Goal: Task Accomplishment & Management: Manage account settings

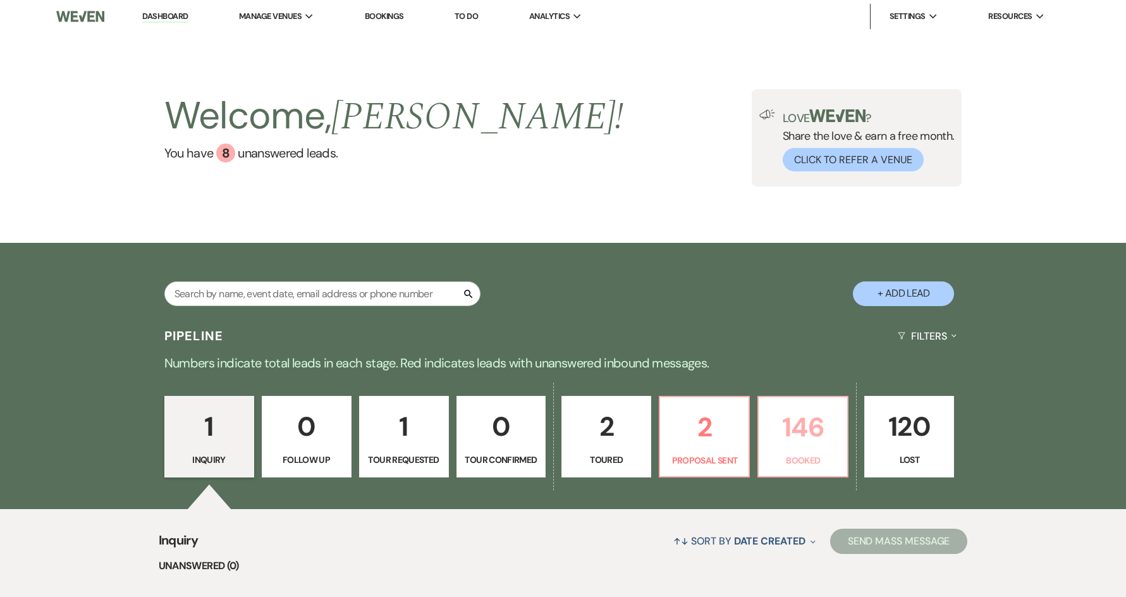
click at [779, 431] on p "146" at bounding box center [802, 427] width 73 height 42
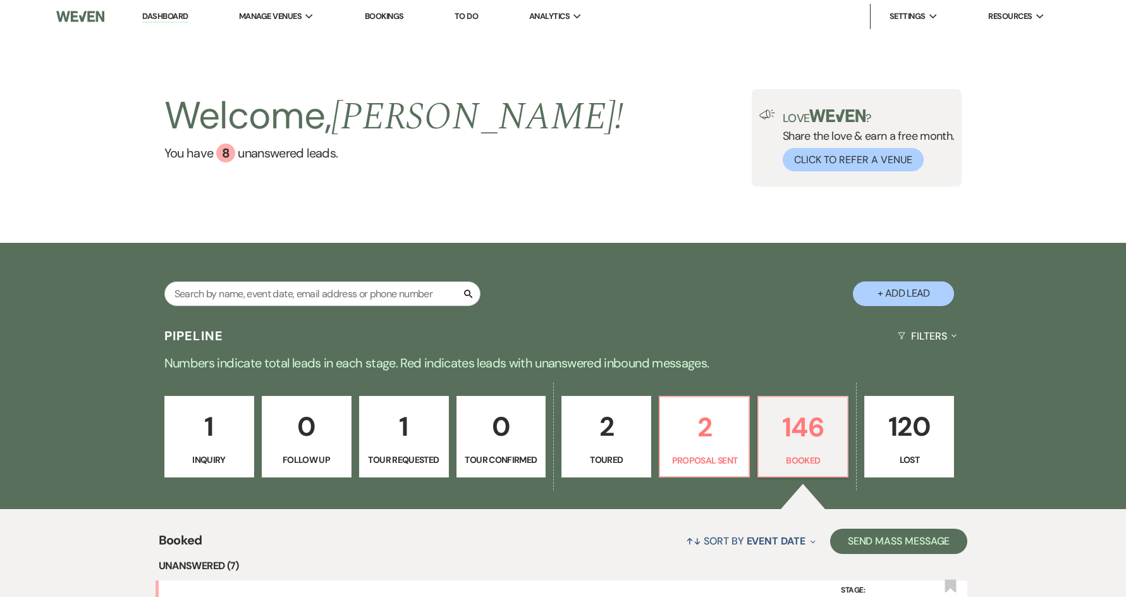
scroll to position [68, 0]
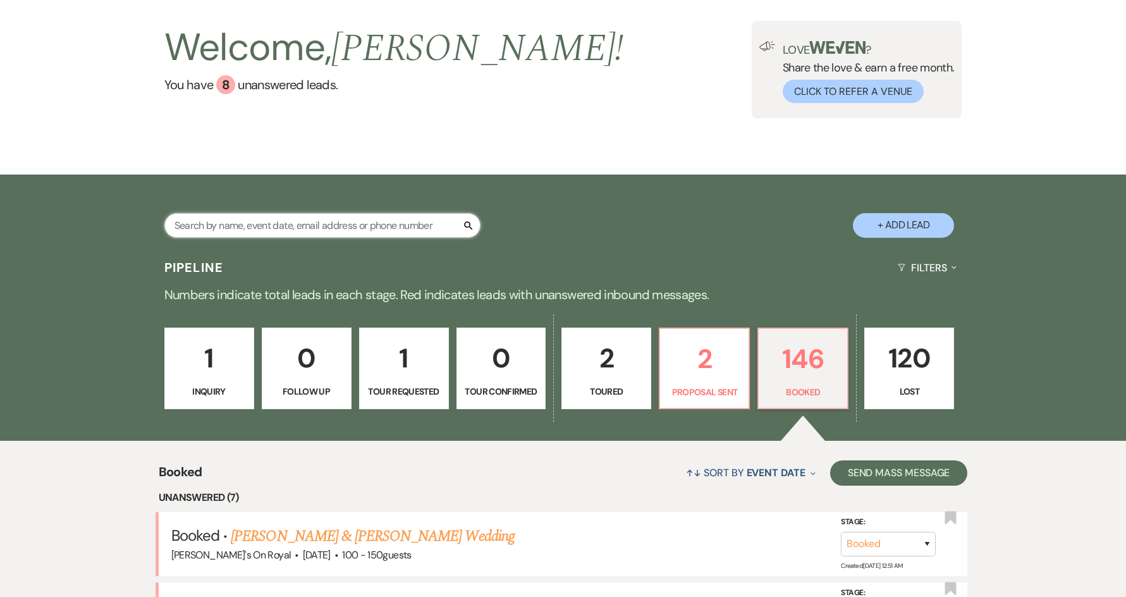
click at [305, 224] on input "text" at bounding box center [322, 225] width 316 height 25
type input "pace"
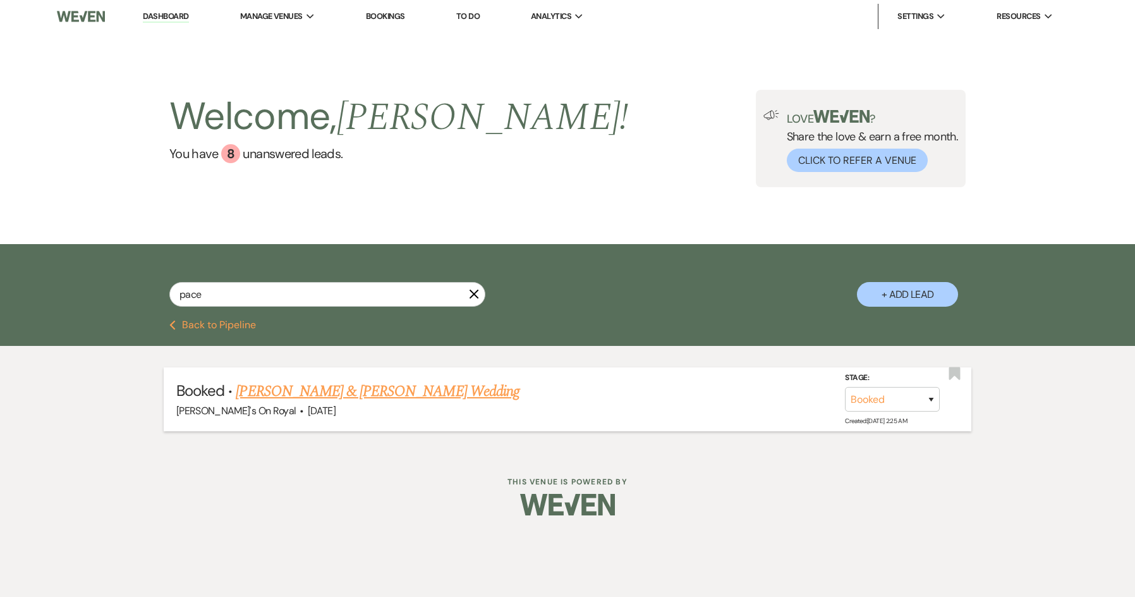
click at [403, 394] on link "[PERSON_NAME] & [PERSON_NAME] Wedding" at bounding box center [377, 391] width 283 height 23
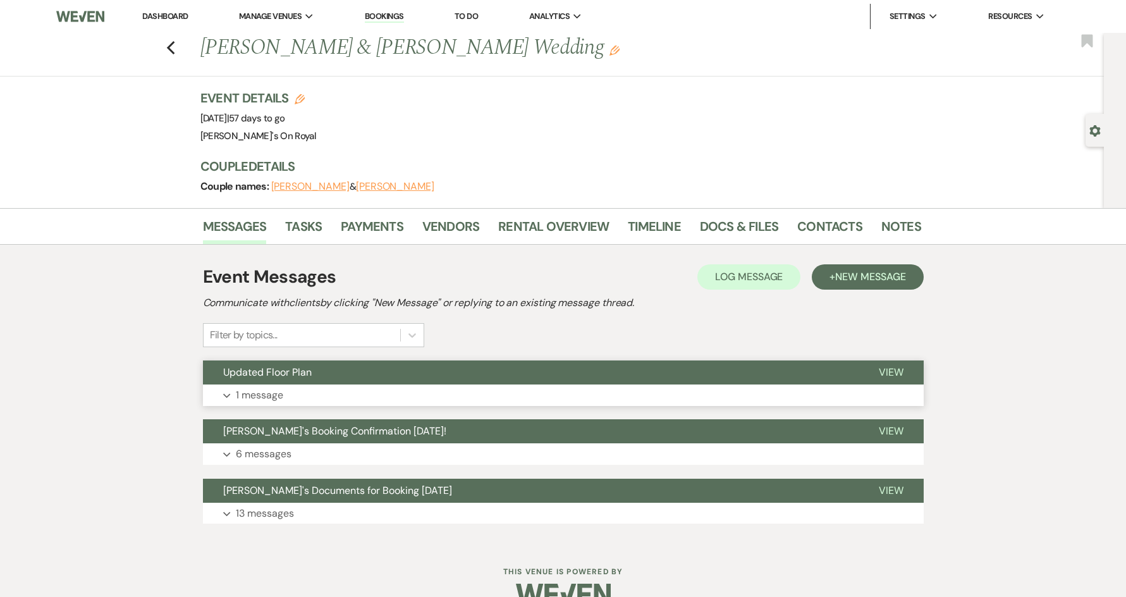
click at [267, 389] on p "1 message" at bounding box center [259, 395] width 47 height 16
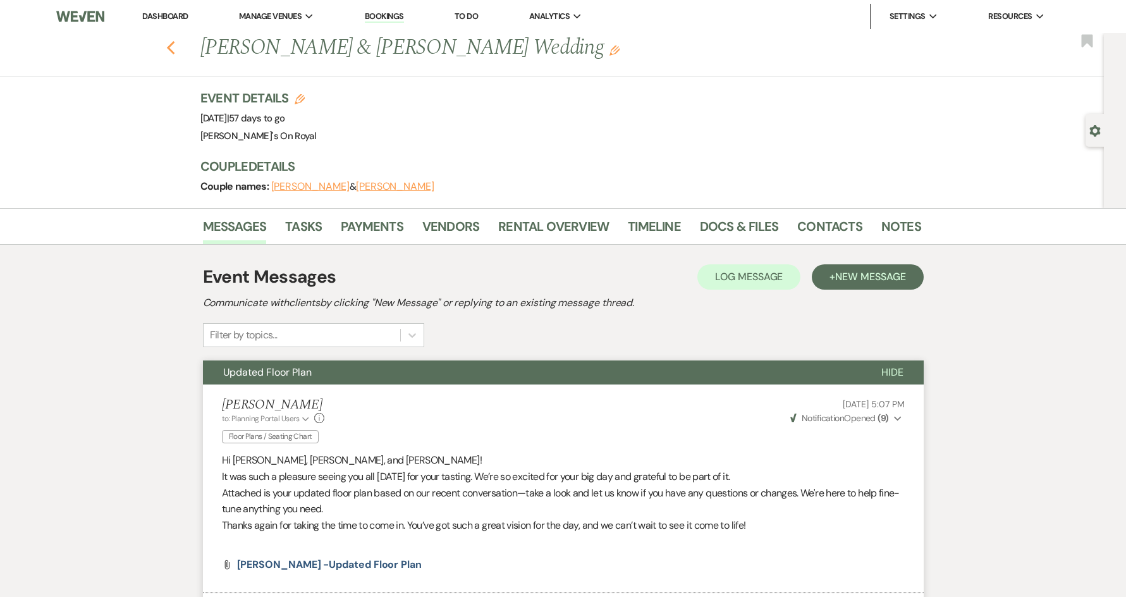
click at [176, 50] on icon "Previous" at bounding box center [170, 47] width 9 height 15
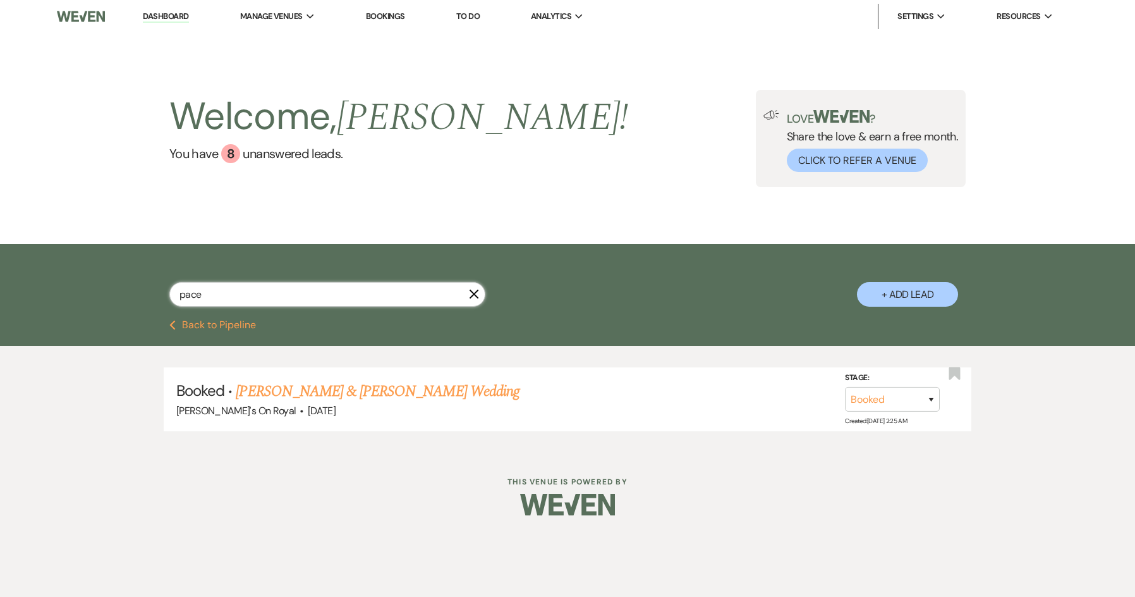
click at [229, 283] on input "pace" at bounding box center [327, 294] width 316 height 25
drag, startPoint x: 208, startPoint y: 306, endPoint x: 157, endPoint y: 306, distance: 51.2
click at [157, 306] on div "pace X + Add Lead" at bounding box center [567, 283] width 910 height 66
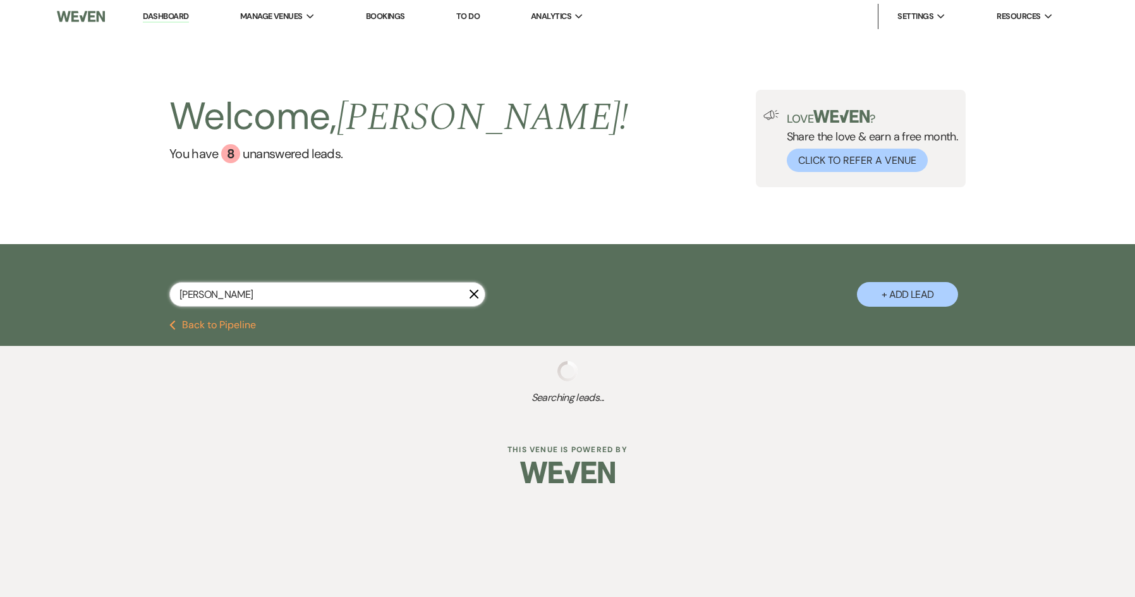
type input "[PERSON_NAME]"
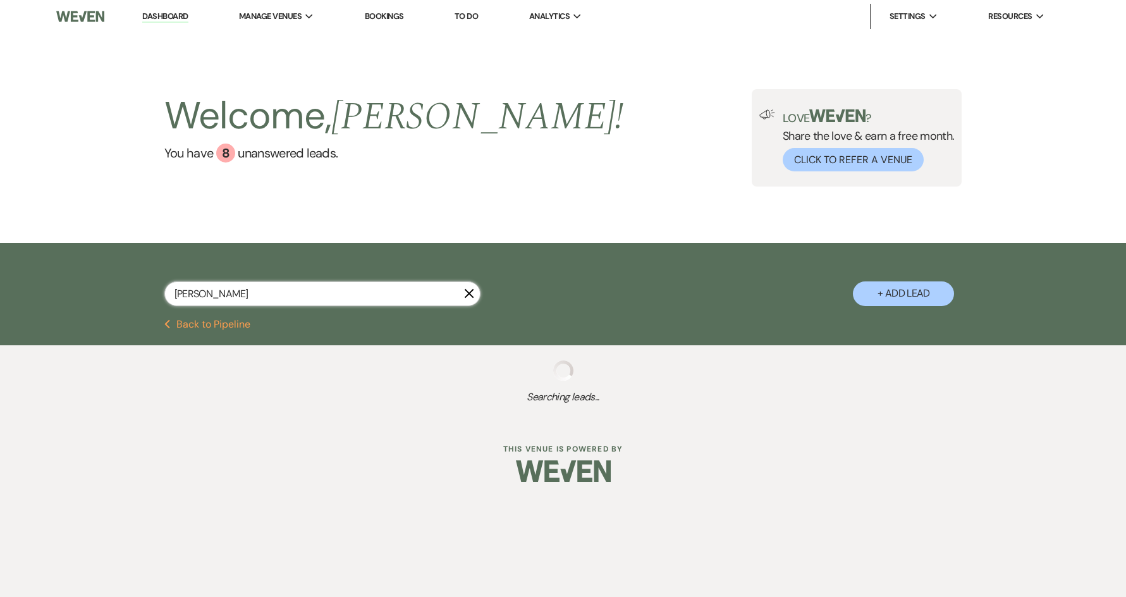
select select "8"
select select "5"
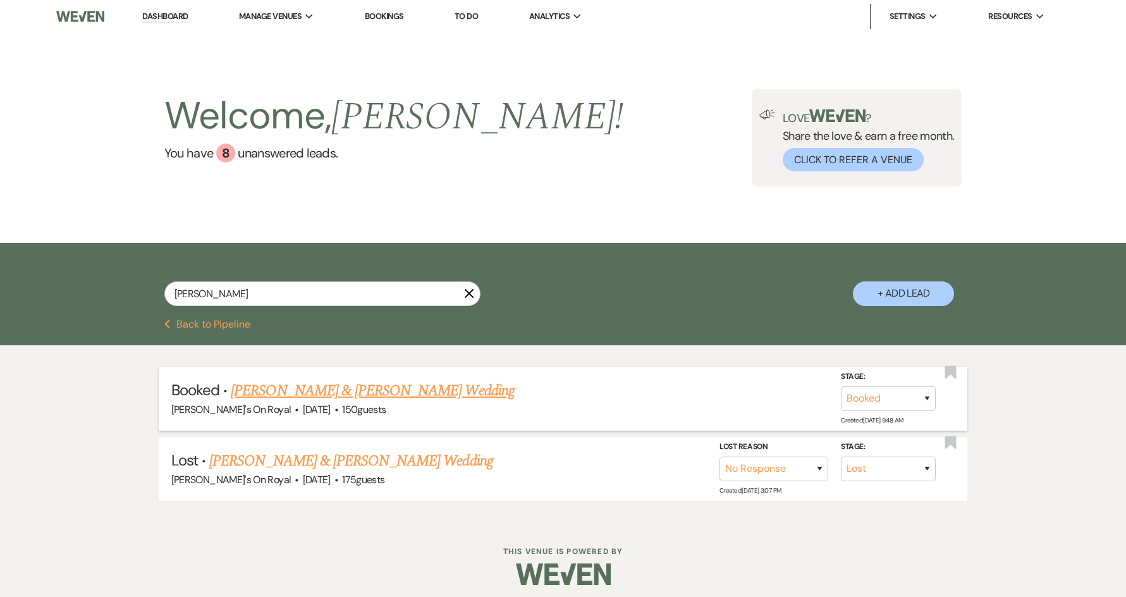
click at [421, 386] on link "[PERSON_NAME] & [PERSON_NAME] Wedding" at bounding box center [372, 390] width 283 height 23
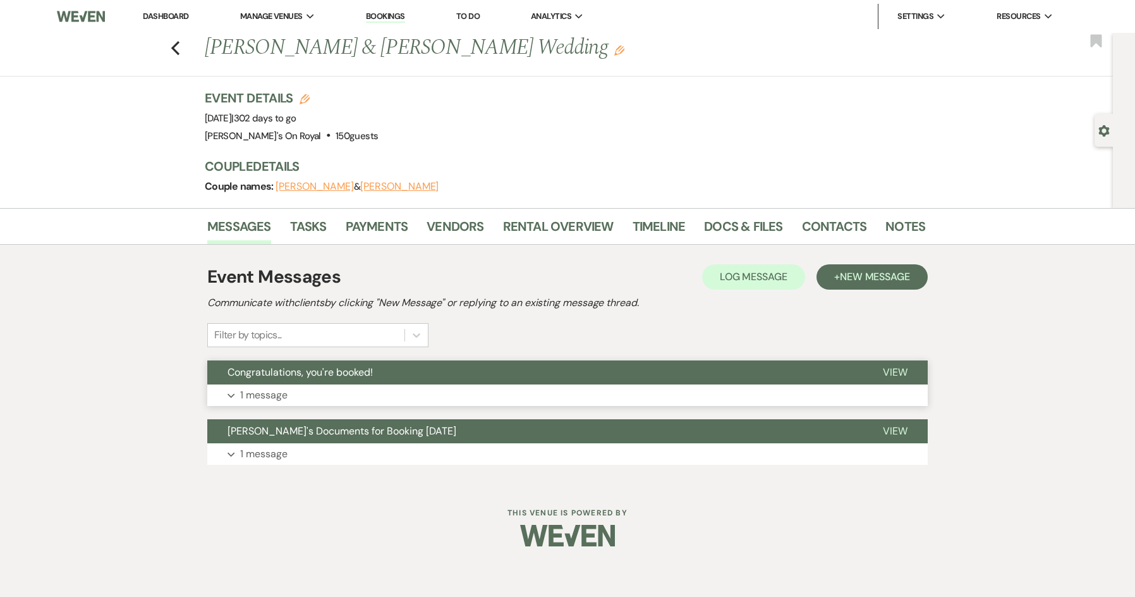
click at [392, 398] on button "Expand 1 message" at bounding box center [567, 394] width 720 height 21
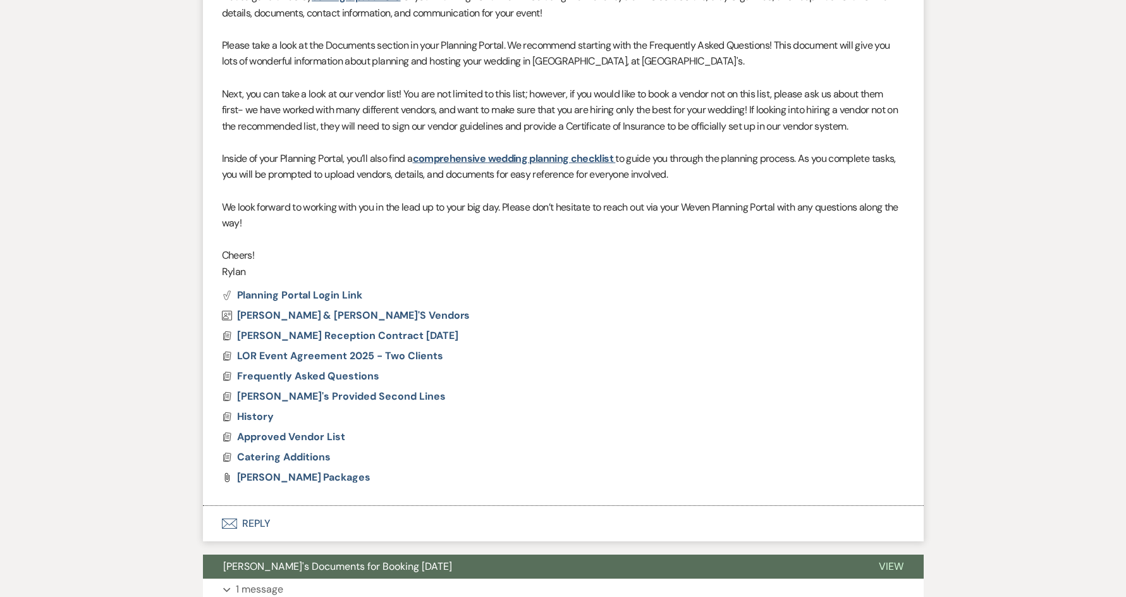
scroll to position [609, 0]
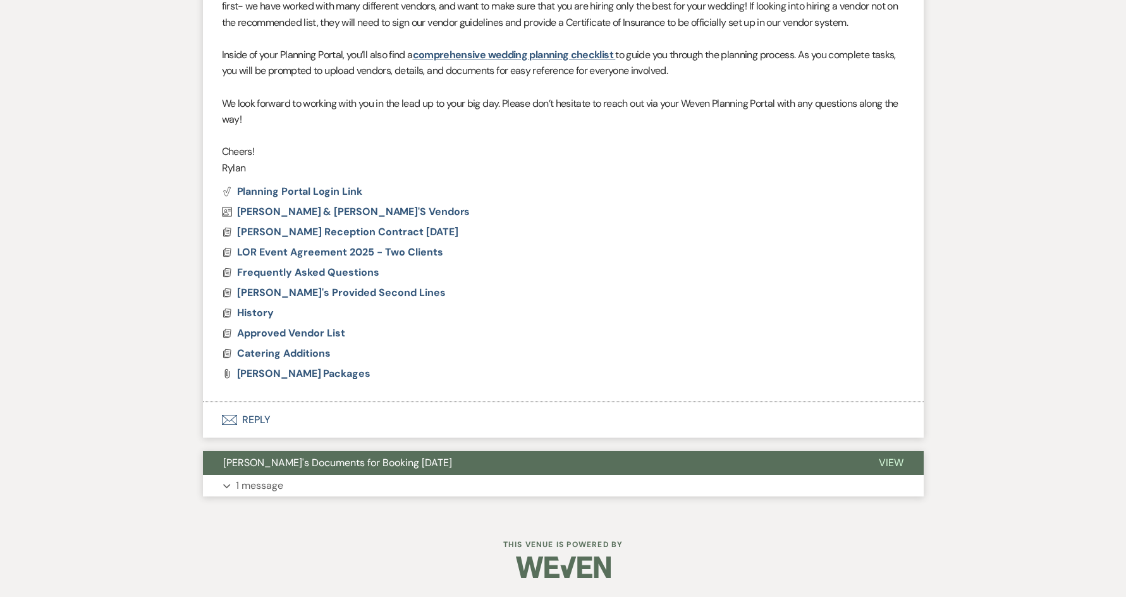
click at [395, 482] on button "Expand 1 message" at bounding box center [563, 485] width 720 height 21
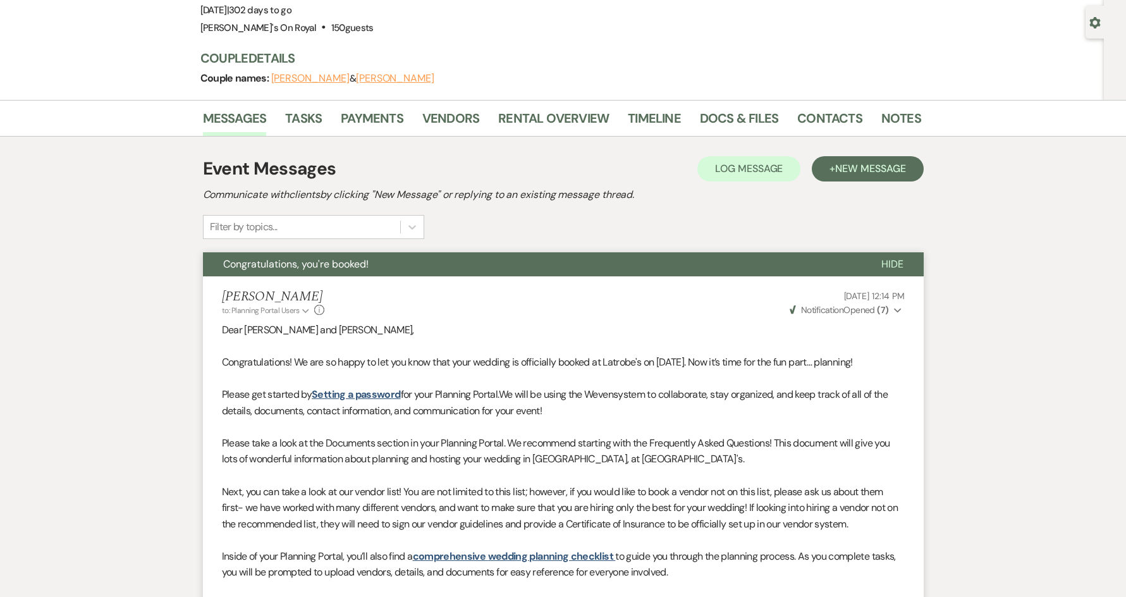
scroll to position [0, 0]
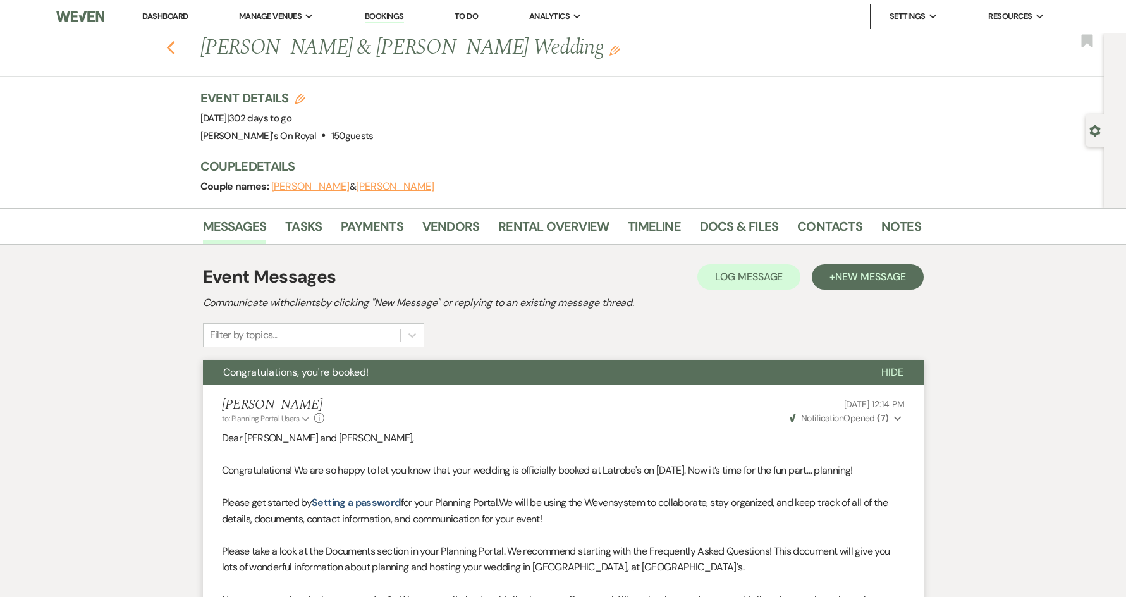
click at [176, 51] on icon "Previous" at bounding box center [170, 47] width 9 height 15
select select "8"
select select "5"
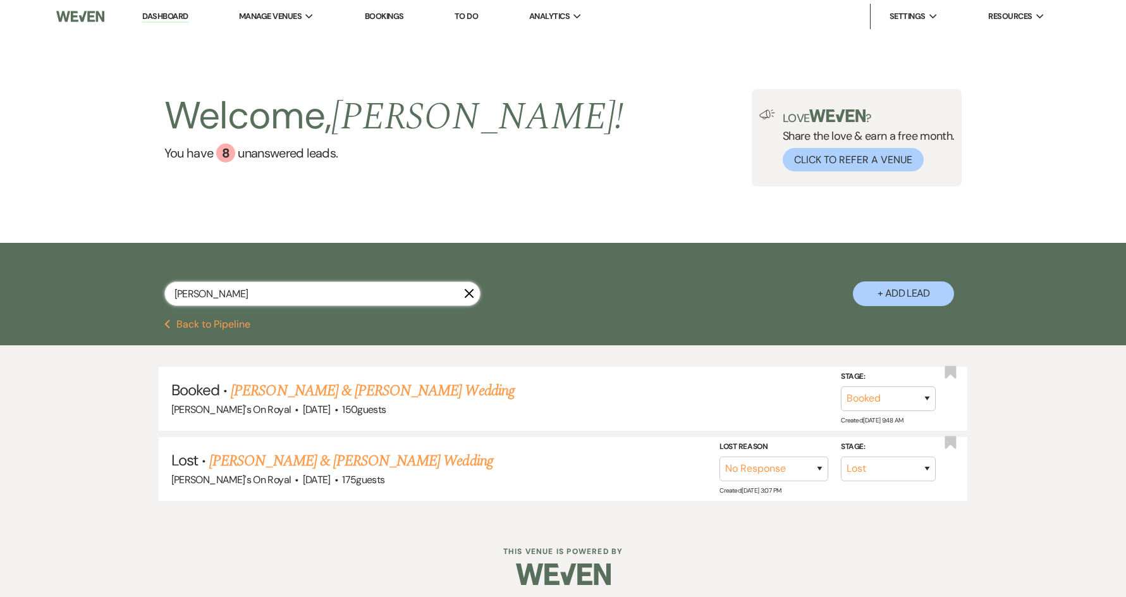
drag, startPoint x: 216, startPoint y: 307, endPoint x: 171, endPoint y: 309, distance: 44.9
click at [171, 309] on div "[PERSON_NAME] X" at bounding box center [322, 298] width 316 height 35
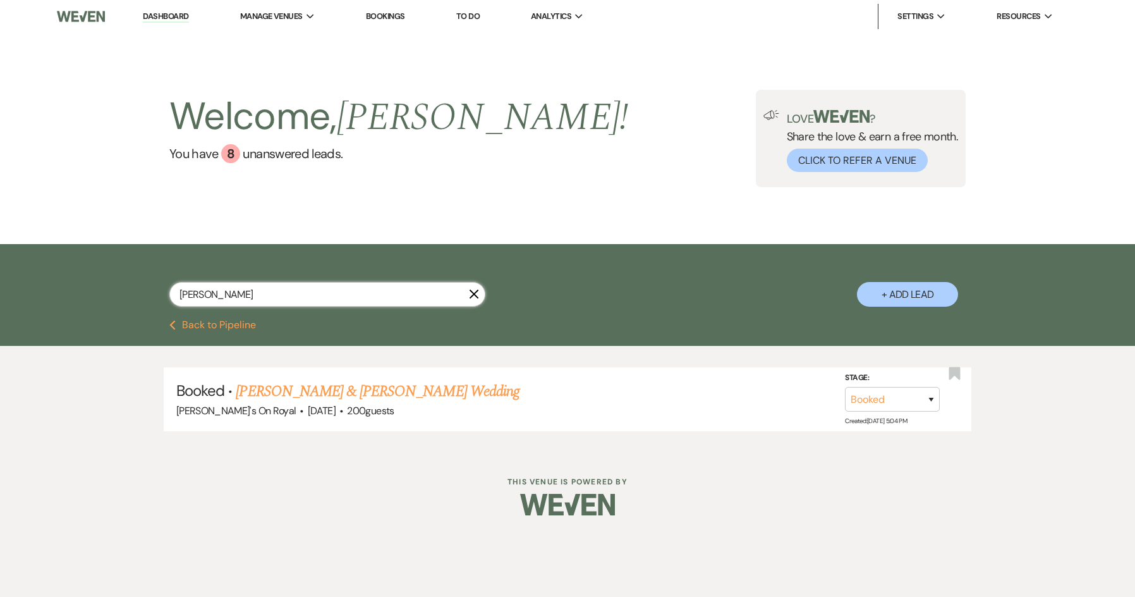
type input "[PERSON_NAME]"
click at [346, 396] on link "[PERSON_NAME] & [PERSON_NAME] Wedding" at bounding box center [377, 391] width 283 height 23
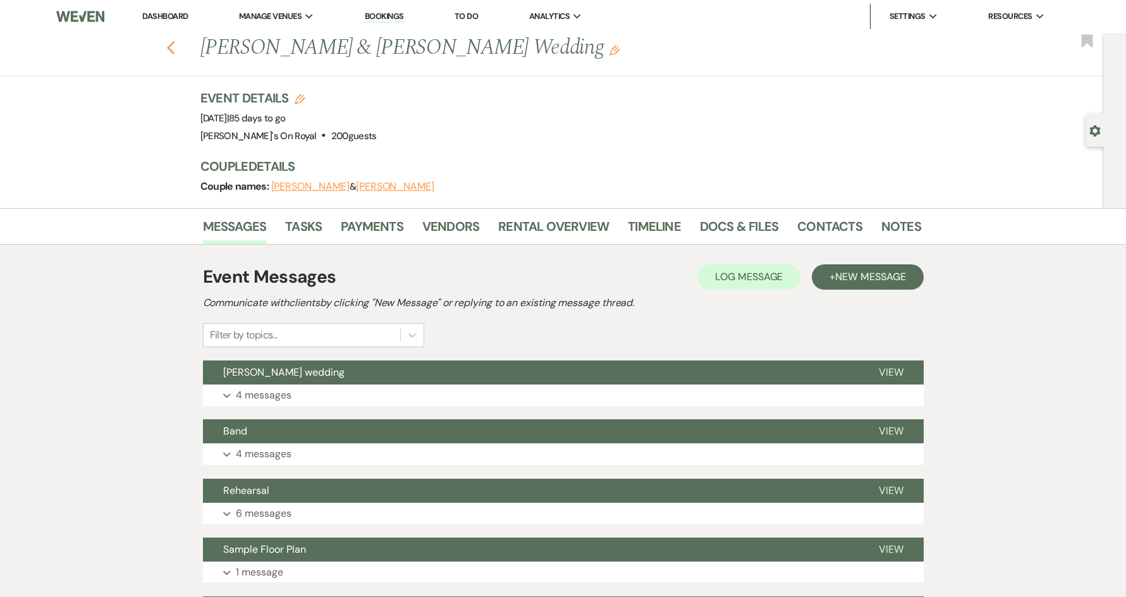
click at [174, 54] on use "button" at bounding box center [170, 48] width 8 height 14
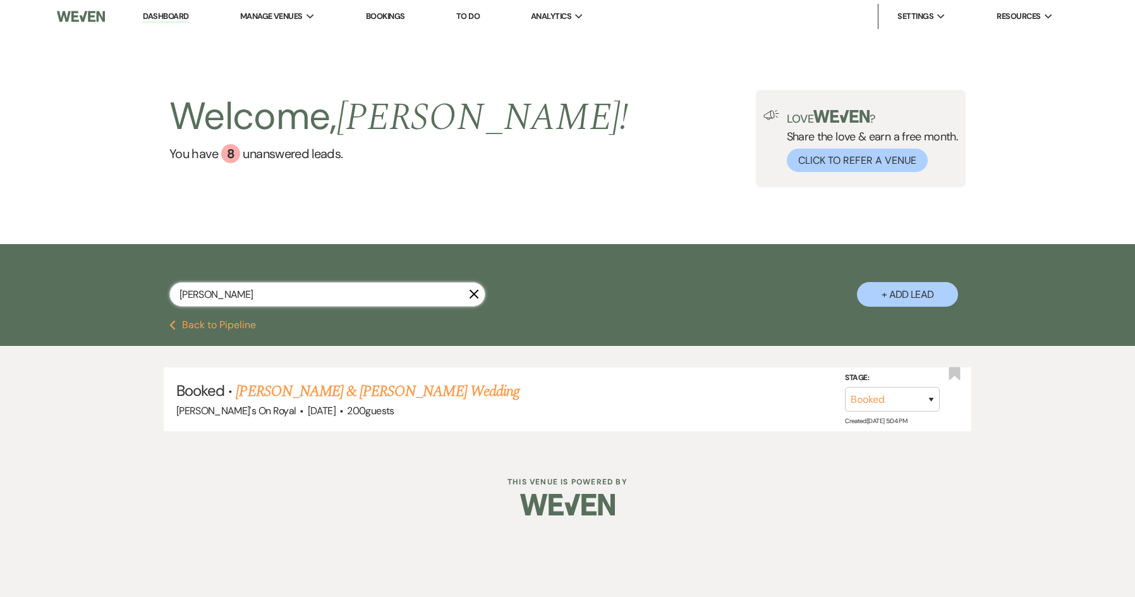
drag, startPoint x: 225, startPoint y: 296, endPoint x: 155, endPoint y: 298, distance: 70.2
click at [155, 298] on div "[PERSON_NAME] X + Add Lead" at bounding box center [567, 283] width 910 height 66
type input "[PERSON_NAME]"
click at [391, 396] on link "[PERSON_NAME] & [PERSON_NAME] Wedding" at bounding box center [377, 391] width 283 height 23
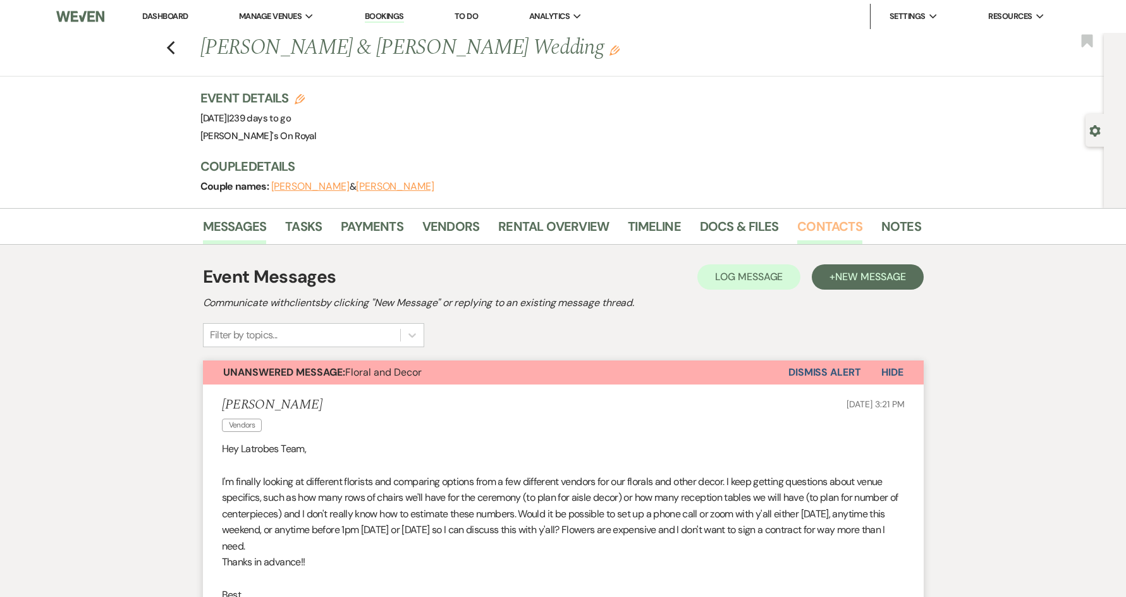
click at [818, 229] on link "Contacts" at bounding box center [829, 230] width 65 height 28
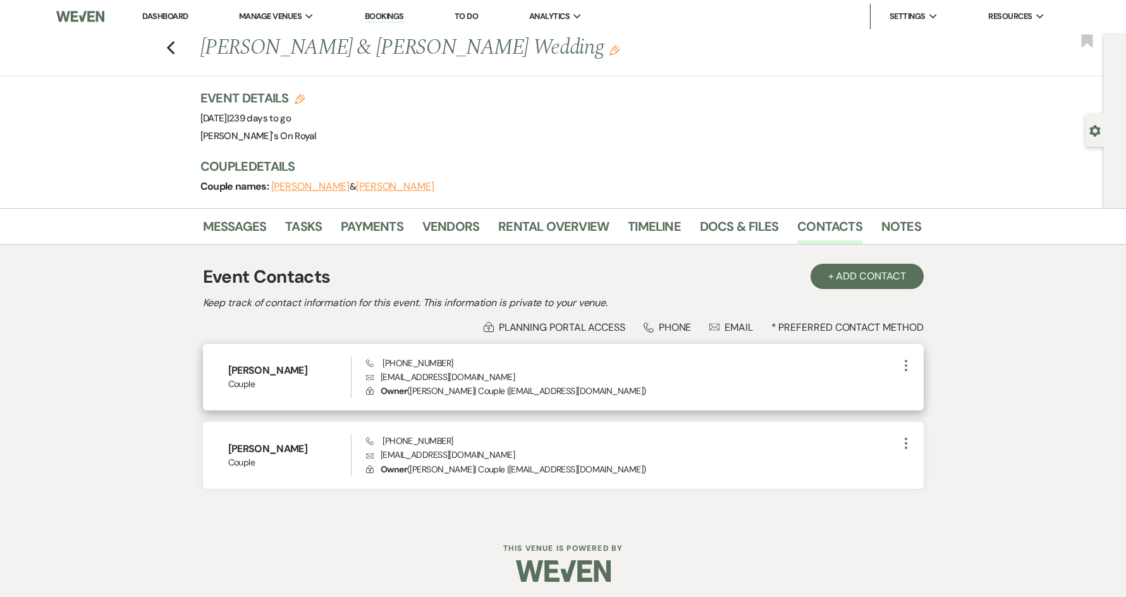
drag, startPoint x: 520, startPoint y: 379, endPoint x: 377, endPoint y: 379, distance: 142.2
click at [377, 379] on p "Envelope [EMAIL_ADDRESS][DOMAIN_NAME]" at bounding box center [632, 377] width 532 height 14
copy p "[EMAIL_ADDRESS][DOMAIN_NAME]"
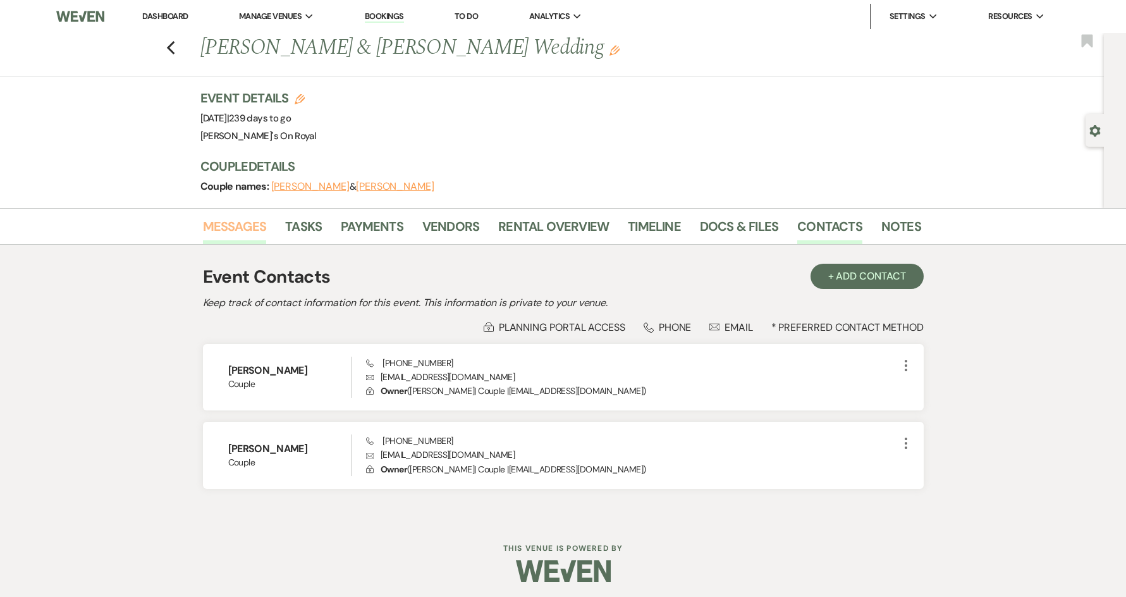
click at [252, 227] on link "Messages" at bounding box center [235, 230] width 64 height 28
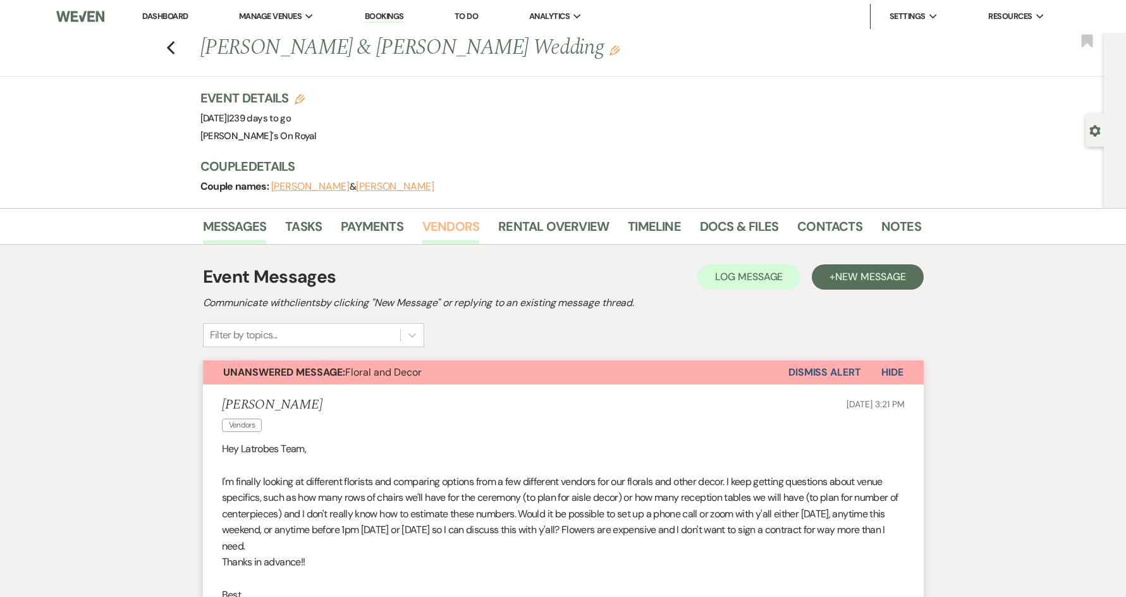
click at [463, 229] on link "Vendors" at bounding box center [450, 230] width 57 height 28
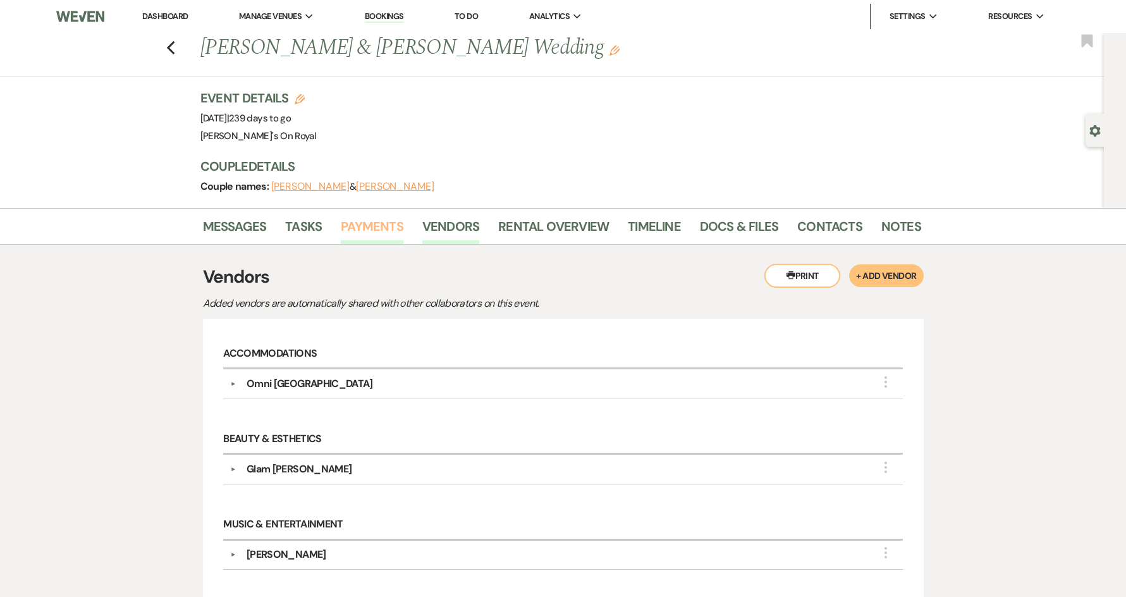
click at [373, 229] on link "Payments" at bounding box center [372, 230] width 63 height 28
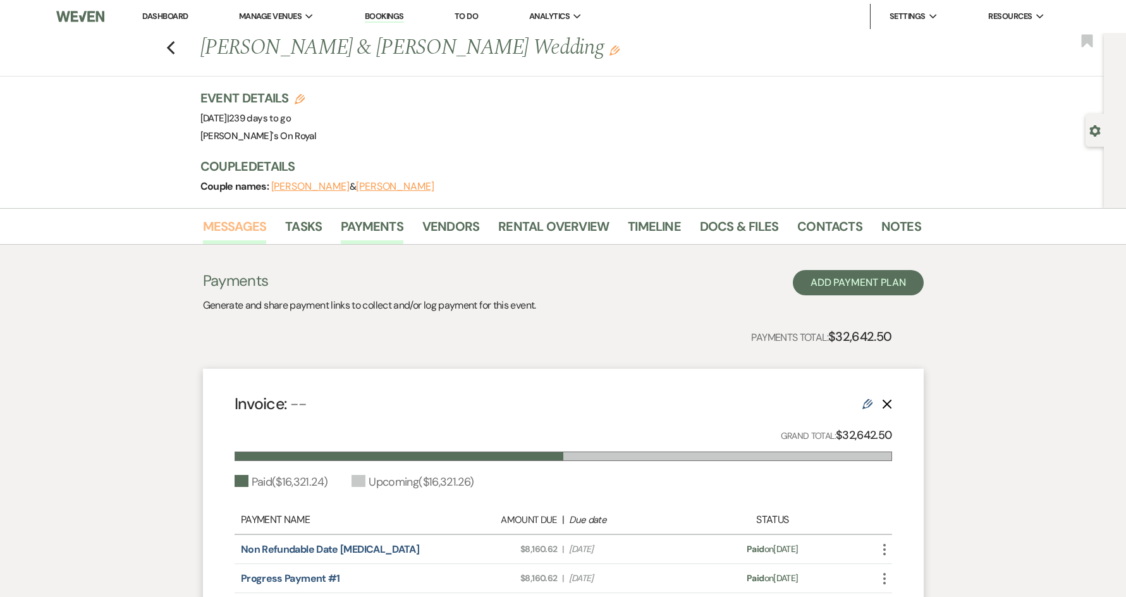
click at [243, 234] on link "Messages" at bounding box center [235, 230] width 64 height 28
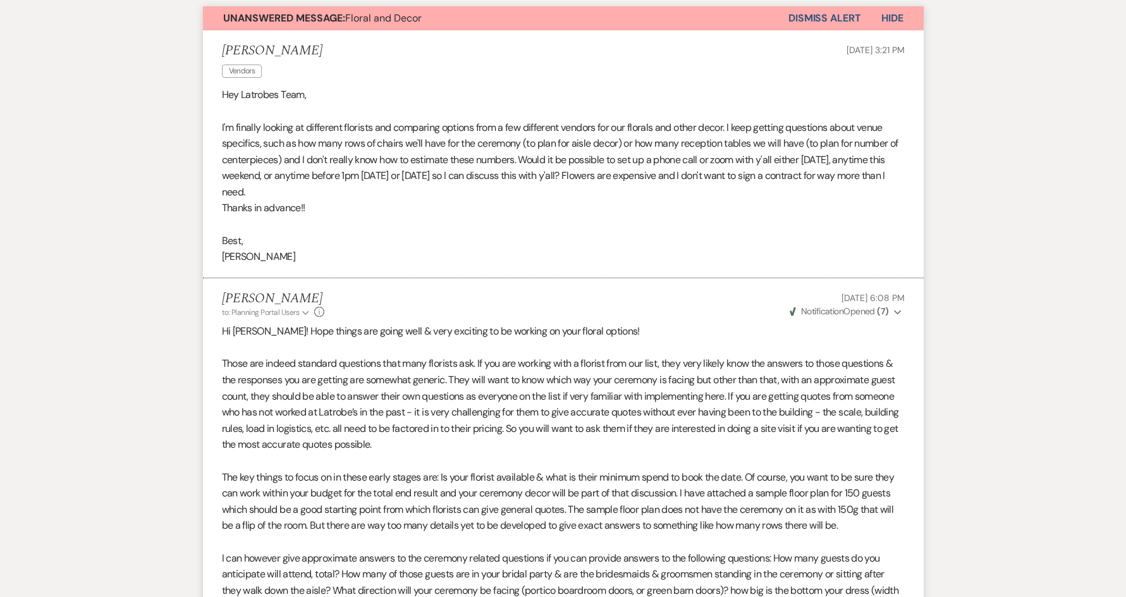
scroll to position [379, 0]
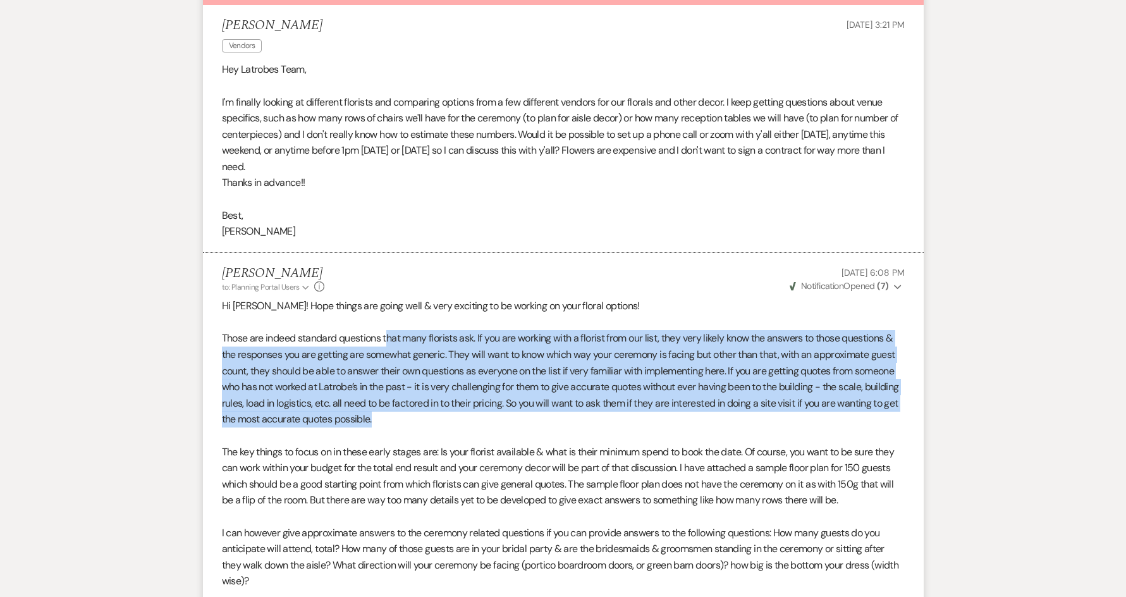
drag, startPoint x: 389, startPoint y: 337, endPoint x: 493, endPoint y: 418, distance: 131.9
click at [493, 418] on p "Those are indeed standard questions that many florists ask. If you are working …" at bounding box center [563, 378] width 683 height 97
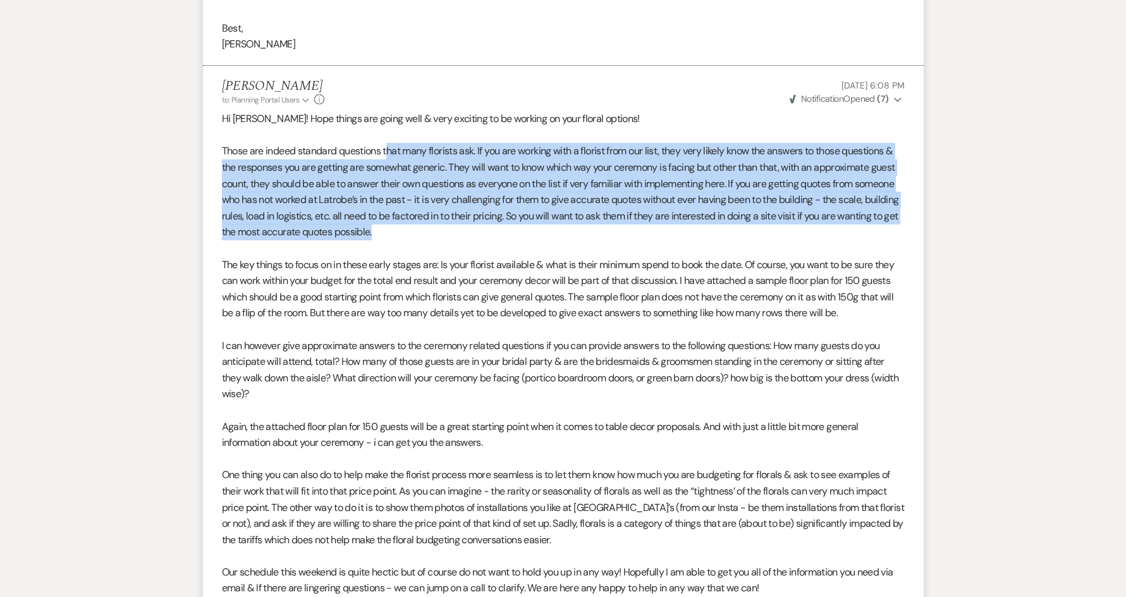
scroll to position [569, 0]
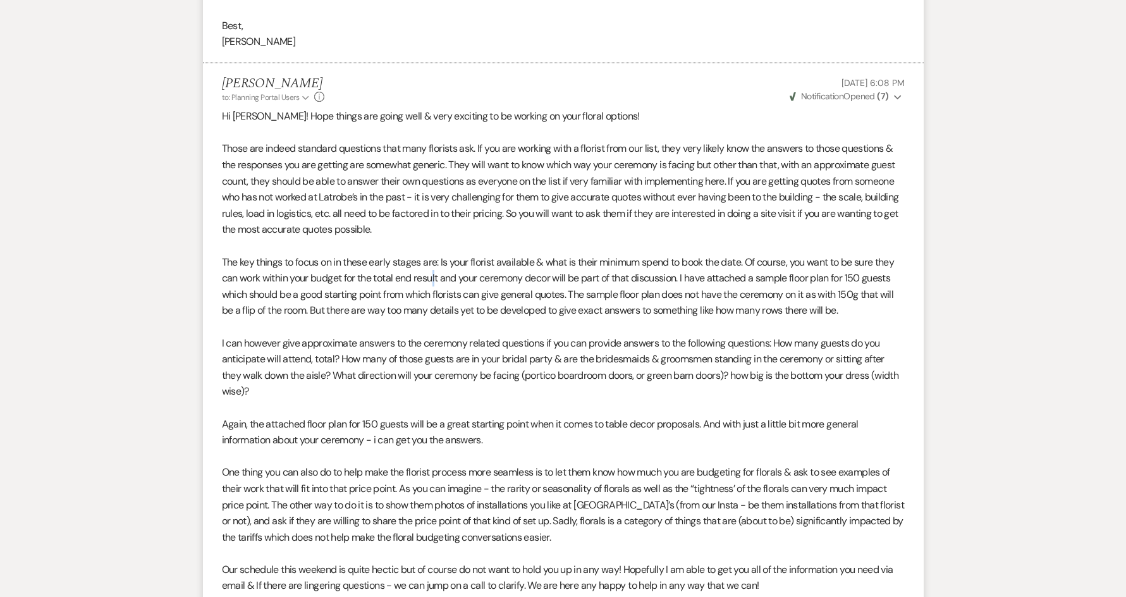
drag, startPoint x: 428, startPoint y: 270, endPoint x: 434, endPoint y: 284, distance: 14.2
click at [434, 284] on p "The key things to focus on in these early stages are: Is your florist available…" at bounding box center [563, 286] width 683 height 64
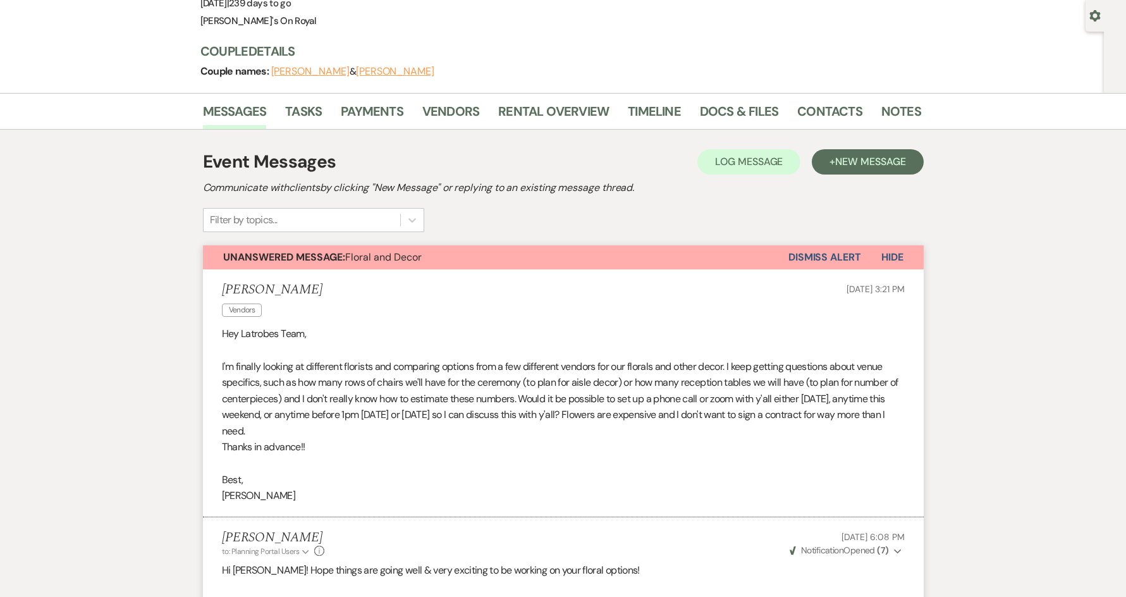
scroll to position [0, 0]
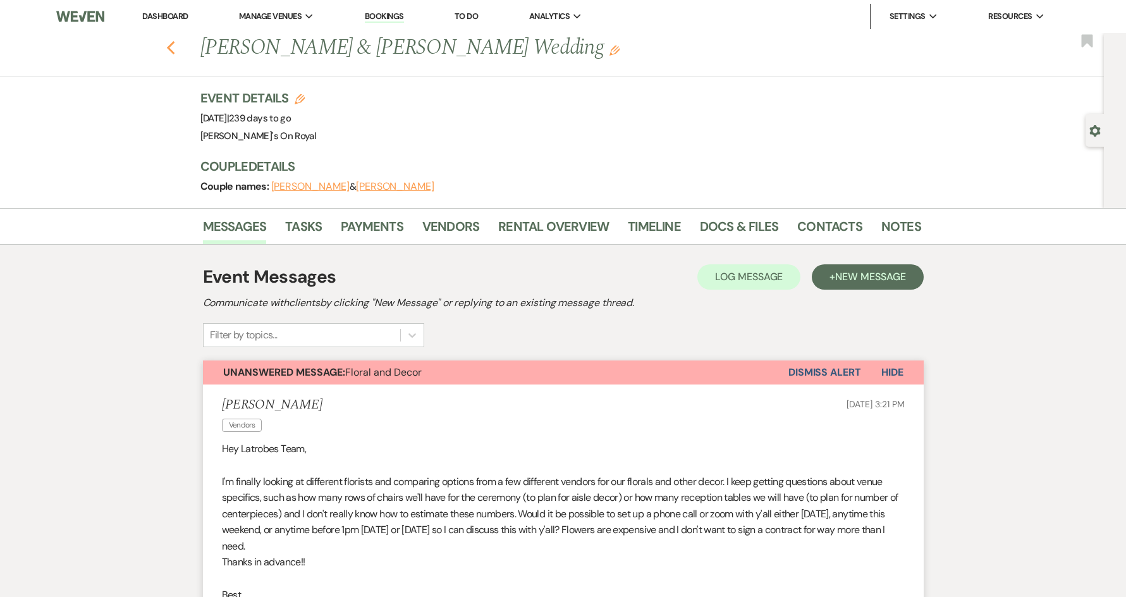
click at [173, 38] on button "Previous" at bounding box center [170, 47] width 9 height 18
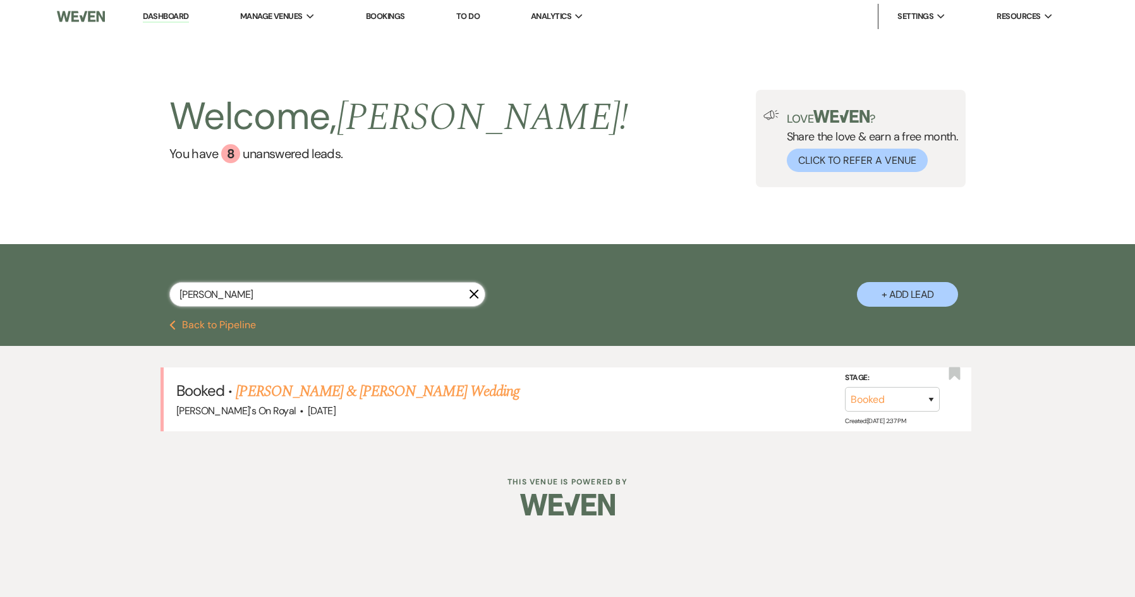
drag, startPoint x: 229, startPoint y: 295, endPoint x: 162, endPoint y: 298, distance: 67.1
click at [162, 298] on div "[PERSON_NAME] X + Add Lead" at bounding box center [567, 283] width 910 height 66
type input "[PERSON_NAME]"
click at [418, 383] on link "[PERSON_NAME] & [PERSON_NAME] Wedding" at bounding box center [377, 391] width 283 height 23
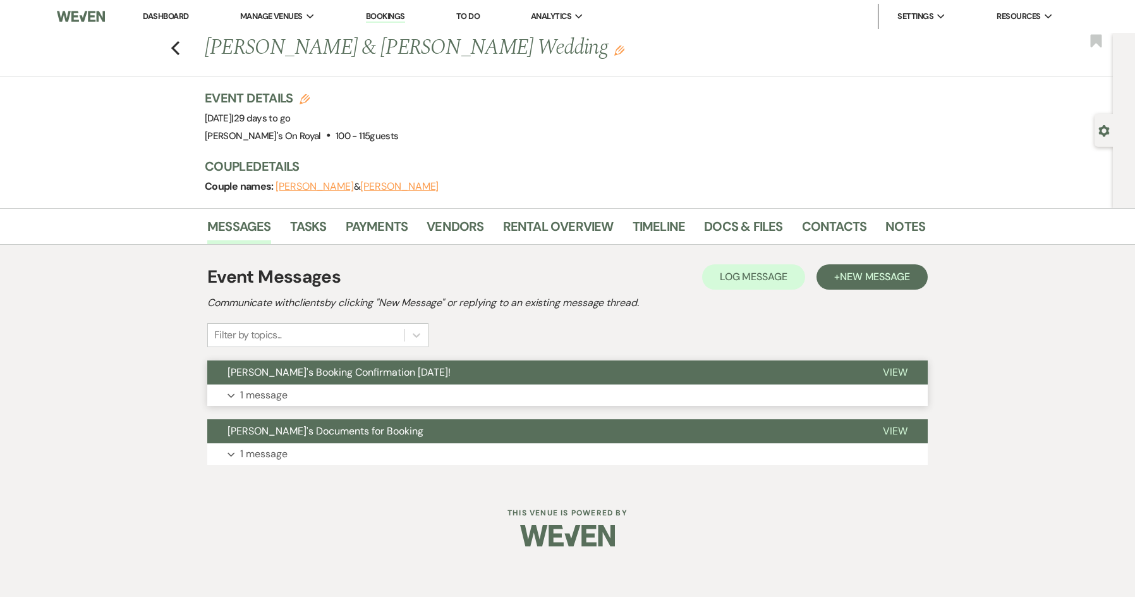
click at [451, 394] on button "Expand 1 message" at bounding box center [567, 394] width 720 height 21
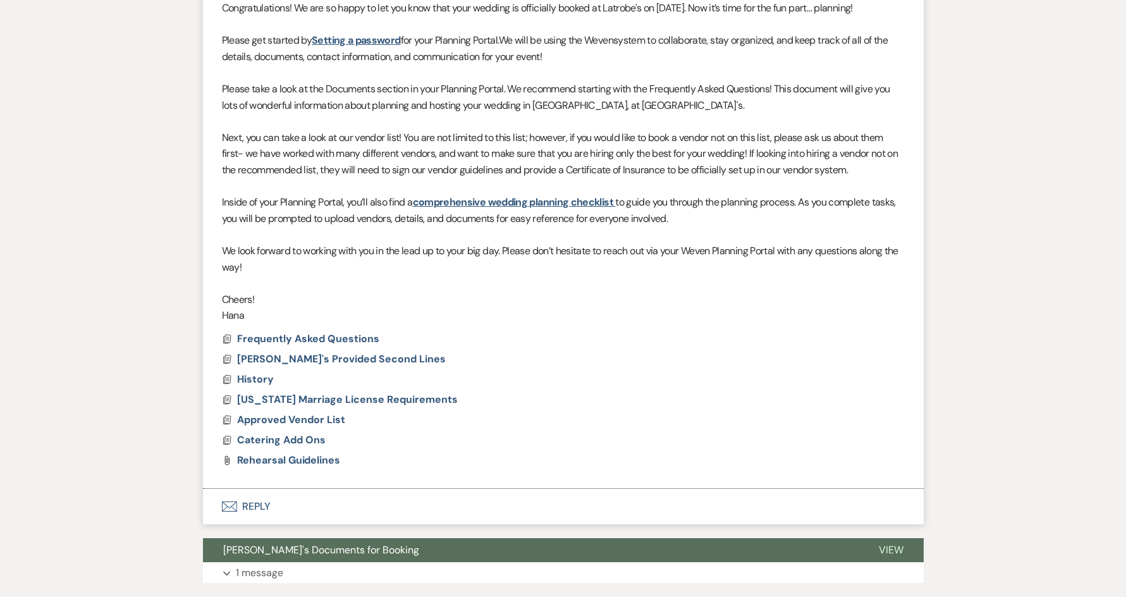
scroll to position [548, 0]
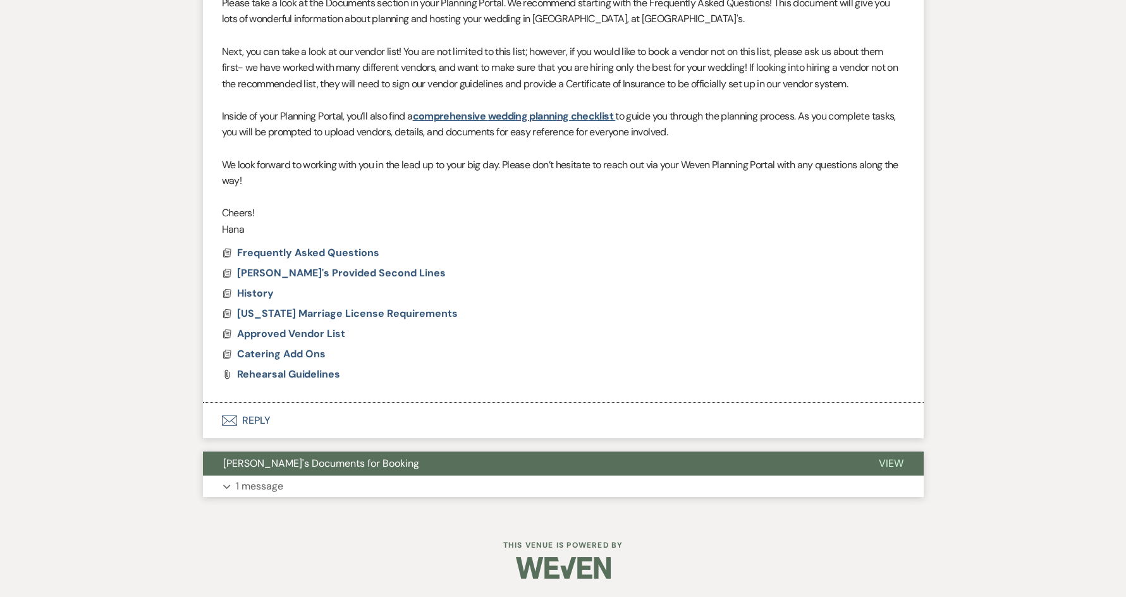
click at [394, 487] on button "Expand 1 message" at bounding box center [563, 485] width 720 height 21
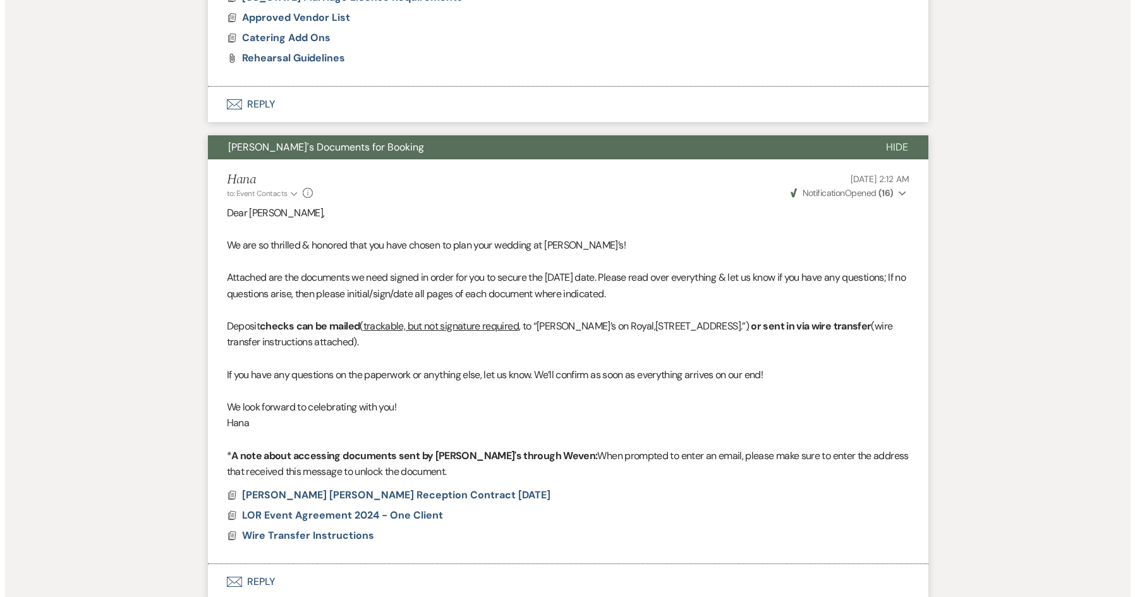
scroll to position [967, 0]
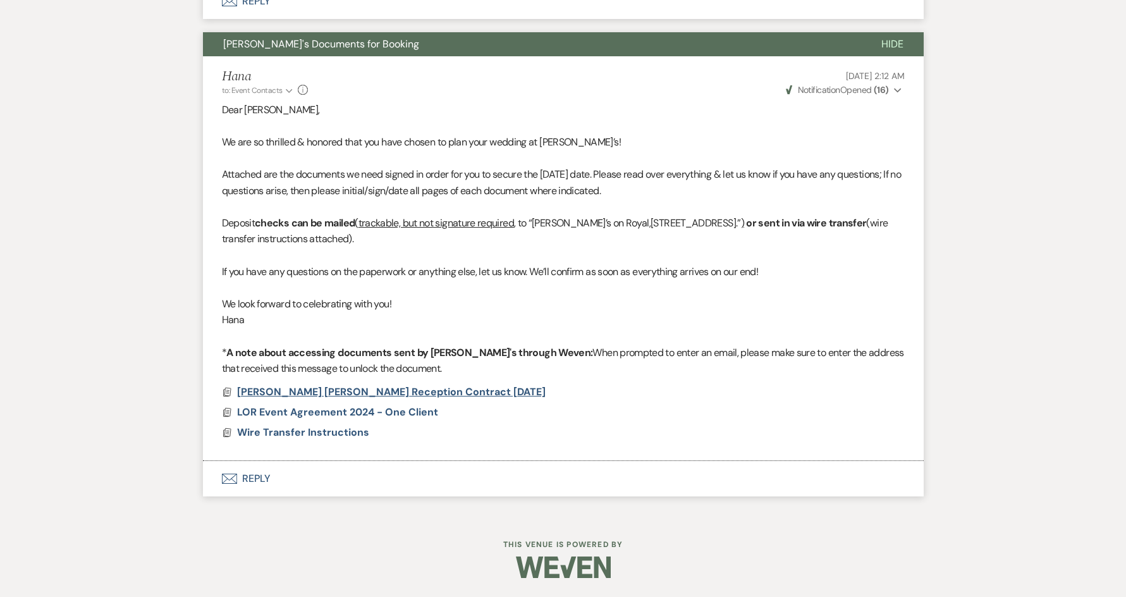
click at [426, 391] on span "[PERSON_NAME] [PERSON_NAME] Reception Contract [DATE]" at bounding box center [391, 391] width 308 height 13
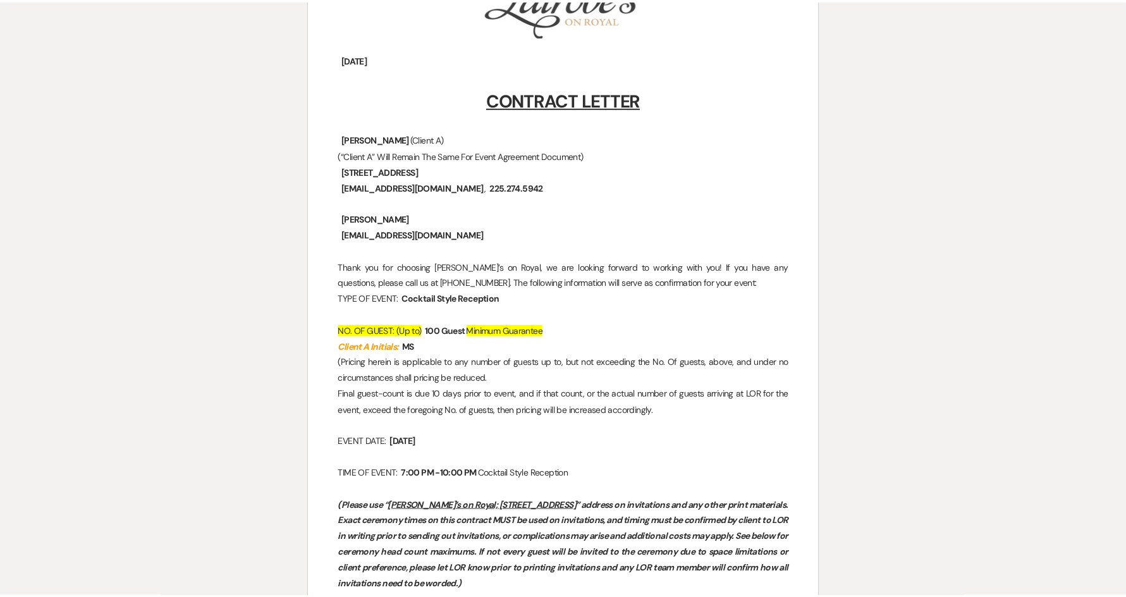
scroll to position [0, 0]
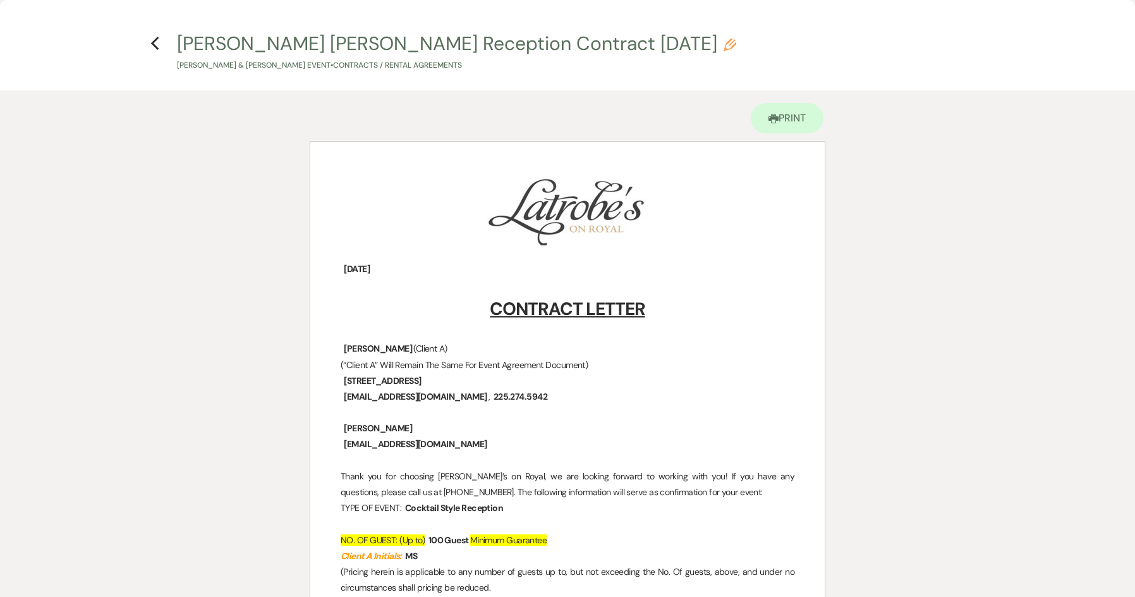
click at [156, 52] on div "Previous" at bounding box center [154, 42] width 9 height 20
click at [155, 50] on icon "Previous" at bounding box center [154, 43] width 9 height 15
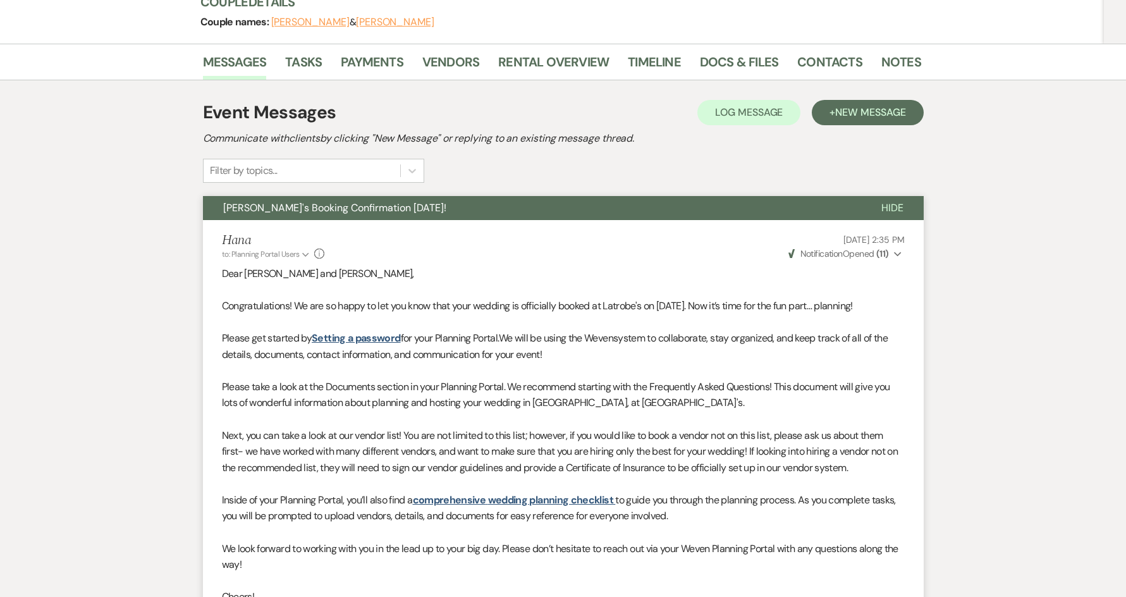
scroll to position [19, 0]
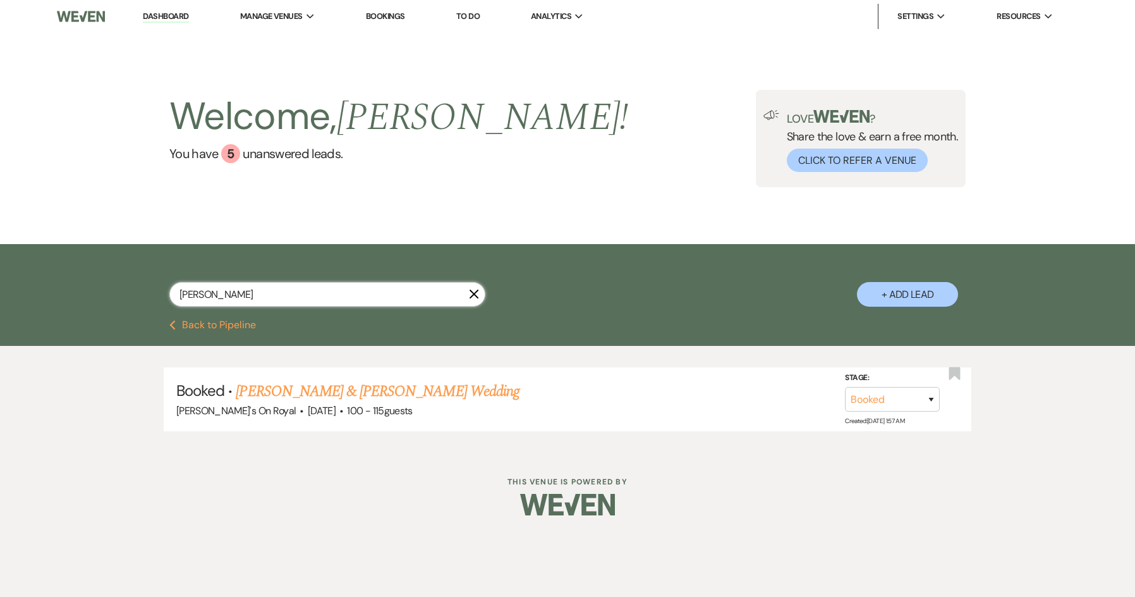
drag, startPoint x: 222, startPoint y: 291, endPoint x: 153, endPoint y: 295, distance: 69.0
click at [153, 295] on div "[PERSON_NAME] X + Add Lead" at bounding box center [567, 283] width 910 height 66
type input "[MEDICAL_DATA]"
select select "8"
select select "5"
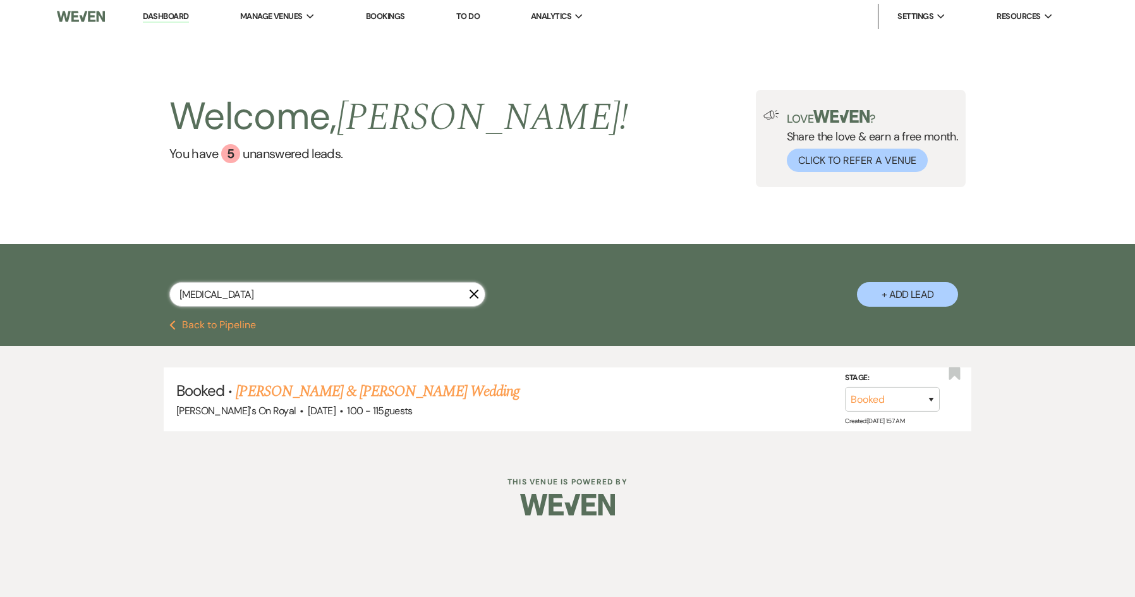
select select "8"
select select "5"
type input "[PERSON_NAME]"
click at [291, 383] on link "[PERSON_NAME] & [PERSON_NAME] Wedding" at bounding box center [377, 391] width 283 height 23
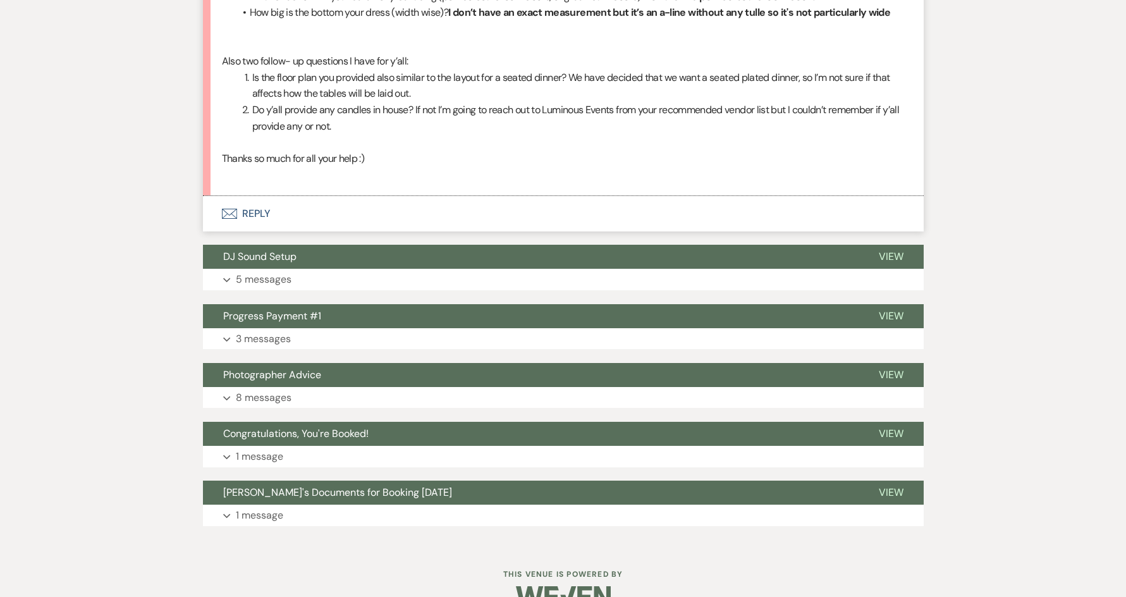
scroll to position [1426, 0]
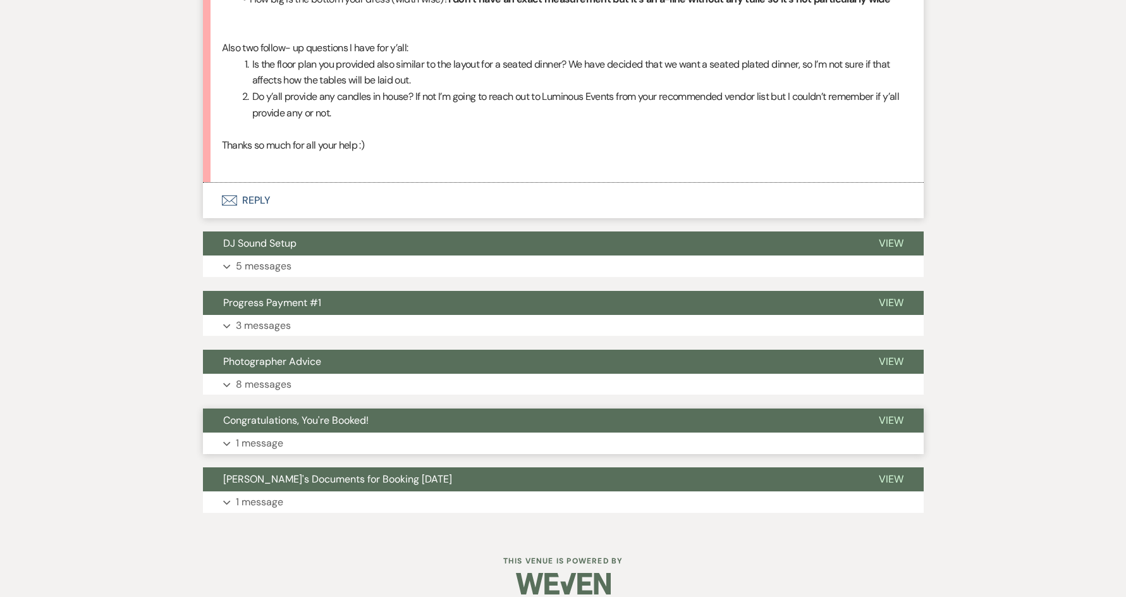
click at [456, 411] on button "Congratulations, You're Booked!" at bounding box center [530, 420] width 655 height 24
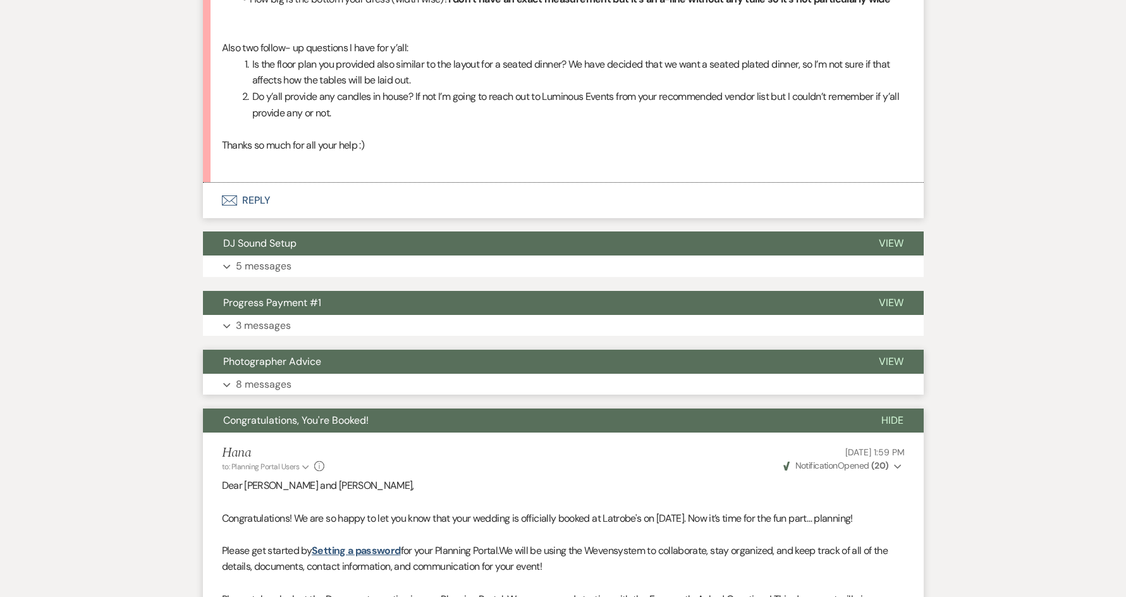
click at [355, 374] on button "Expand 8 messages" at bounding box center [563, 384] width 720 height 21
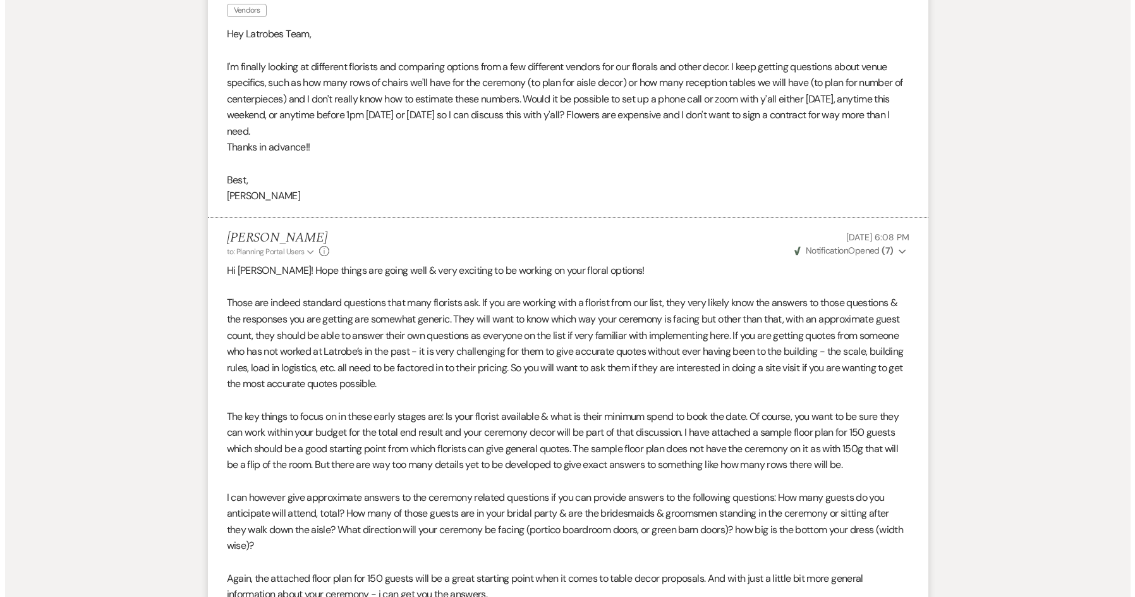
scroll to position [0, 0]
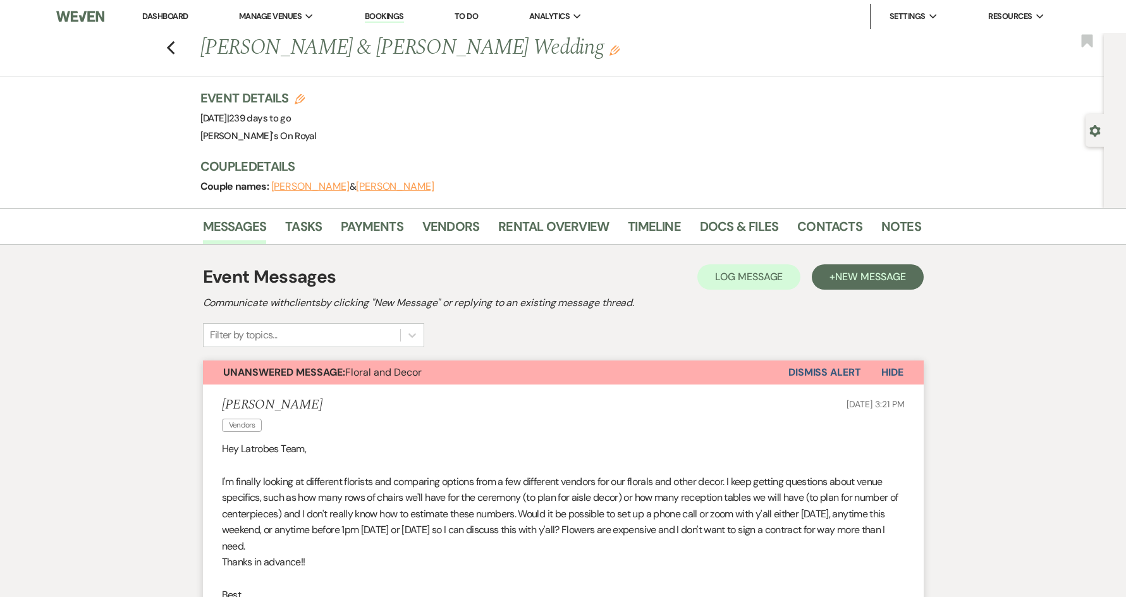
click at [176, 56] on div "Previous [PERSON_NAME] & [PERSON_NAME] Wedding Edit Bookmark" at bounding box center [549, 55] width 1110 height 44
click at [174, 46] on use "button" at bounding box center [170, 48] width 8 height 14
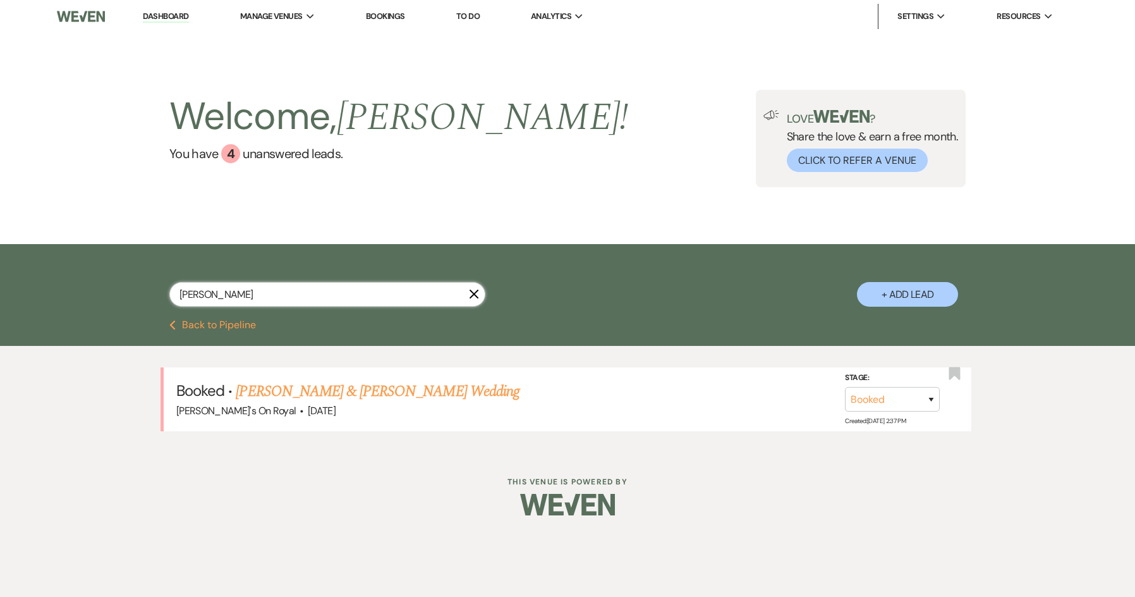
click at [480, 296] on input "[PERSON_NAME]" at bounding box center [327, 294] width 316 height 25
click at [473, 295] on use "button" at bounding box center [474, 293] width 9 height 9
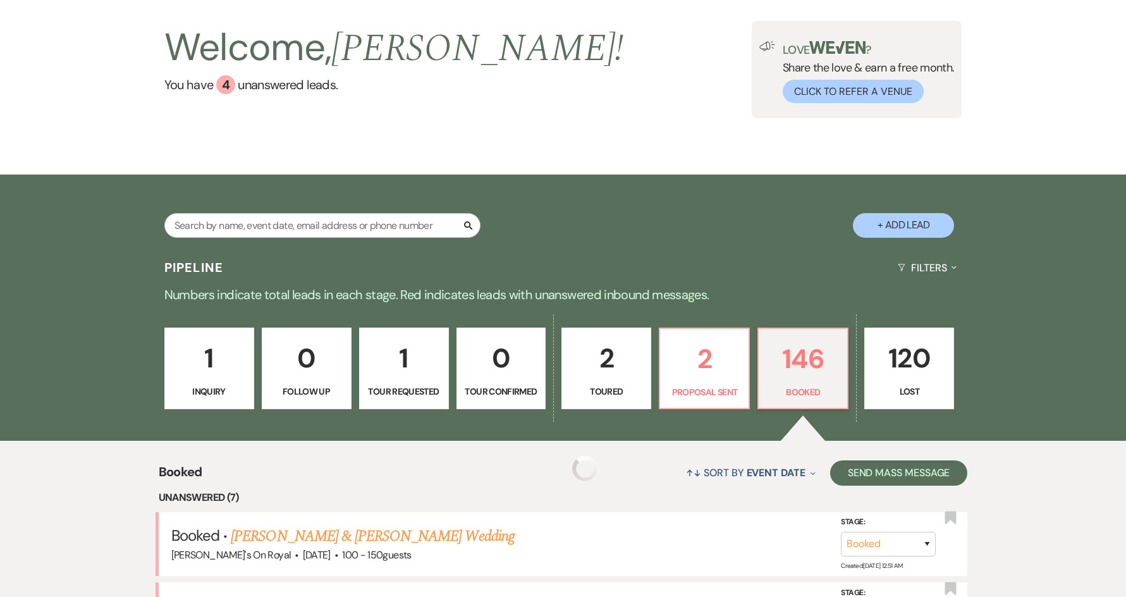
click at [239, 330] on link "1 Inquiry" at bounding box center [209, 368] width 90 height 82
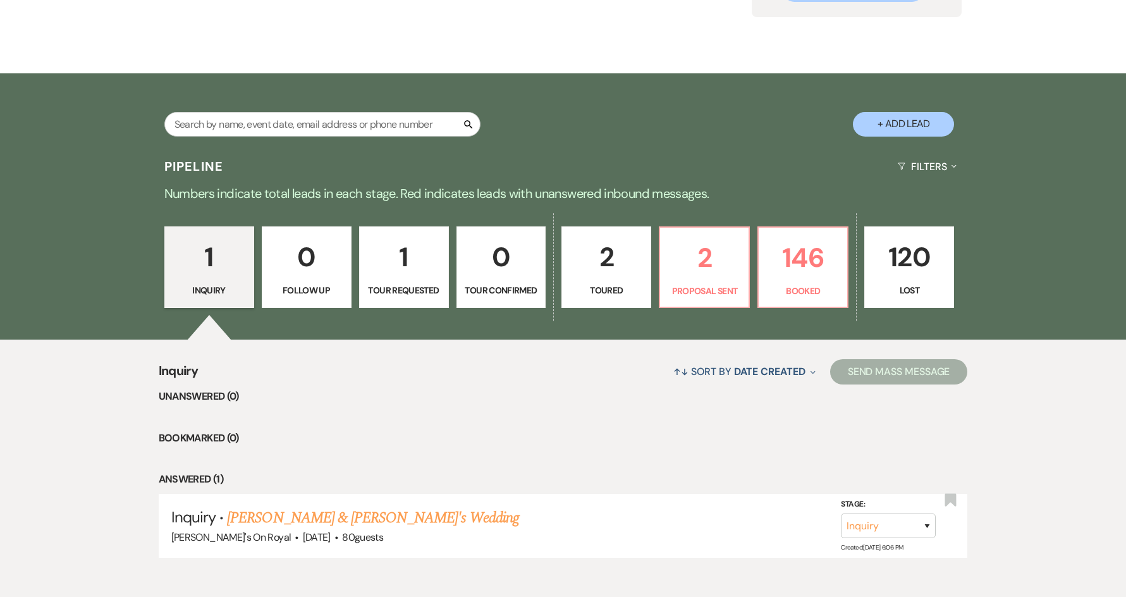
scroll to position [107, 0]
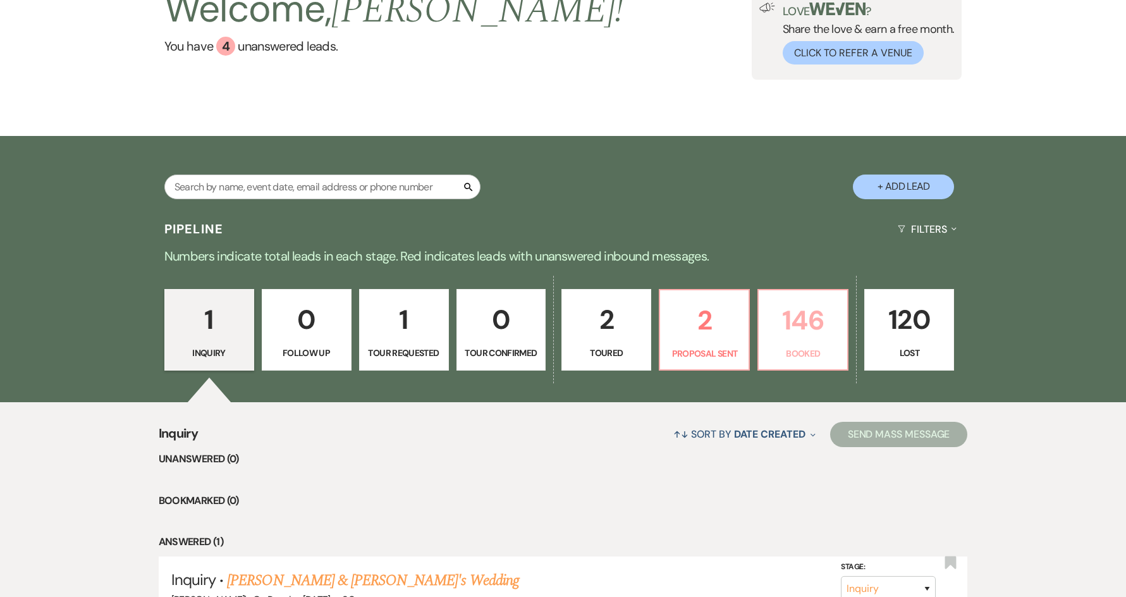
click at [785, 324] on p "146" at bounding box center [802, 320] width 73 height 42
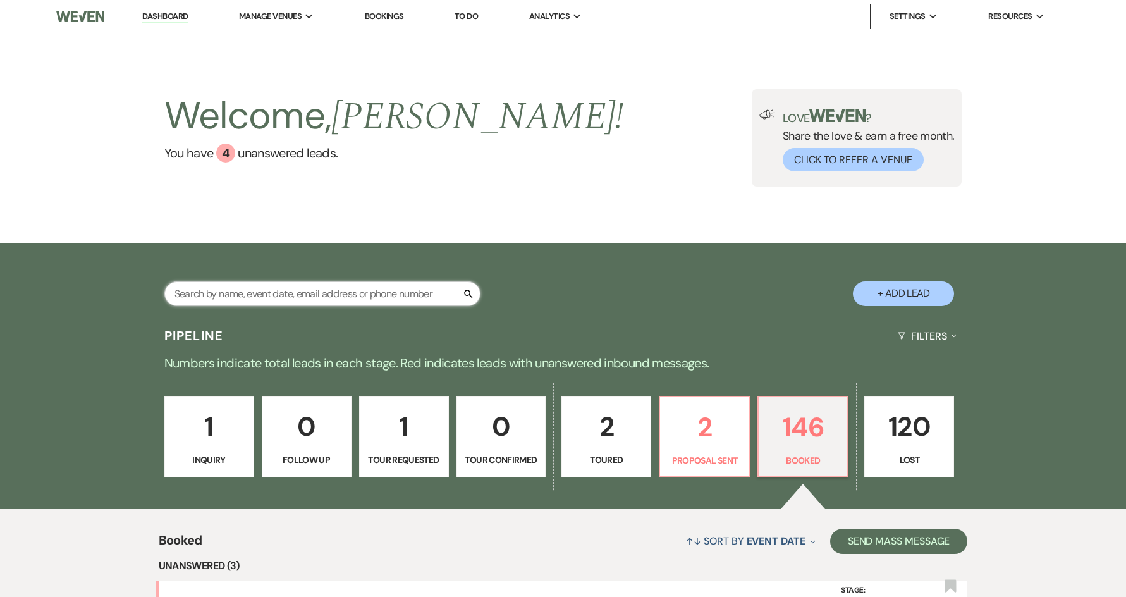
click at [251, 300] on input "text" at bounding box center [322, 293] width 316 height 25
type input "[PERSON_NAME]"
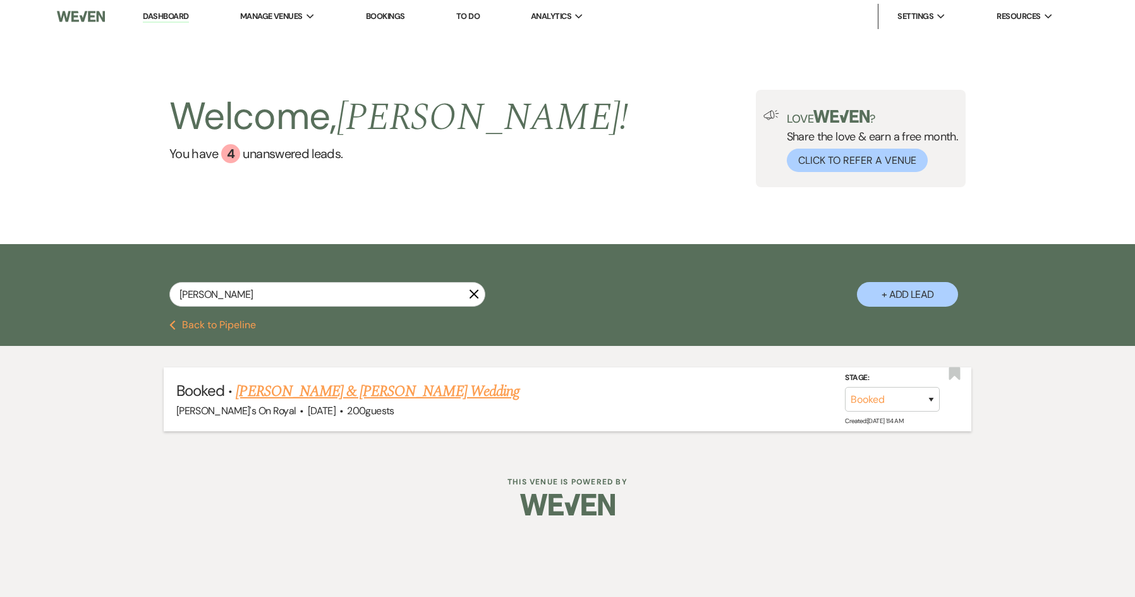
click at [307, 391] on link "[PERSON_NAME] & [PERSON_NAME] Wedding" at bounding box center [377, 391] width 283 height 23
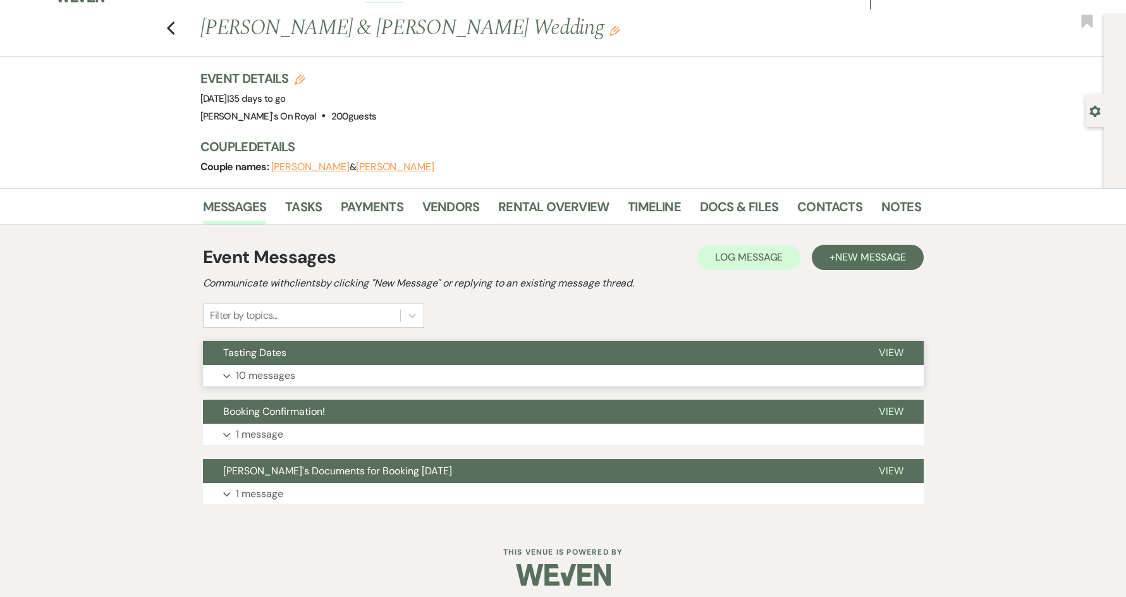
scroll to position [27, 0]
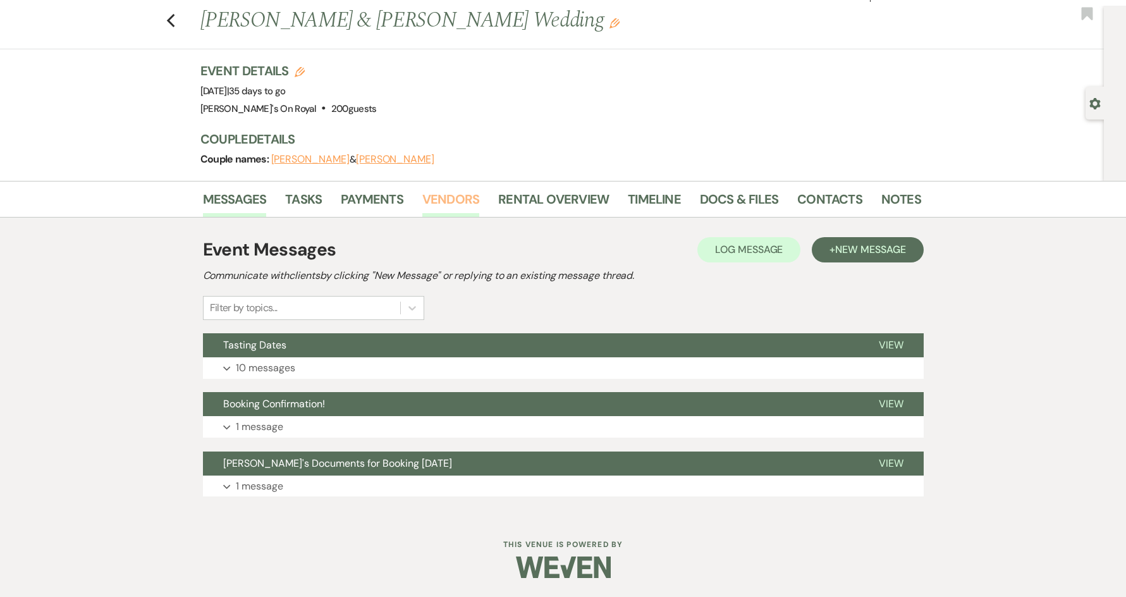
click at [454, 199] on link "Vendors" at bounding box center [450, 203] width 57 height 28
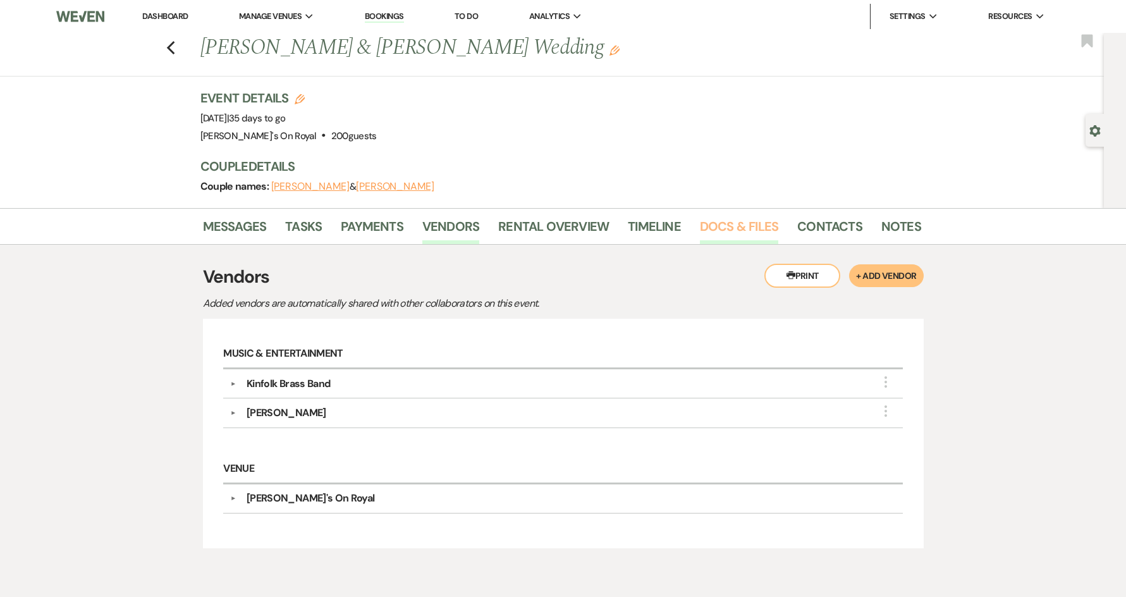
click at [736, 232] on link "Docs & Files" at bounding box center [739, 230] width 78 height 28
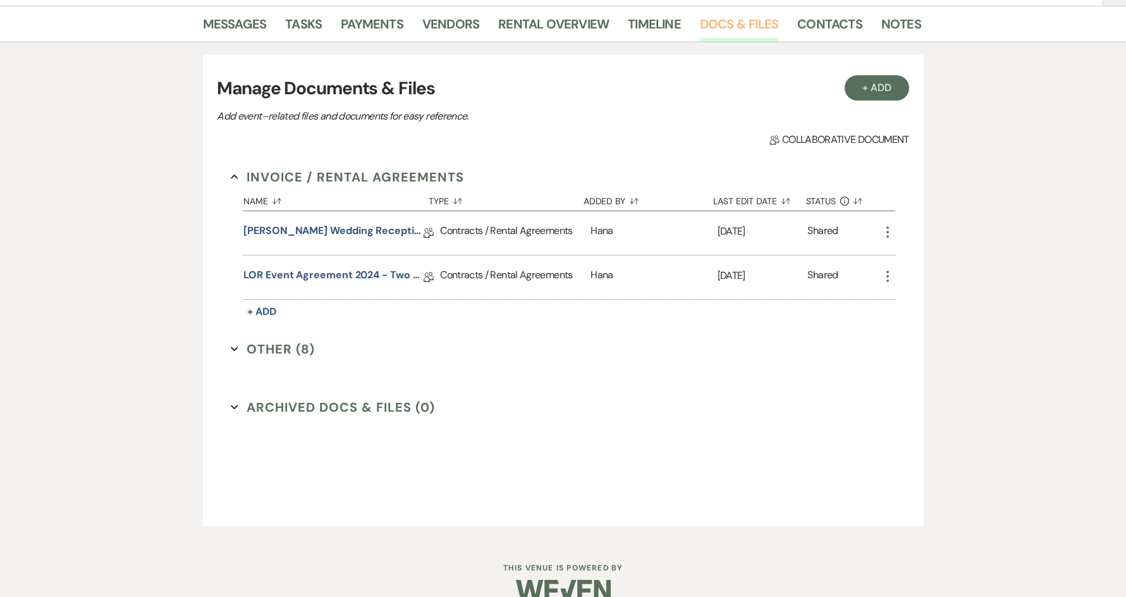
scroll to position [226, 0]
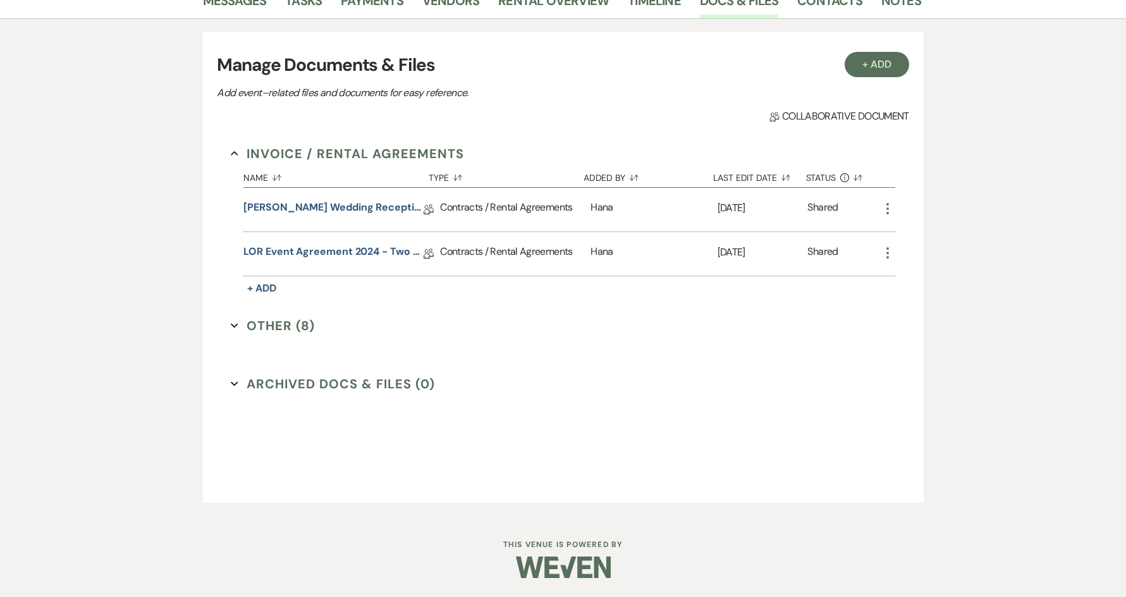
click at [269, 329] on button "Other (8) Expand" at bounding box center [273, 325] width 84 height 19
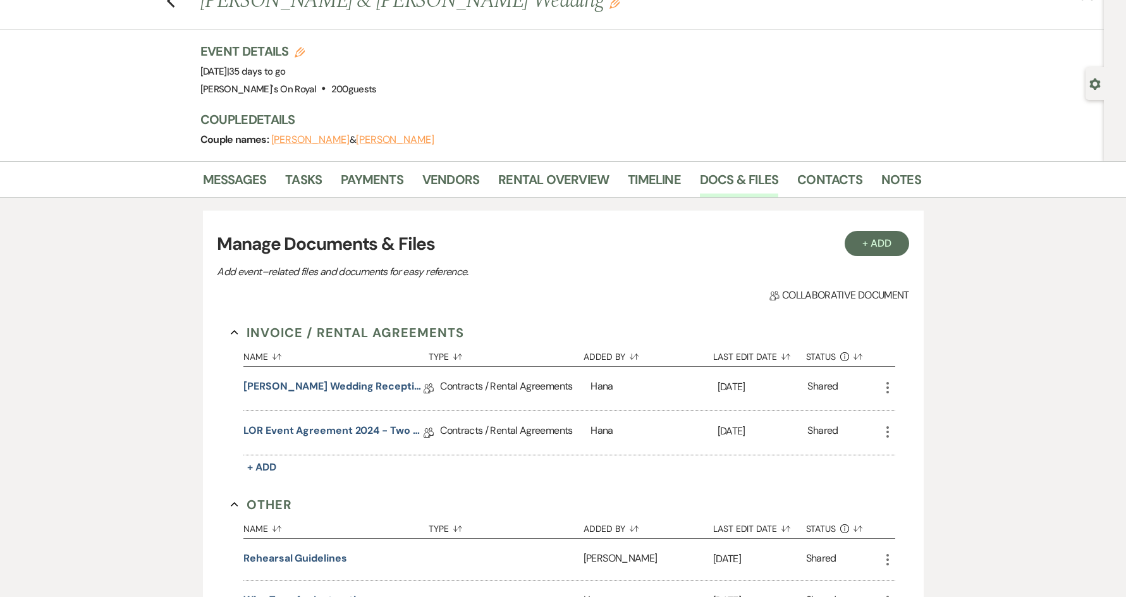
scroll to position [36, 0]
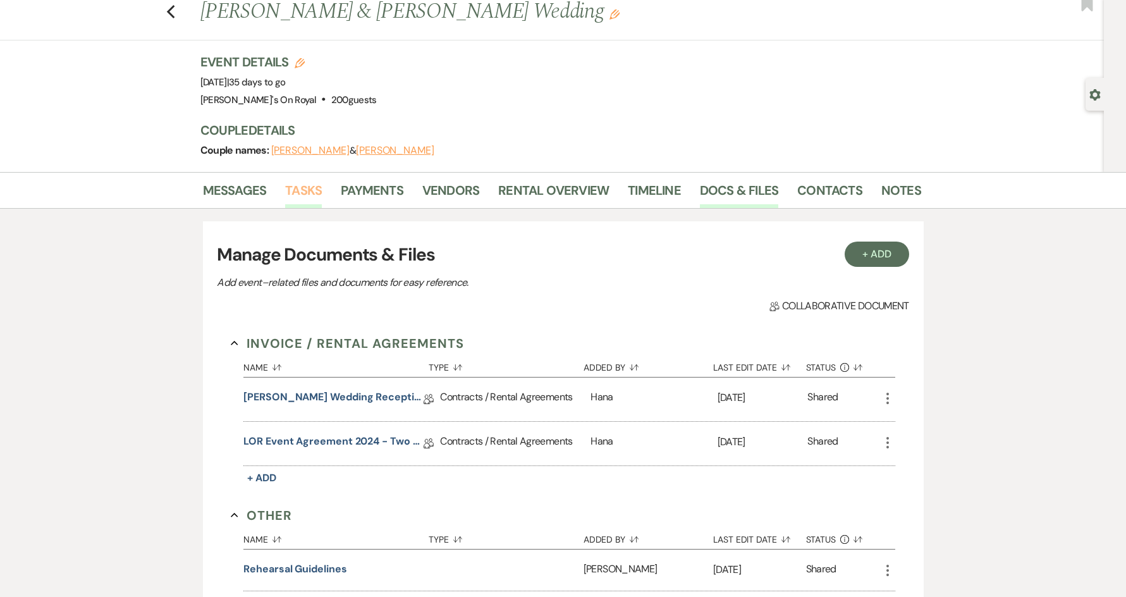
click at [305, 193] on link "Tasks" at bounding box center [303, 194] width 37 height 28
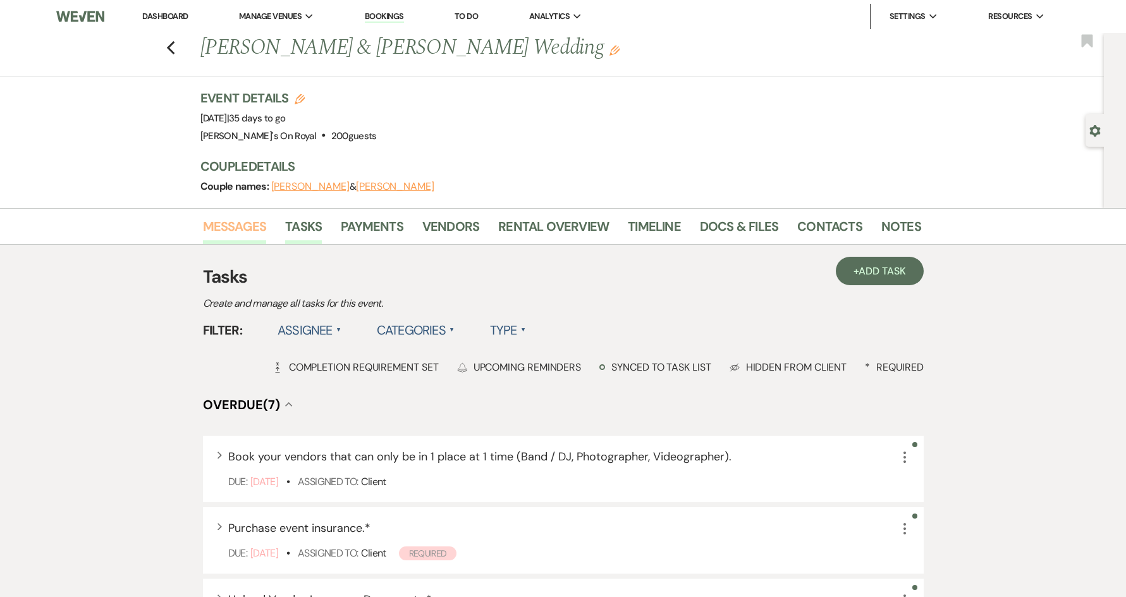
click at [240, 229] on link "Messages" at bounding box center [235, 230] width 64 height 28
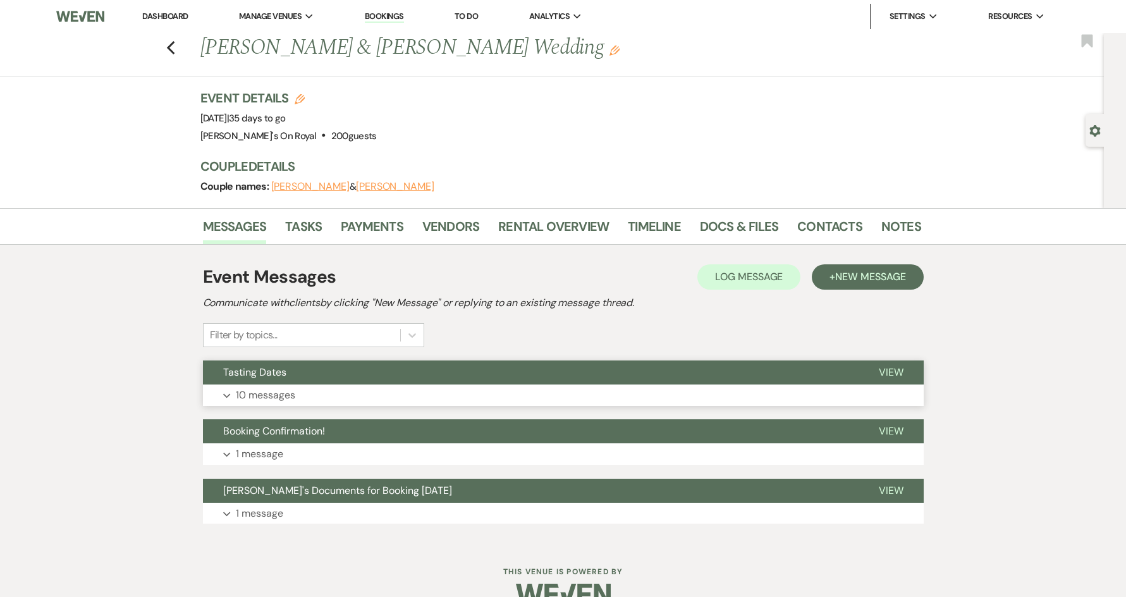
click at [345, 399] on button "Expand 10 messages" at bounding box center [563, 394] width 720 height 21
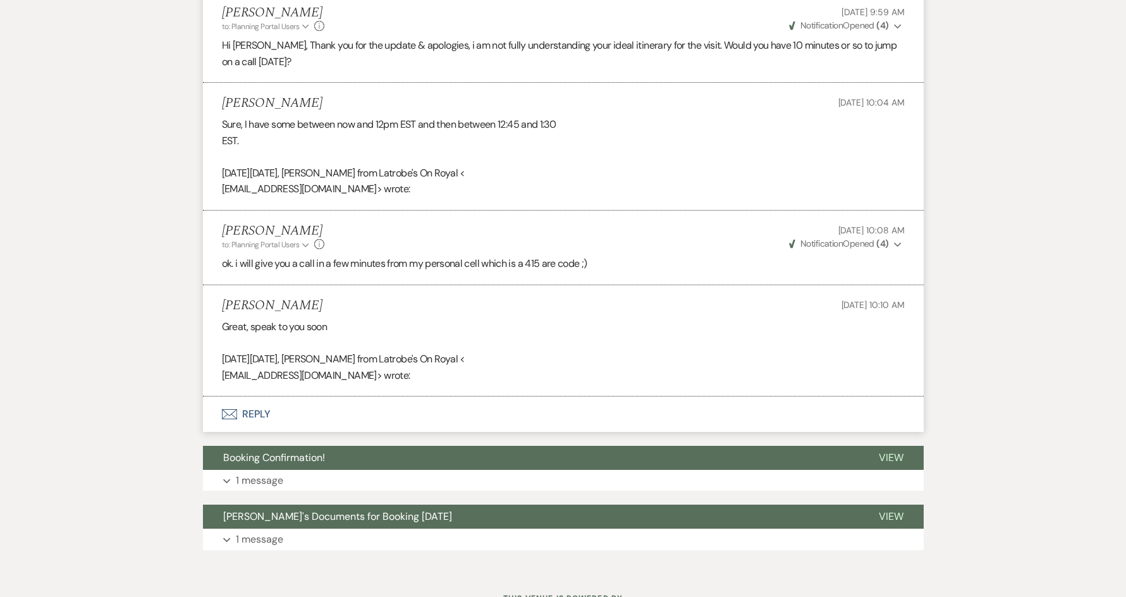
scroll to position [1315, 0]
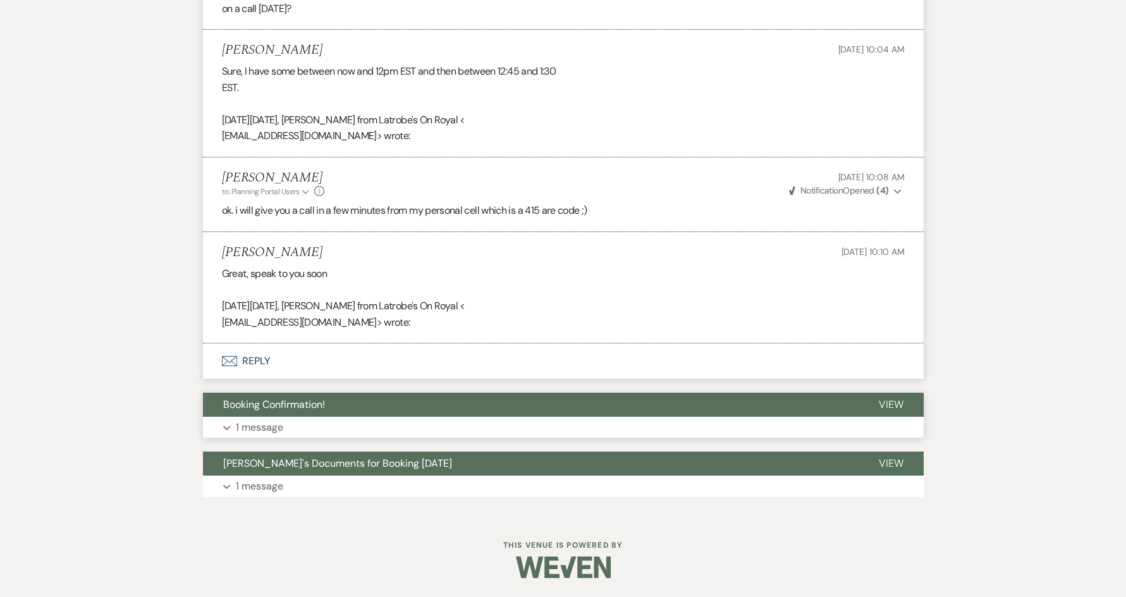
click at [470, 412] on button "Booking Confirmation!" at bounding box center [530, 404] width 655 height 24
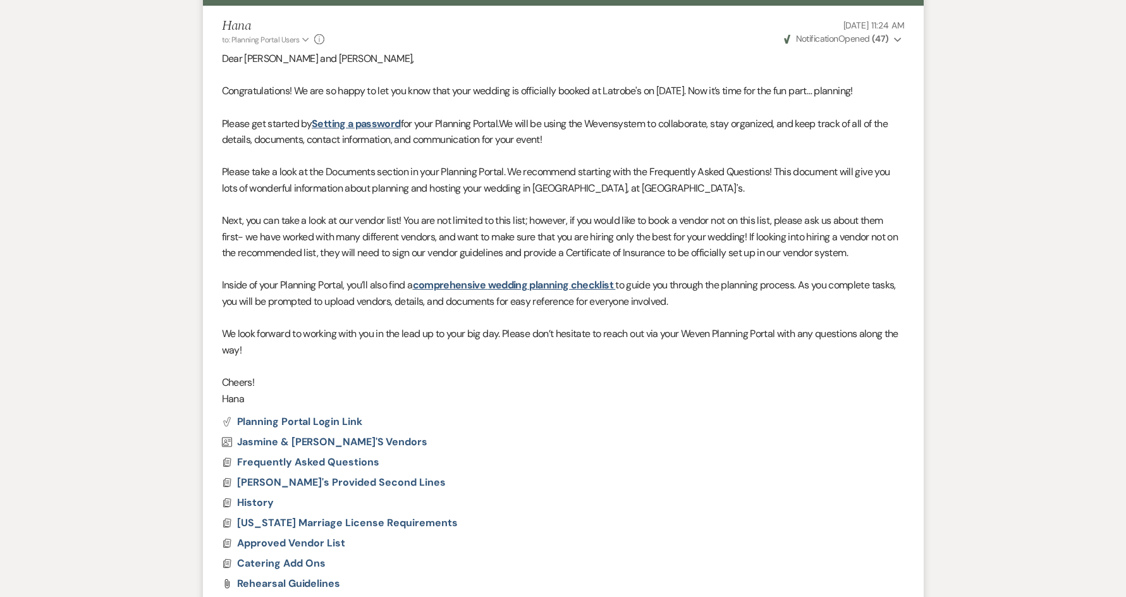
scroll to position [1935, 0]
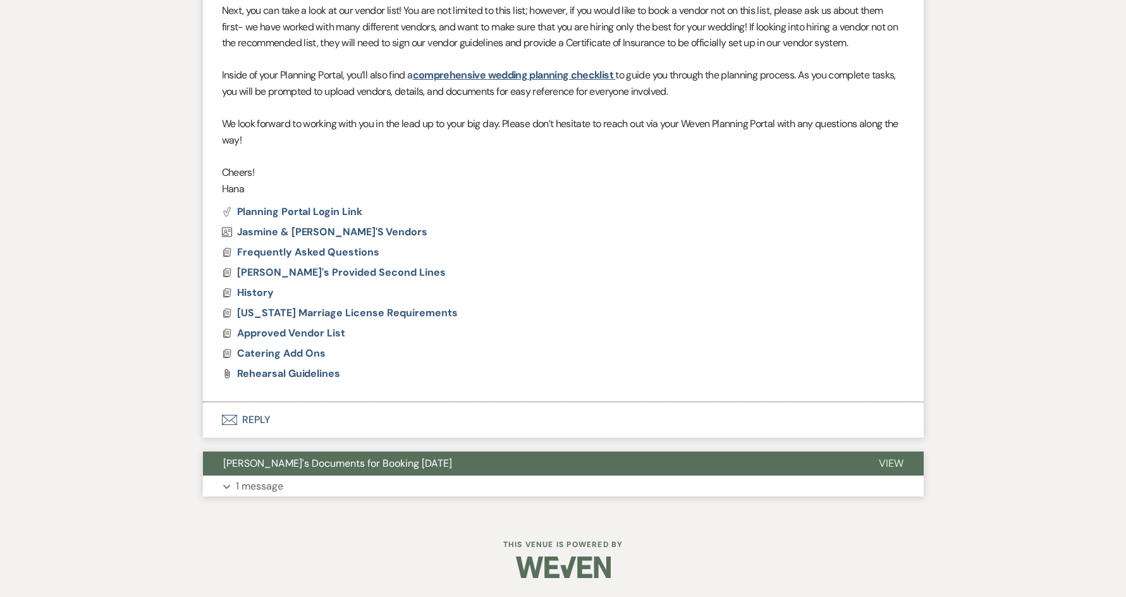
click at [451, 470] on button "[PERSON_NAME]'s Documents for Booking [DATE]" at bounding box center [530, 463] width 655 height 24
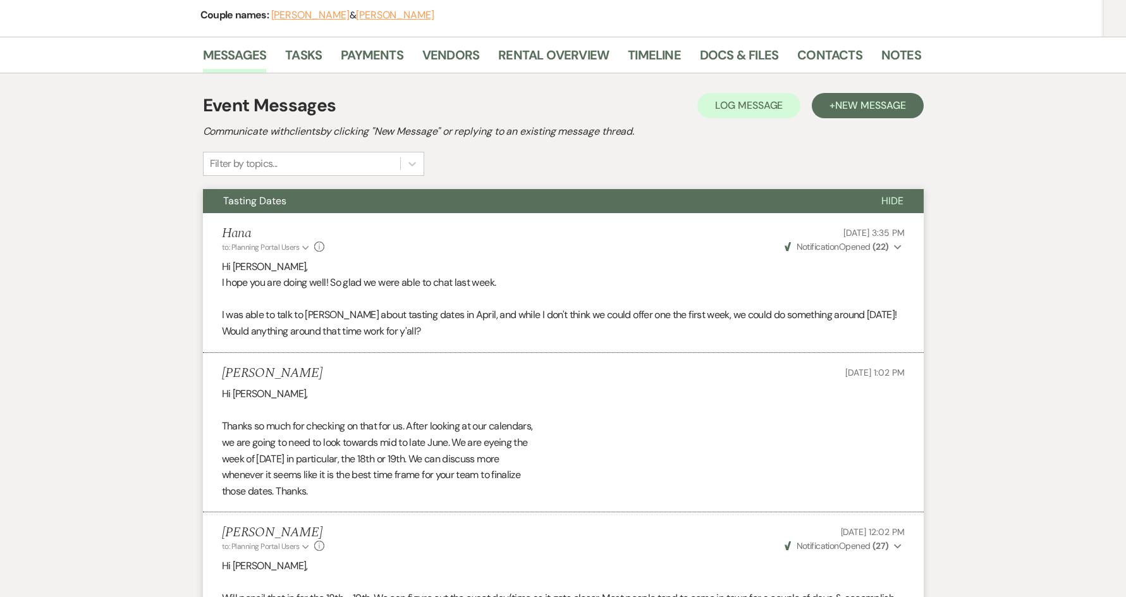
scroll to position [0, 0]
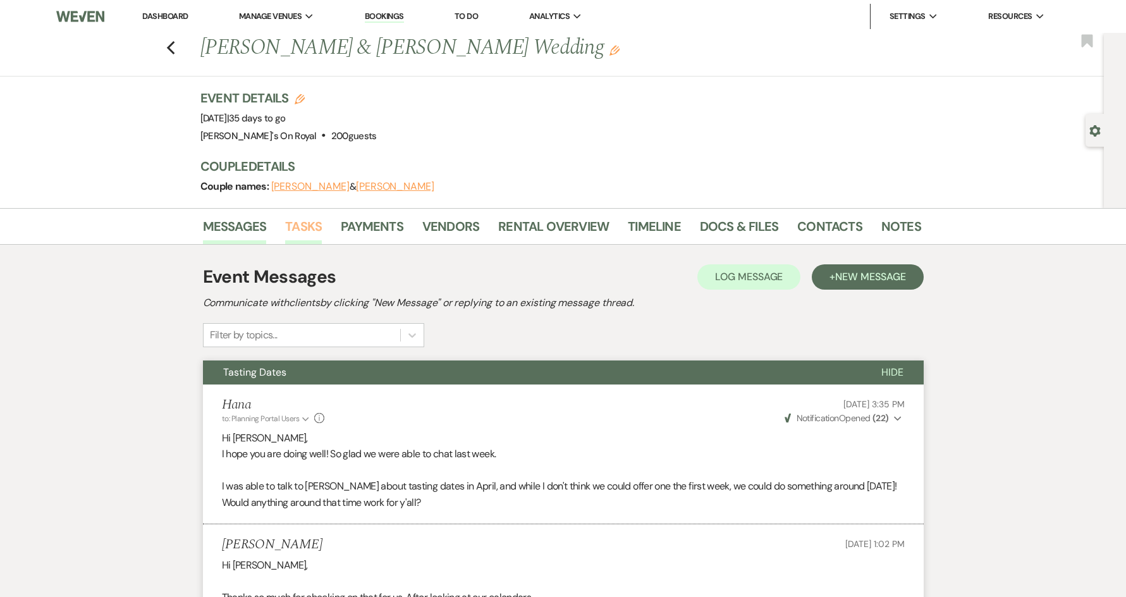
click at [308, 227] on link "Tasks" at bounding box center [303, 230] width 37 height 28
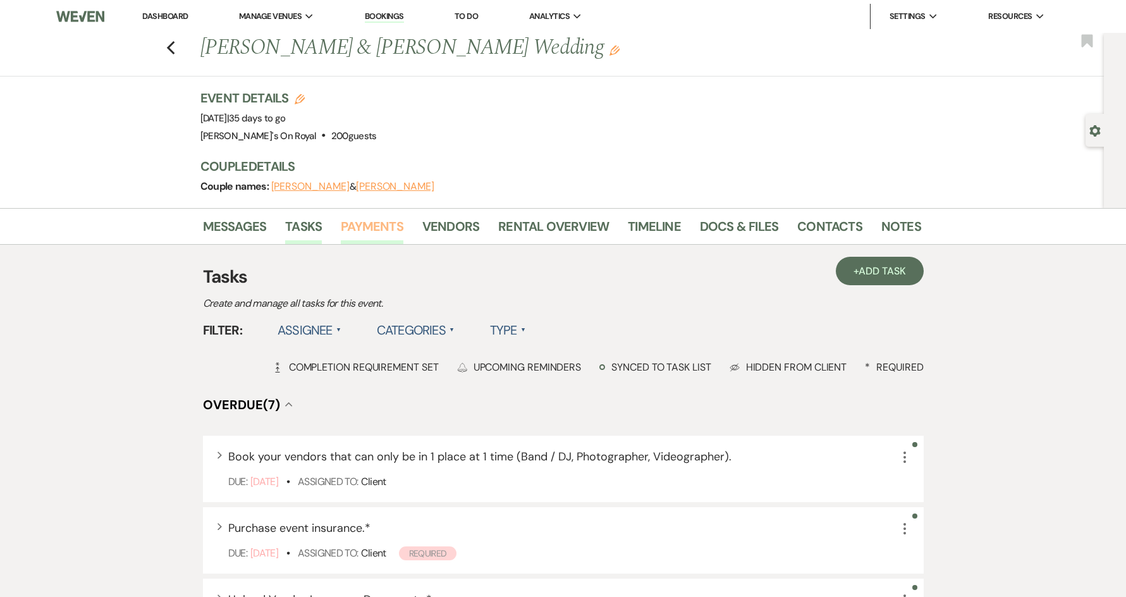
click at [385, 228] on link "Payments" at bounding box center [372, 230] width 63 height 28
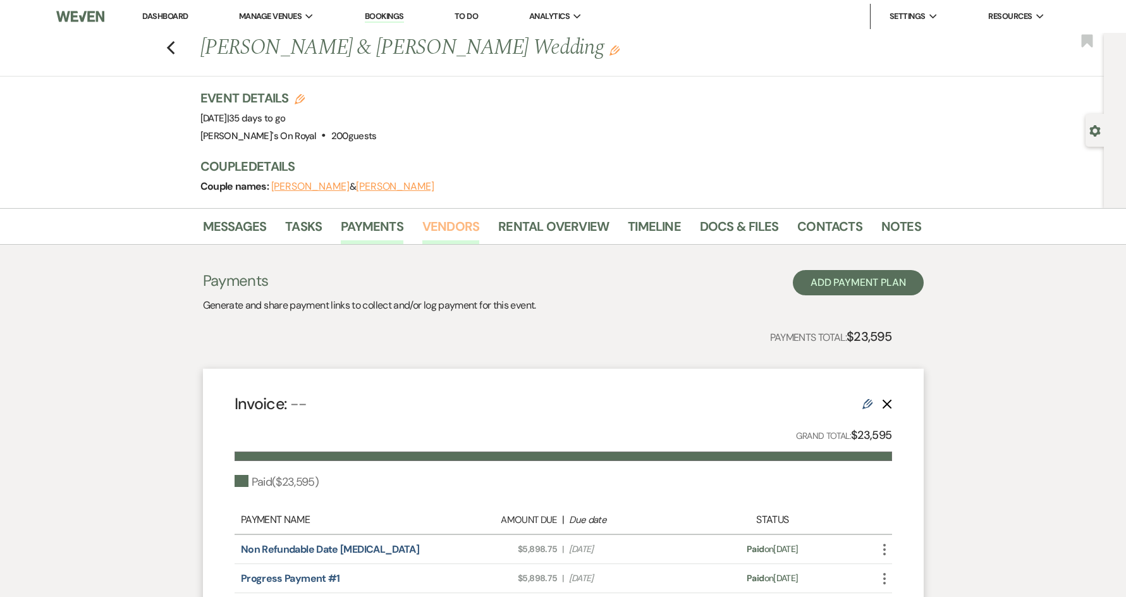
click at [435, 231] on link "Vendors" at bounding box center [450, 230] width 57 height 28
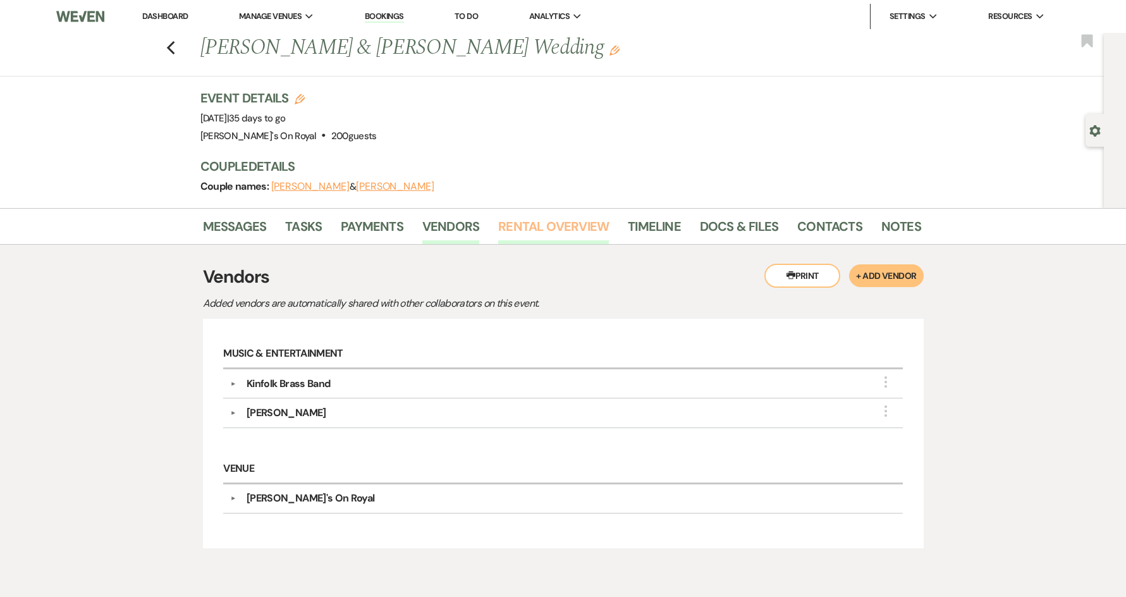
click at [540, 228] on link "Rental Overview" at bounding box center [553, 230] width 111 height 28
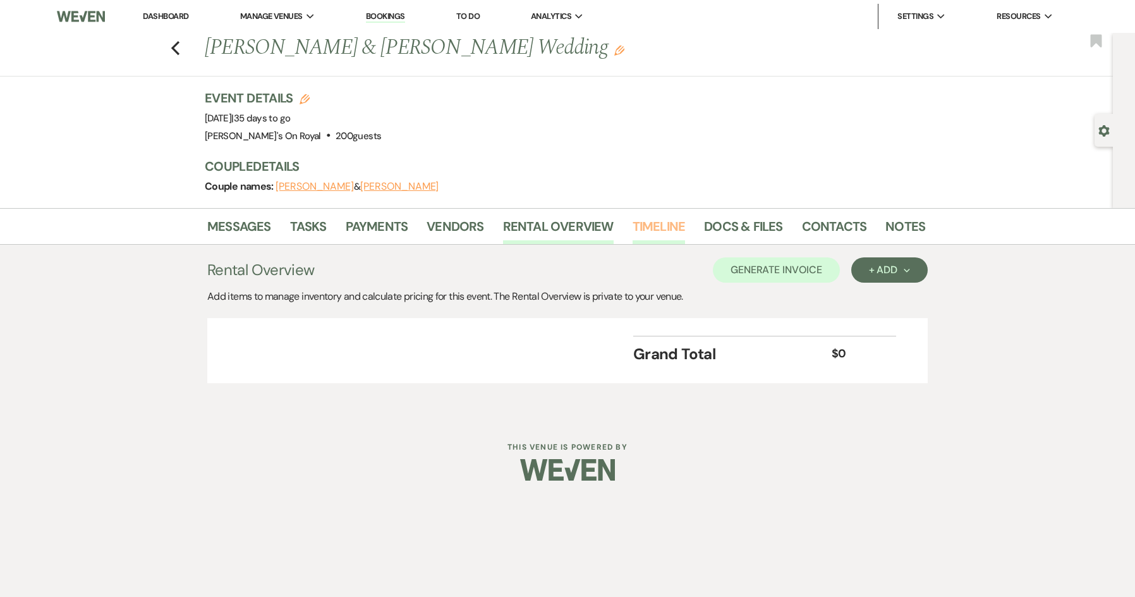
click at [650, 228] on link "Timeline" at bounding box center [659, 230] width 53 height 28
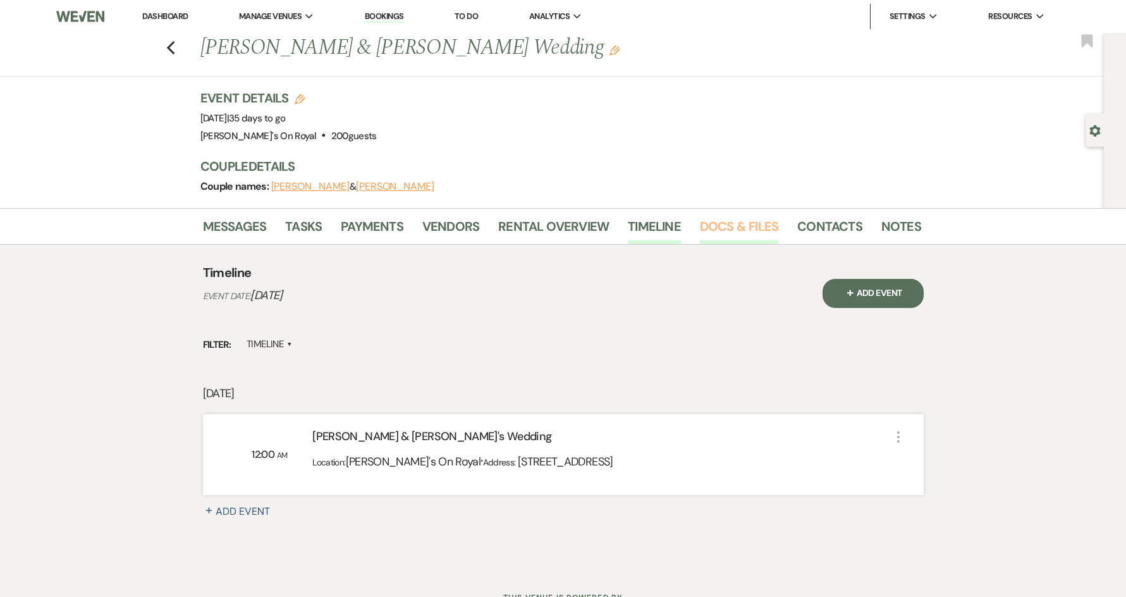
click at [732, 225] on link "Docs & Files" at bounding box center [739, 230] width 78 height 28
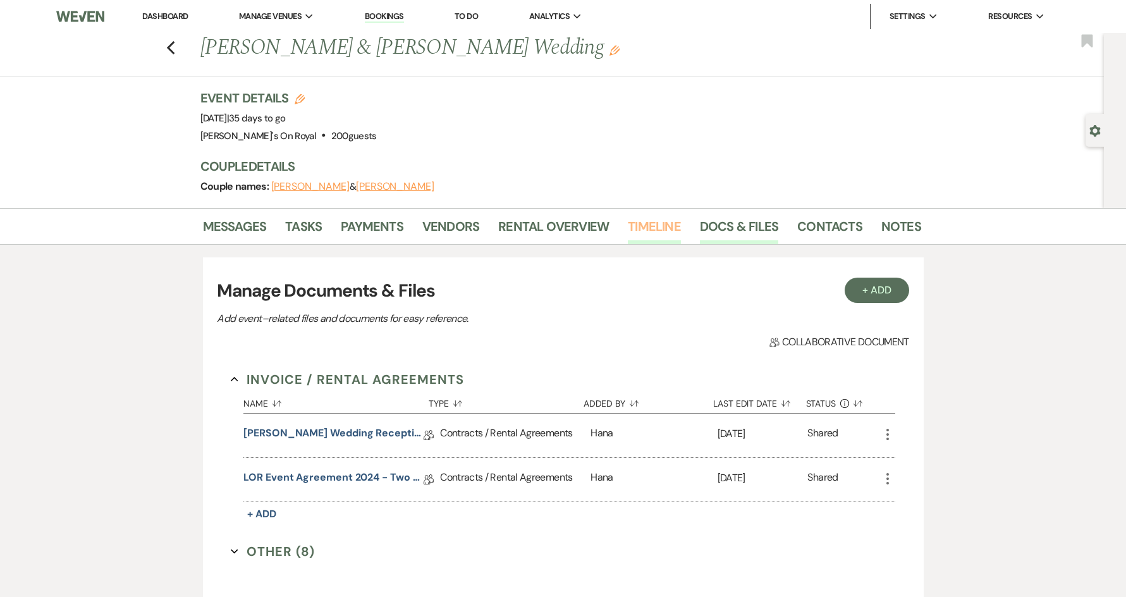
click at [653, 232] on link "Timeline" at bounding box center [654, 230] width 53 height 28
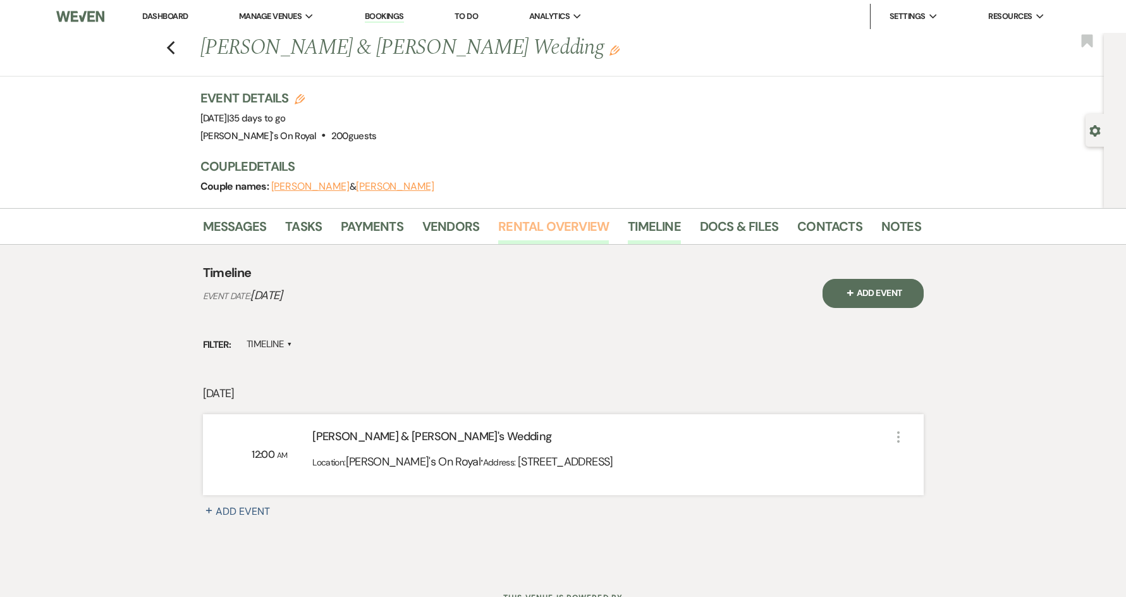
click at [561, 231] on link "Rental Overview" at bounding box center [553, 230] width 111 height 28
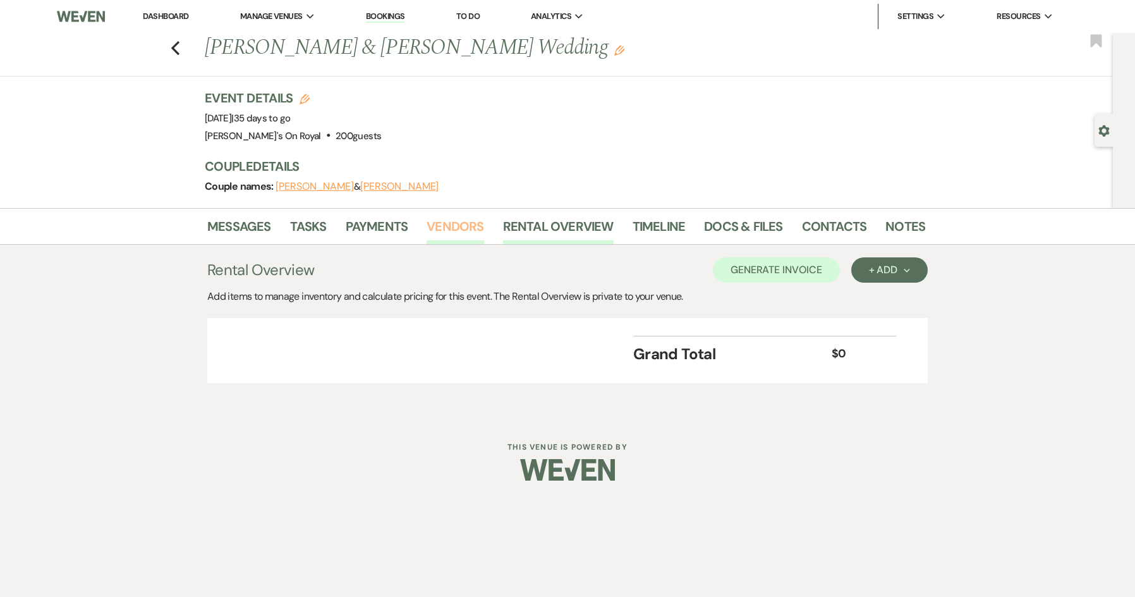
click at [451, 227] on link "Vendors" at bounding box center [455, 230] width 57 height 28
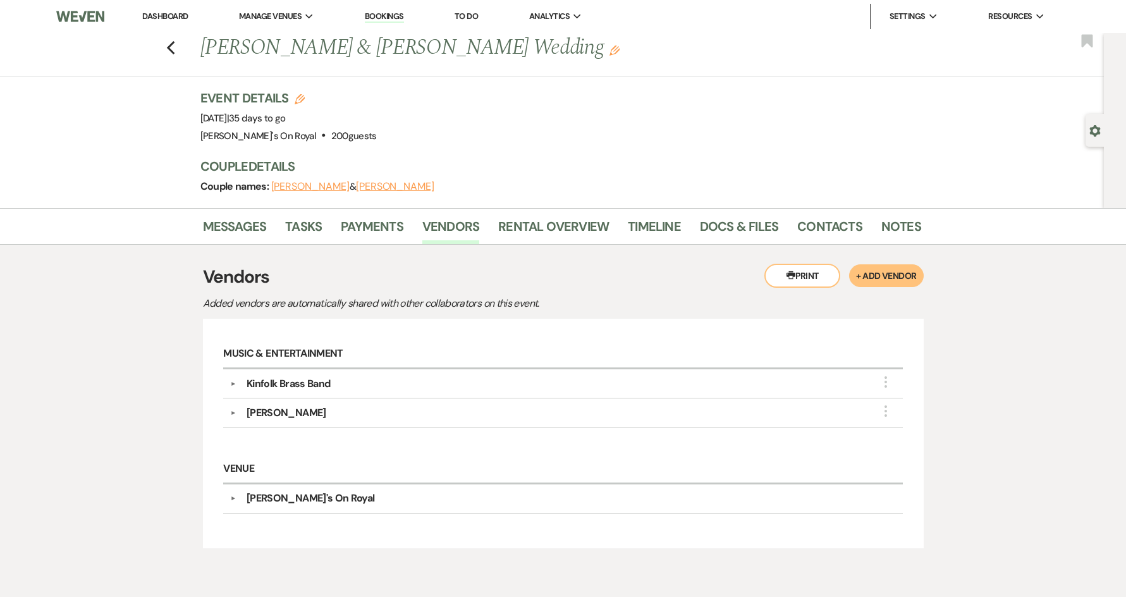
click at [180, 52] on div "Previous [PERSON_NAME] & [PERSON_NAME] Wedding Edit Bookmark" at bounding box center [549, 55] width 1110 height 44
click at [174, 49] on use "button" at bounding box center [170, 48] width 8 height 14
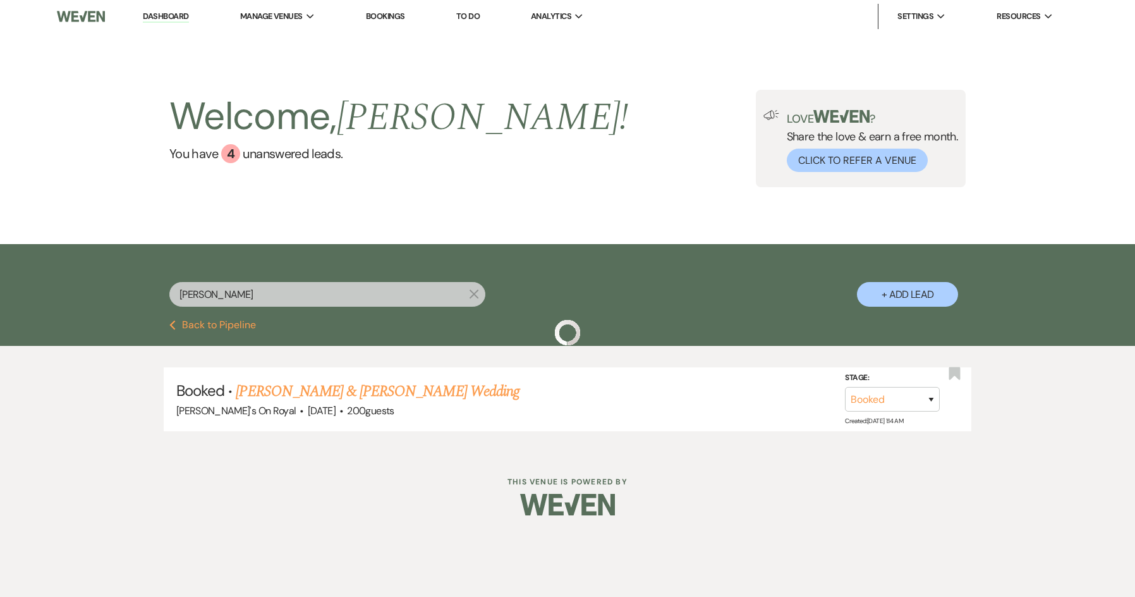
click at [237, 326] on button "Previous Back to Pipeline" at bounding box center [212, 325] width 87 height 10
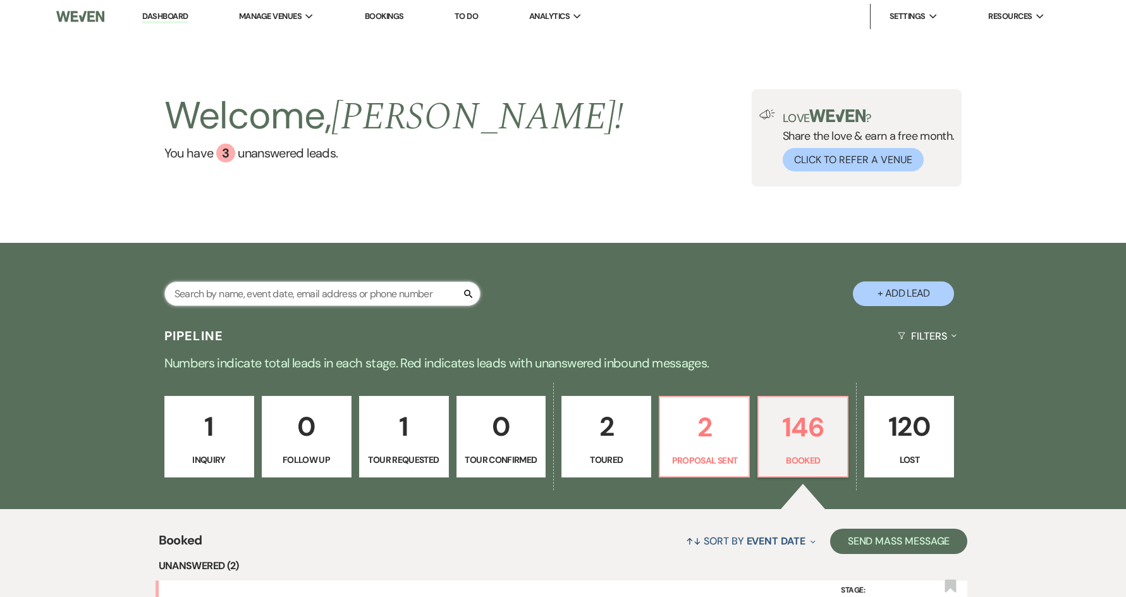
click at [313, 298] on input "text" at bounding box center [322, 293] width 316 height 25
type input "[PERSON_NAME]"
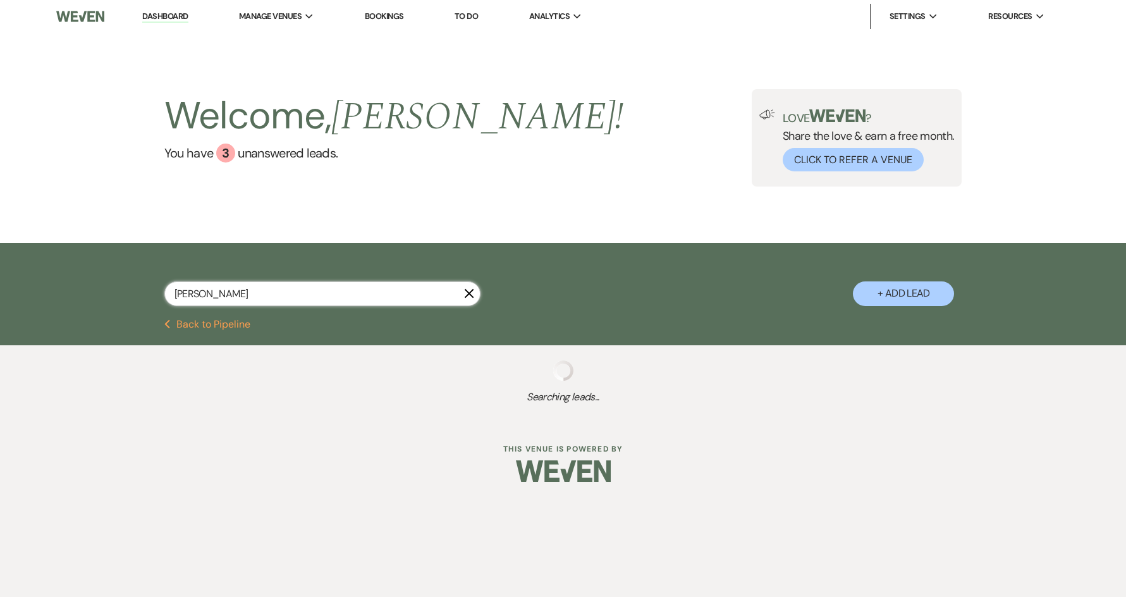
select select "8"
select select "5"
select select "8"
select select "11"
select select "8"
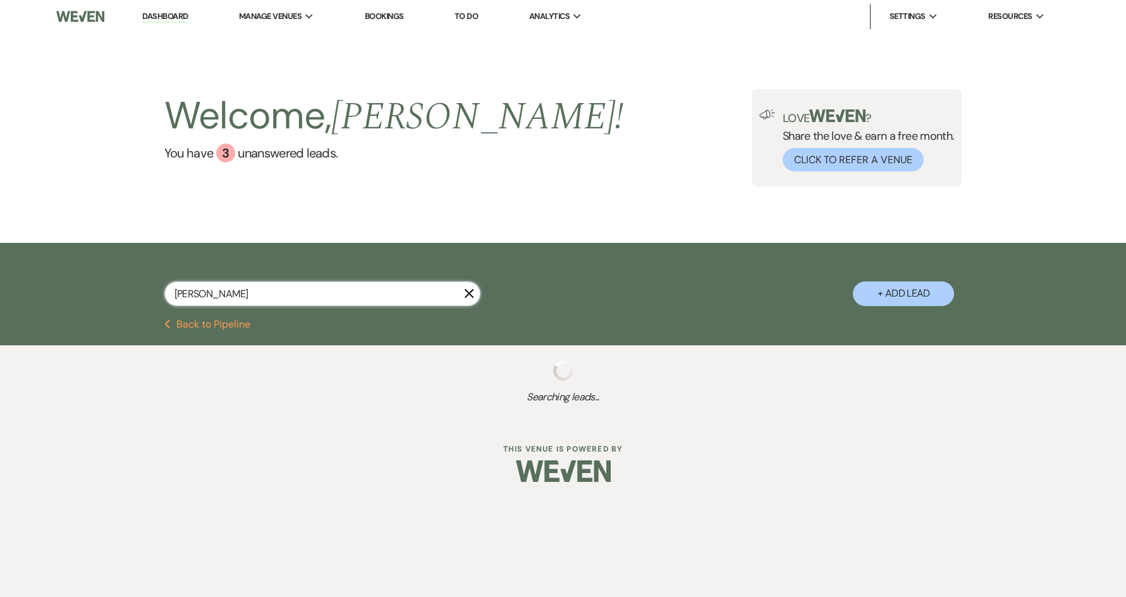
select select "6"
select select "8"
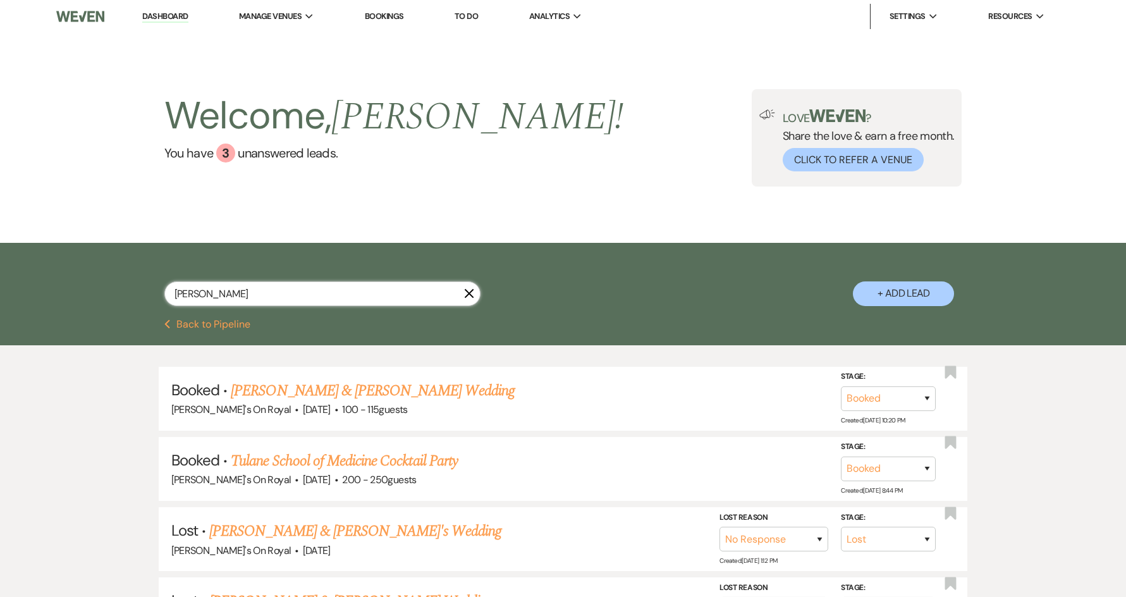
drag, startPoint x: 265, startPoint y: 300, endPoint x: 152, endPoint y: 299, distance: 113.1
click at [152, 299] on div "[PERSON_NAME] + Add Lead" at bounding box center [563, 282] width 910 height 66
click at [183, 322] on button "Previous Back to Pipeline" at bounding box center [207, 324] width 87 height 10
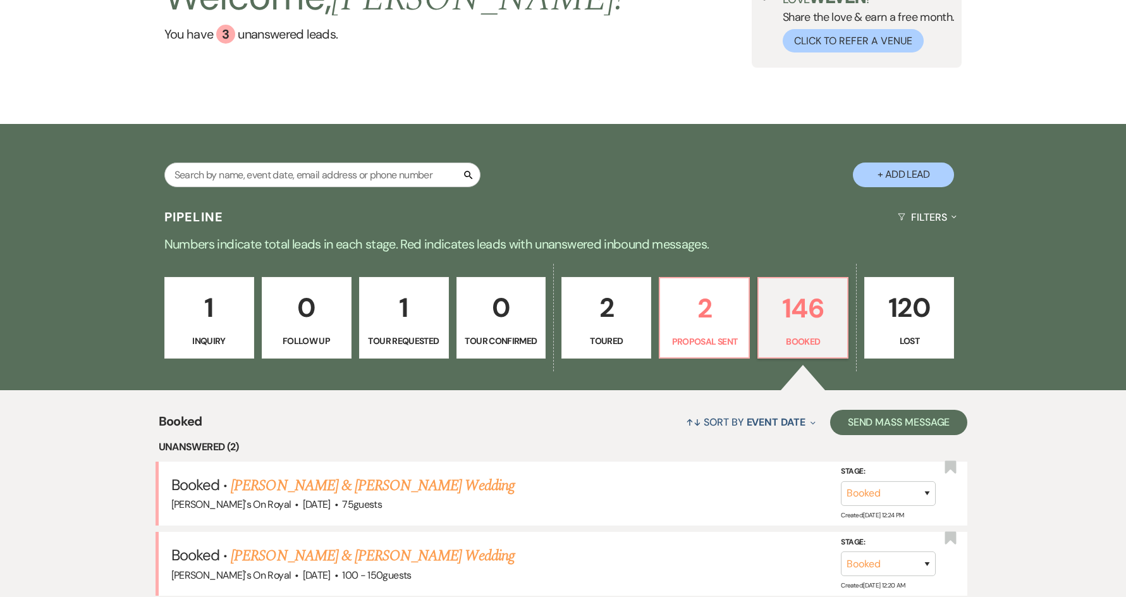
scroll to position [126, 0]
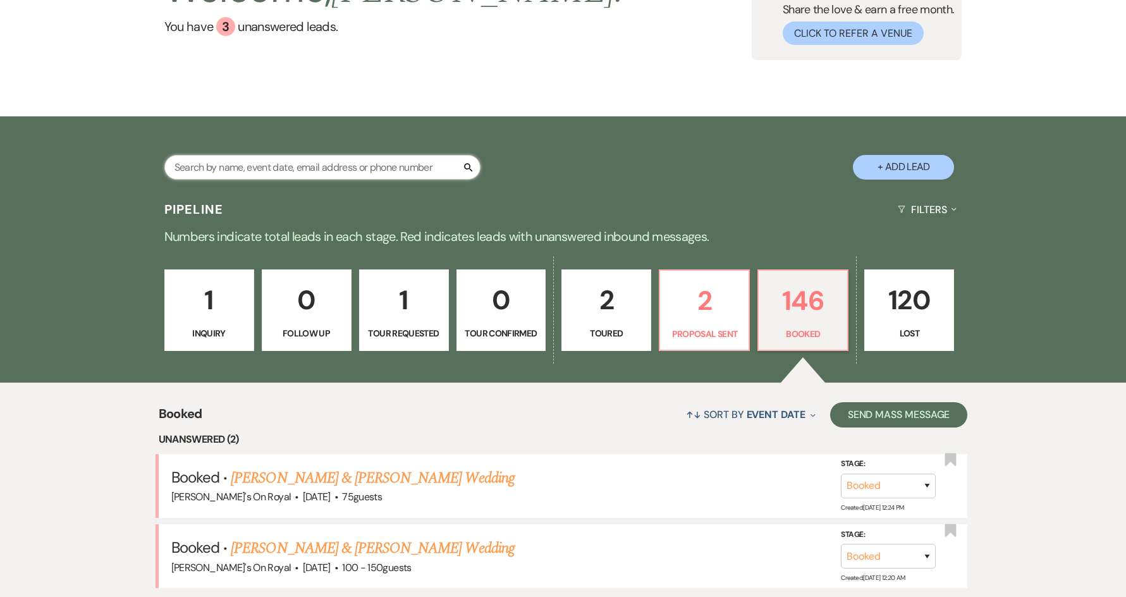
click at [300, 174] on input "text" at bounding box center [322, 167] width 316 height 25
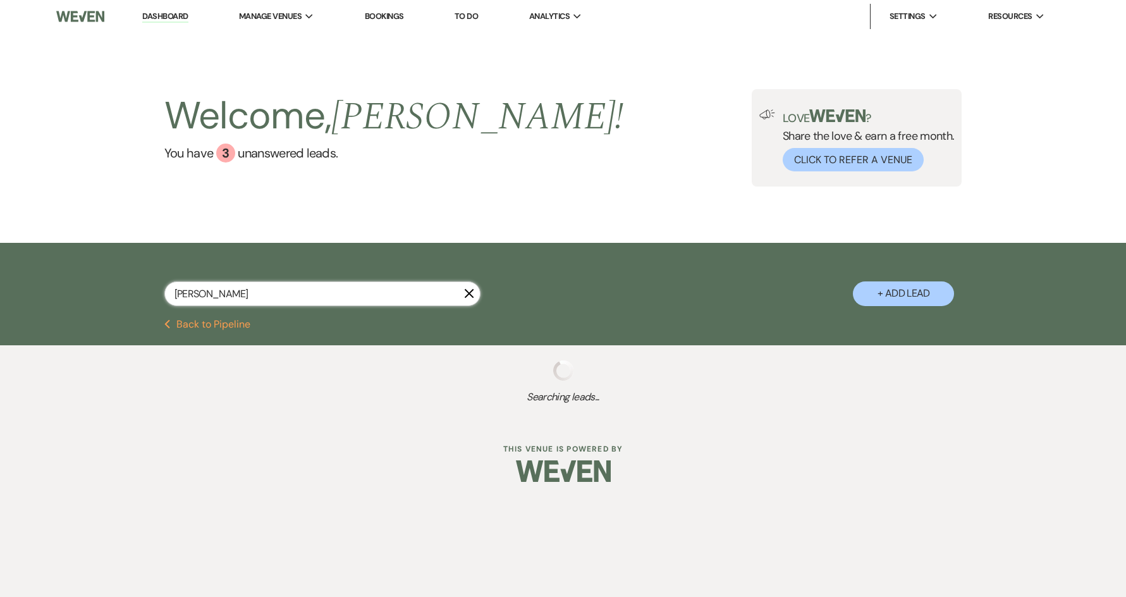
type input "LAUREN"
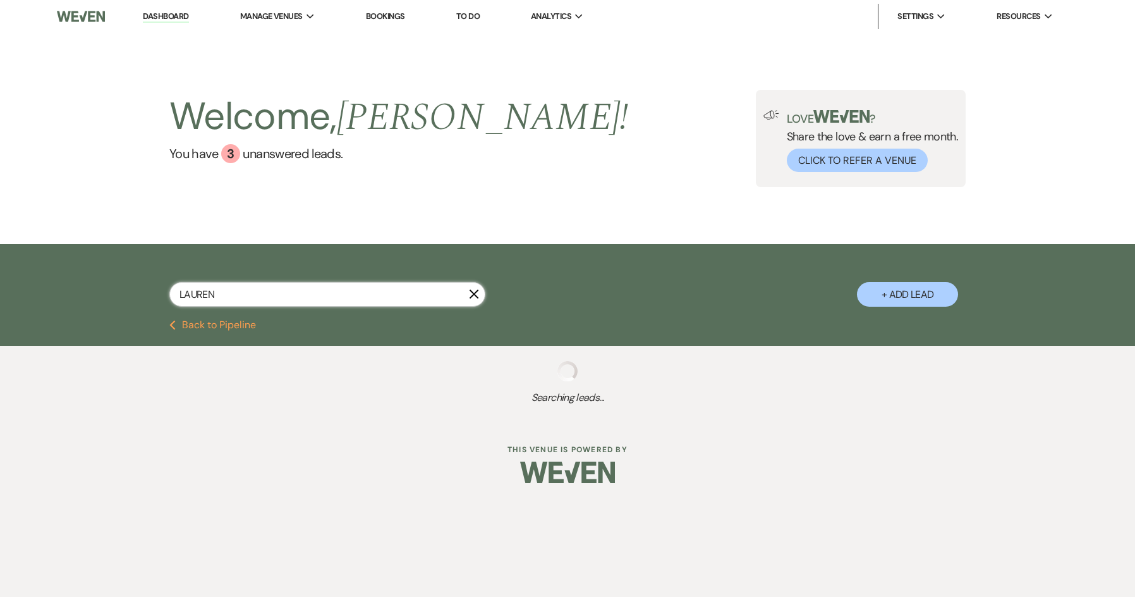
select select "6"
select select "8"
select select "5"
select select "8"
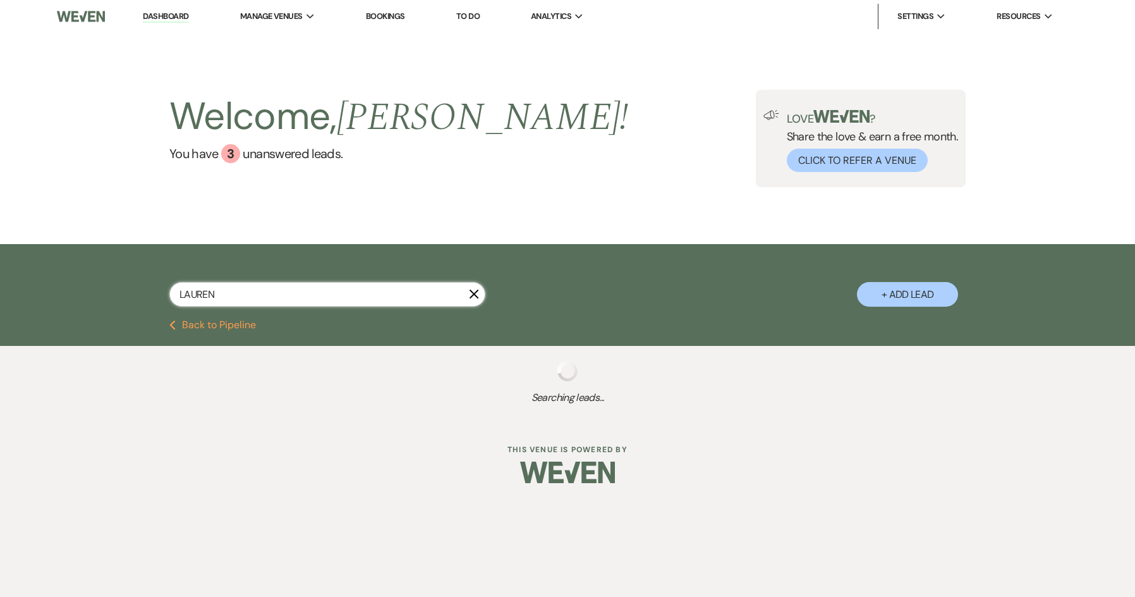
select select "10"
select select "8"
select select "5"
select select "8"
select select "11"
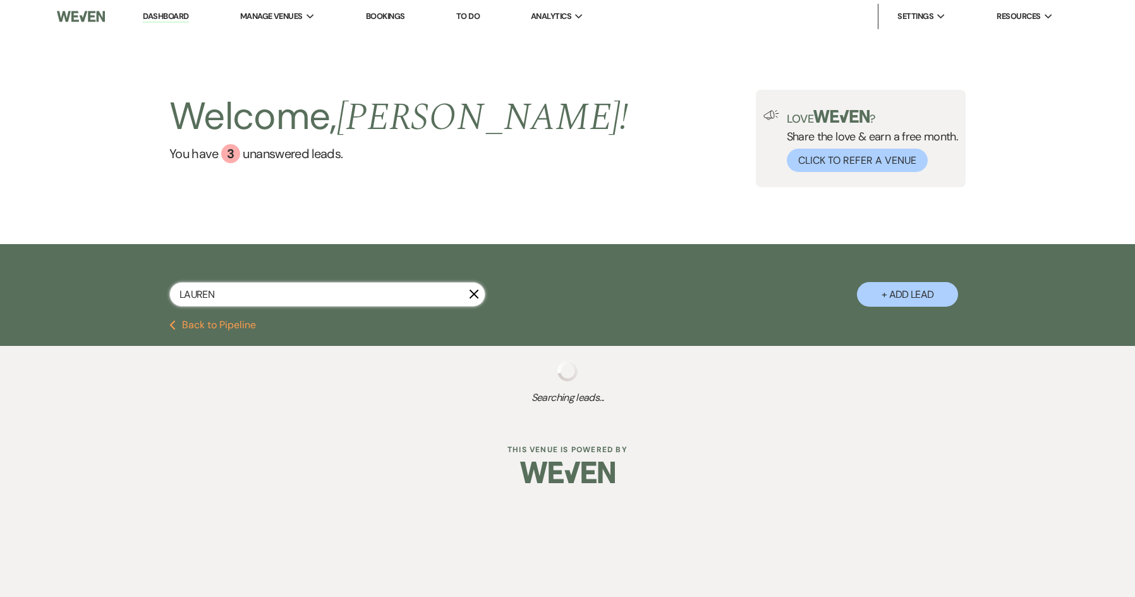
select select "8"
select select "5"
select select "8"
select select "6"
select select "8"
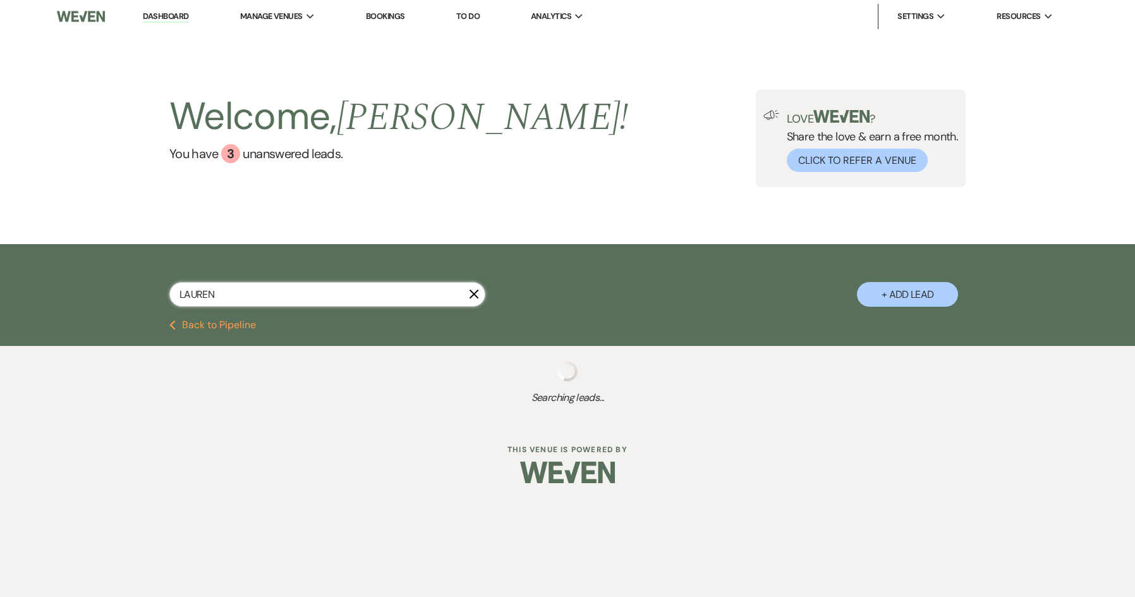
select select "8"
select select "11"
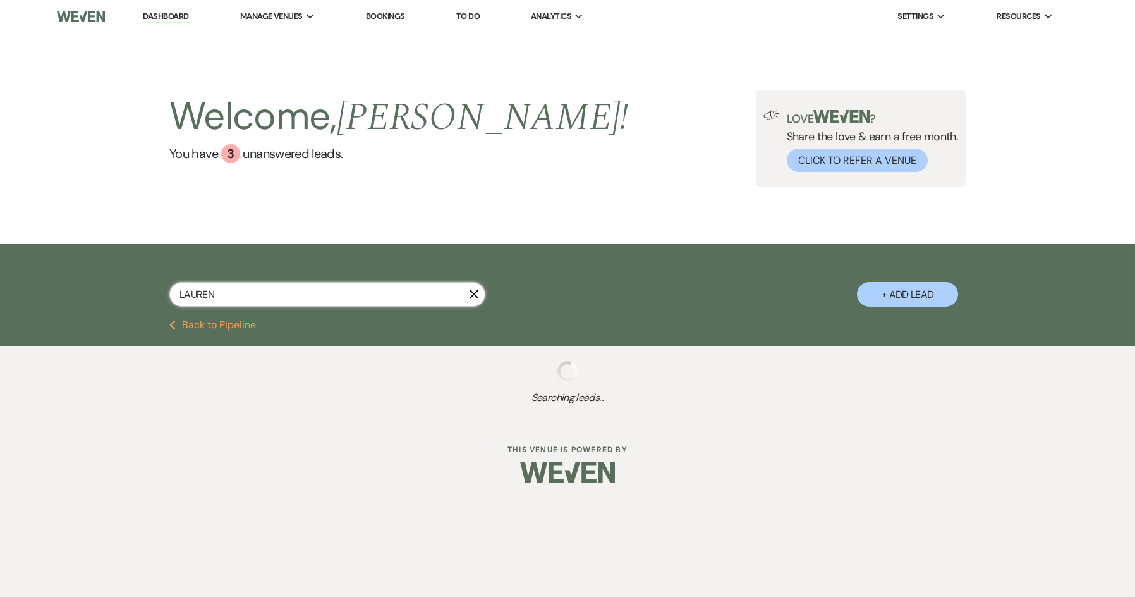
select select "8"
select select "5"
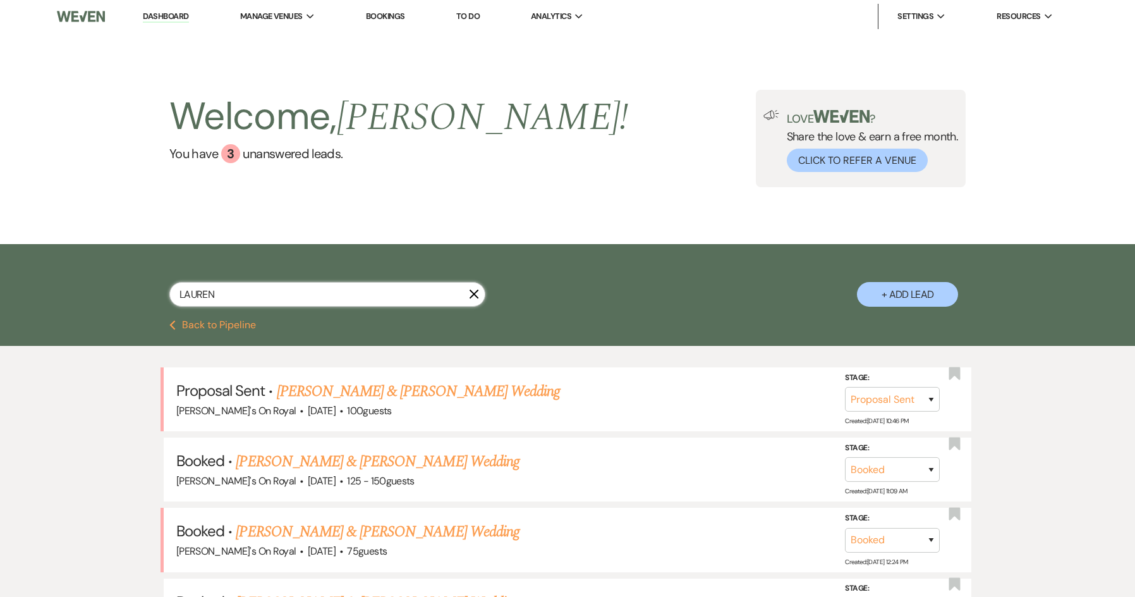
type input "LAUREN"
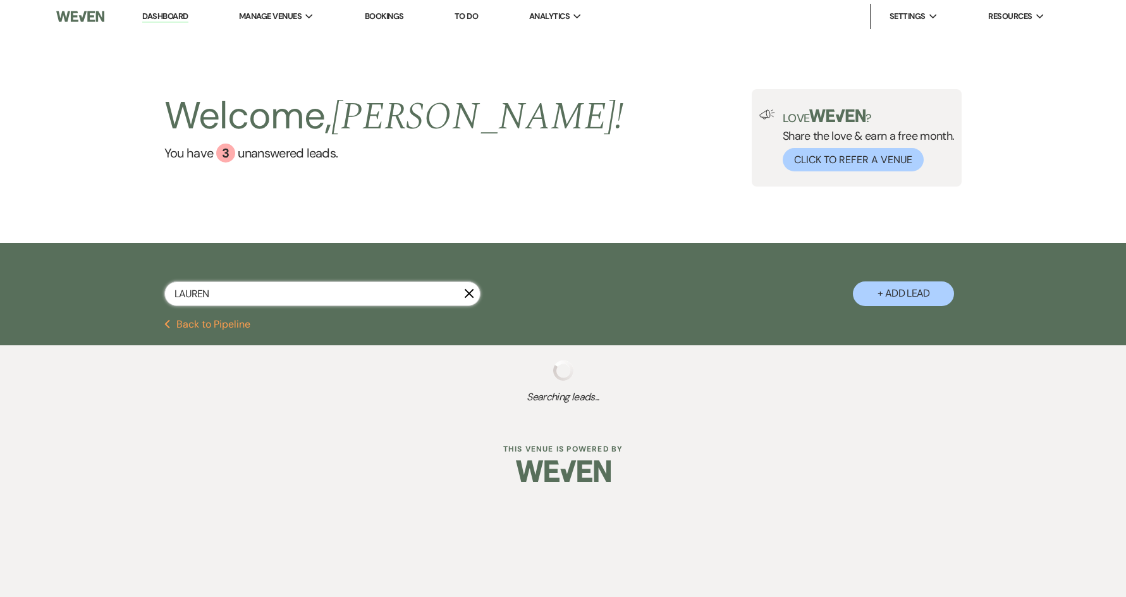
select select "8"
select select "11"
select select "8"
select select "6"
select select "8"
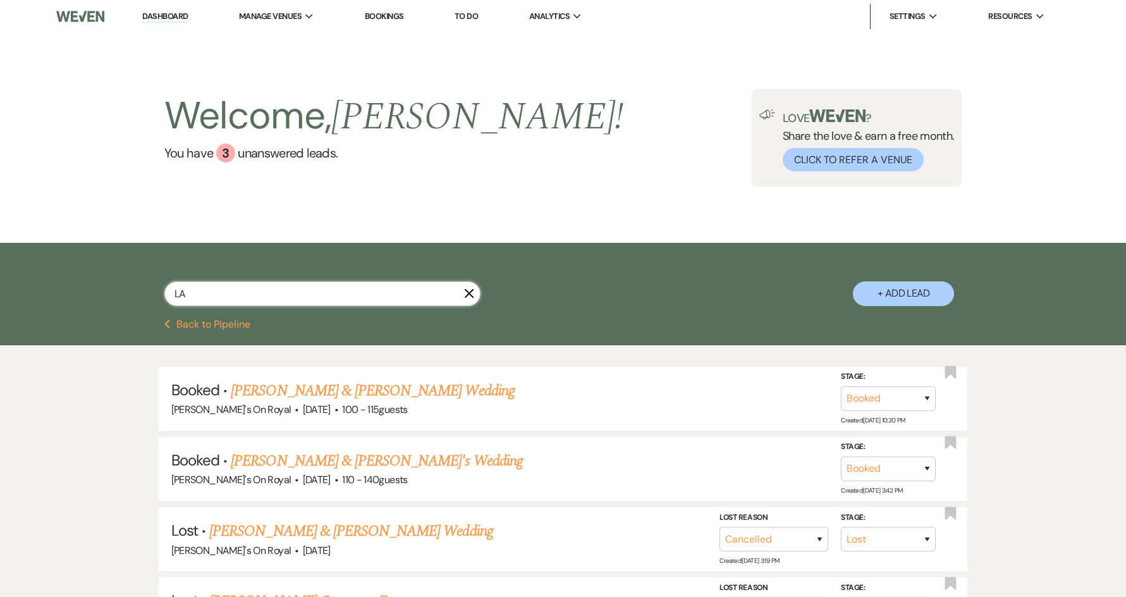
type input "L"
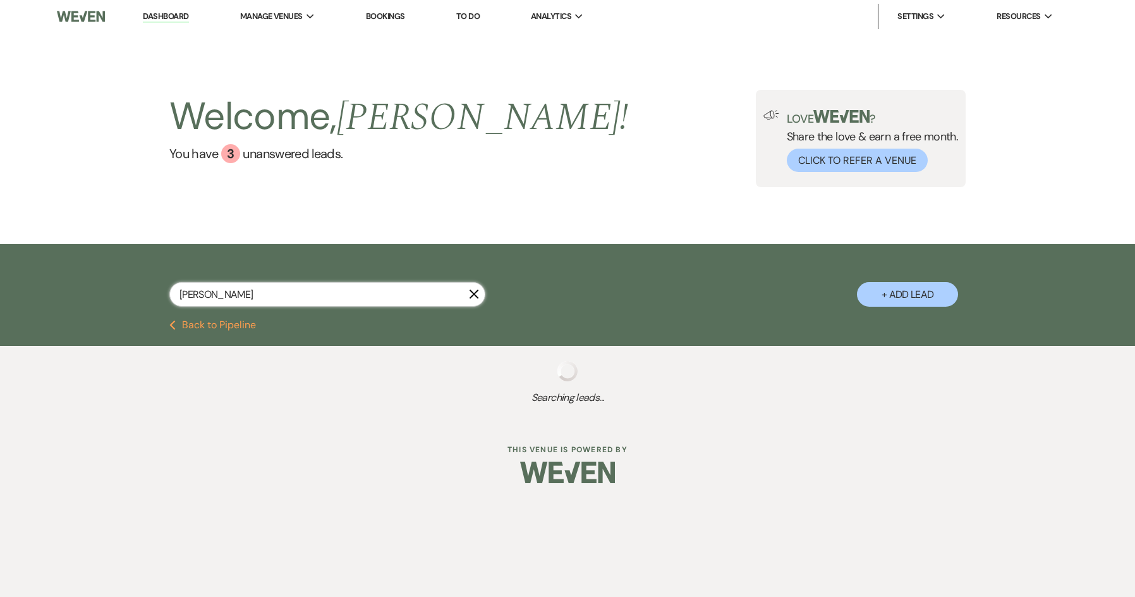
type input "[PERSON_NAME]"
select select "6"
select select "8"
select select "5"
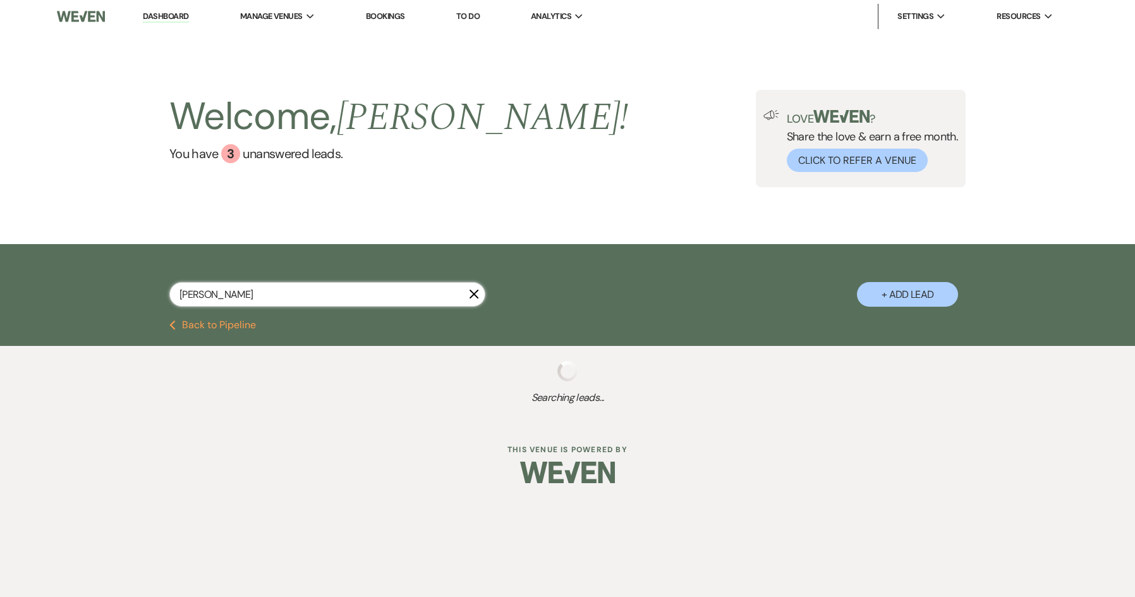
select select "8"
select select "10"
select select "8"
select select "5"
select select "8"
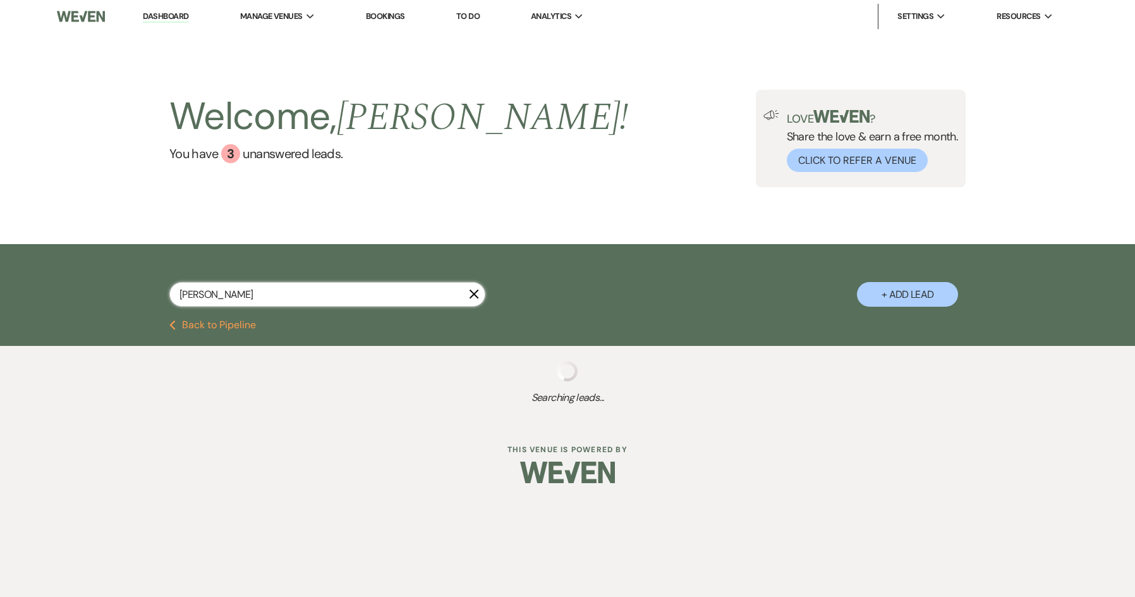
select select "11"
select select "8"
select select "5"
select select "8"
select select "6"
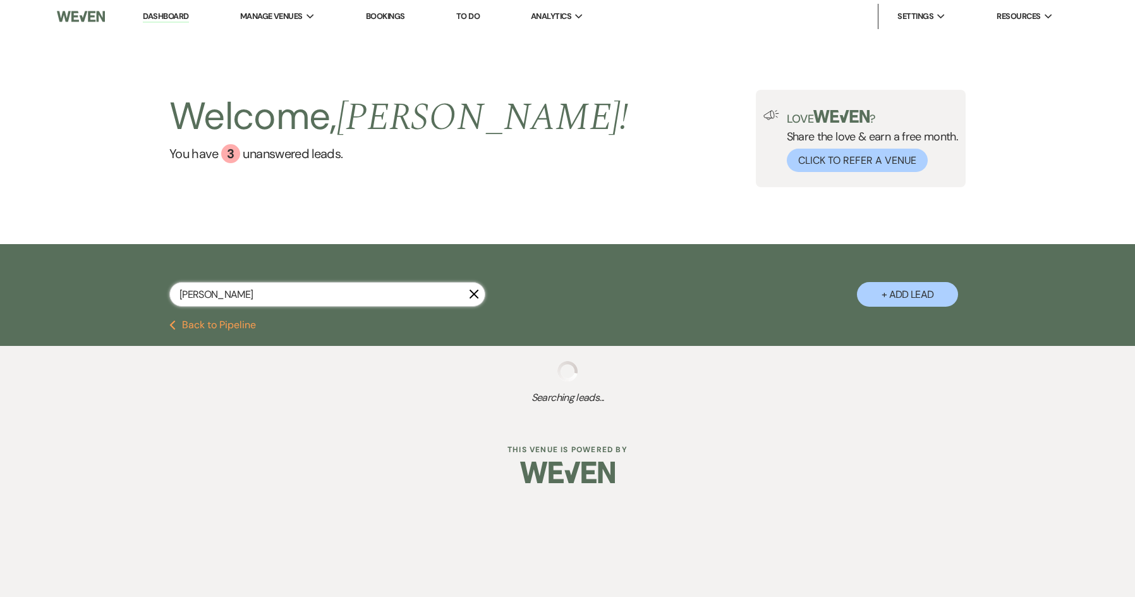
select select "8"
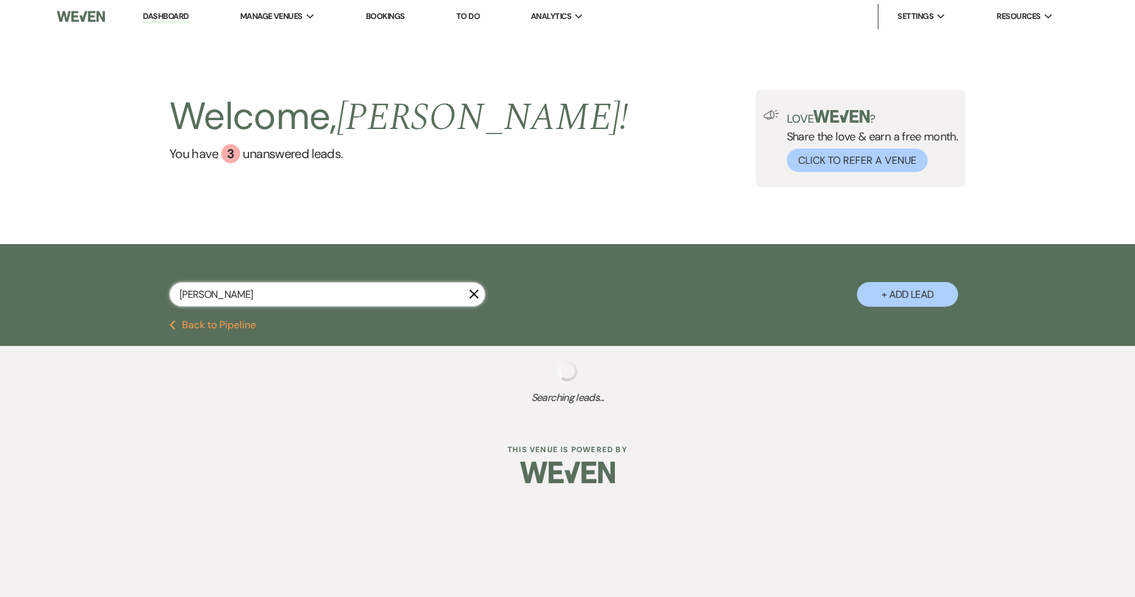
select select "11"
select select "8"
select select "5"
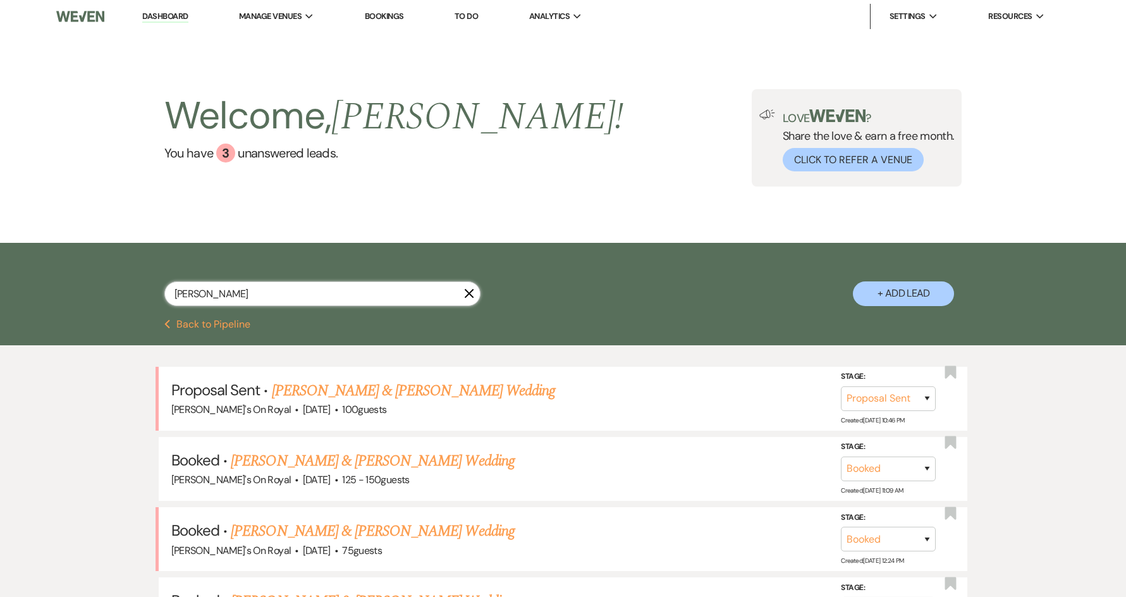
type input "[PERSON_NAME]"
select select "8"
select select "5"
select select "8"
select select "11"
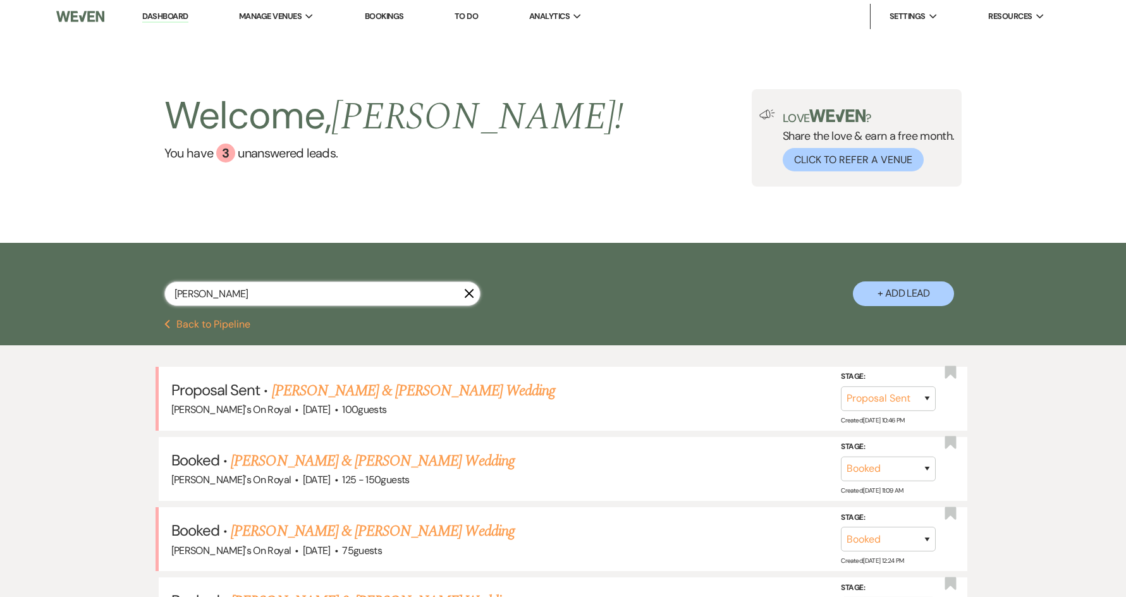
select select "8"
select select "6"
select select "8"
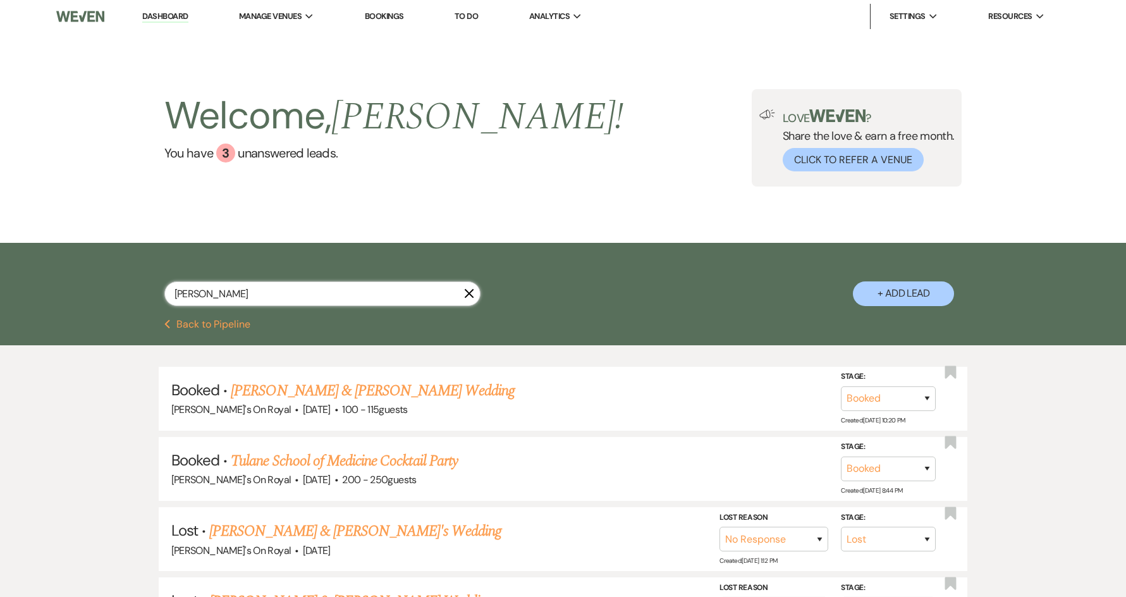
drag, startPoint x: 327, startPoint y: 288, endPoint x: 153, endPoint y: 300, distance: 174.8
click at [153, 300] on div "[PERSON_NAME] X + Add Lead" at bounding box center [563, 282] width 910 height 66
type input "[PERSON_NAME]"
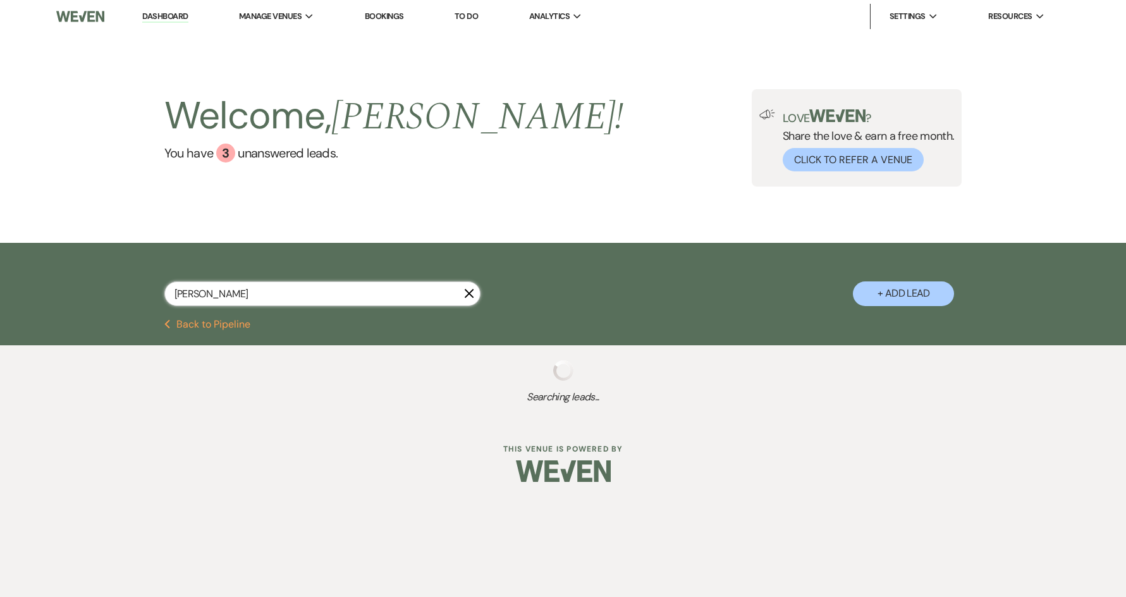
select select "8"
select select "5"
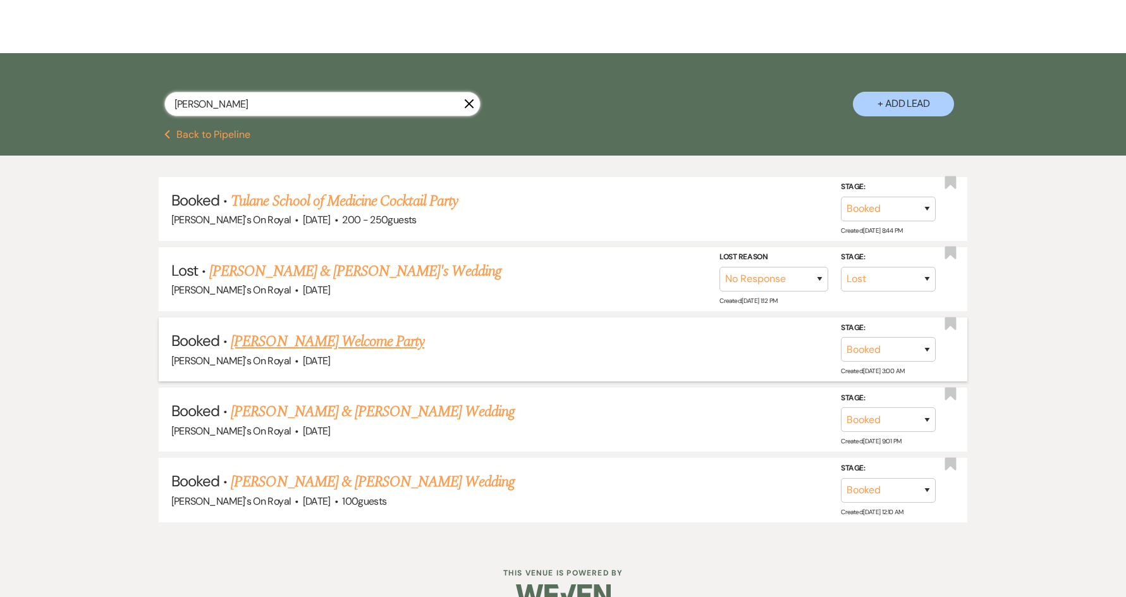
scroll to position [217, 0]
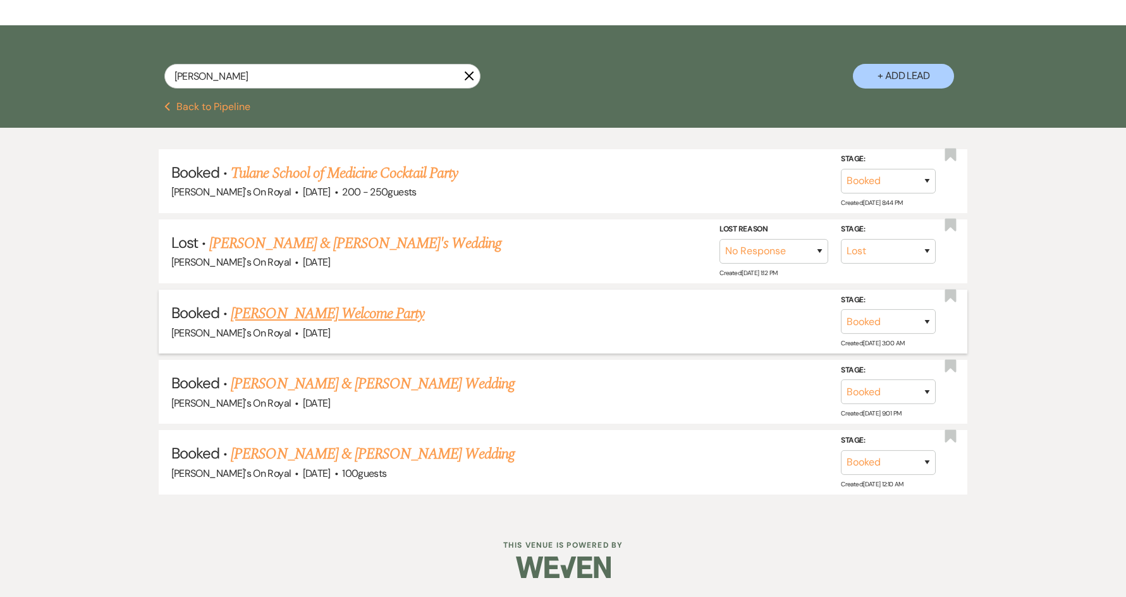
click at [349, 310] on link "[PERSON_NAME] Welcome Party" at bounding box center [327, 313] width 193 height 23
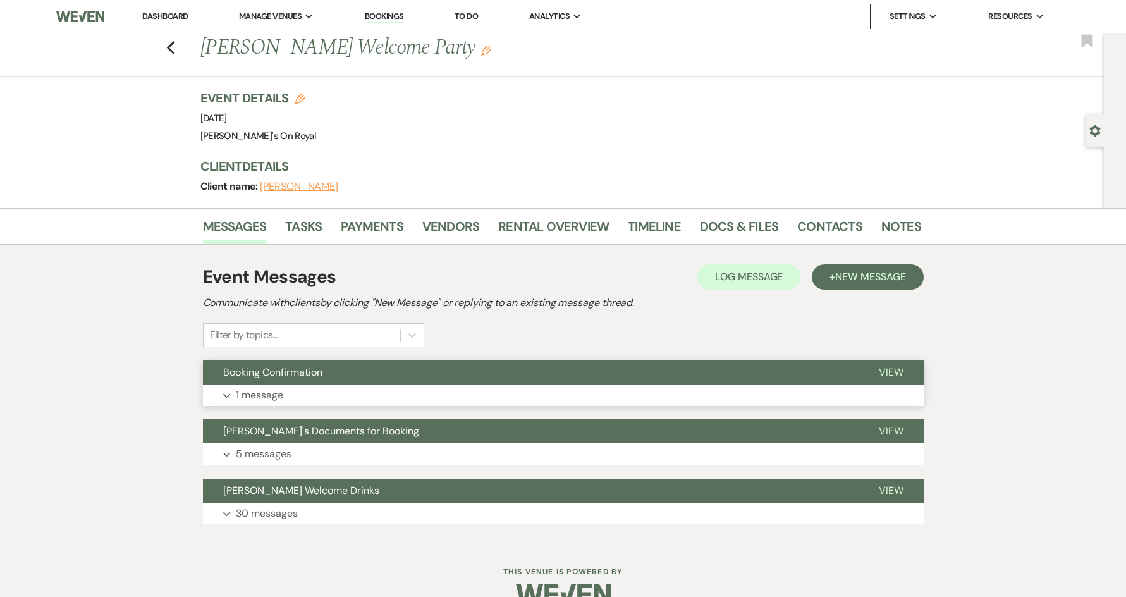
click at [282, 392] on p "1 message" at bounding box center [259, 395] width 47 height 16
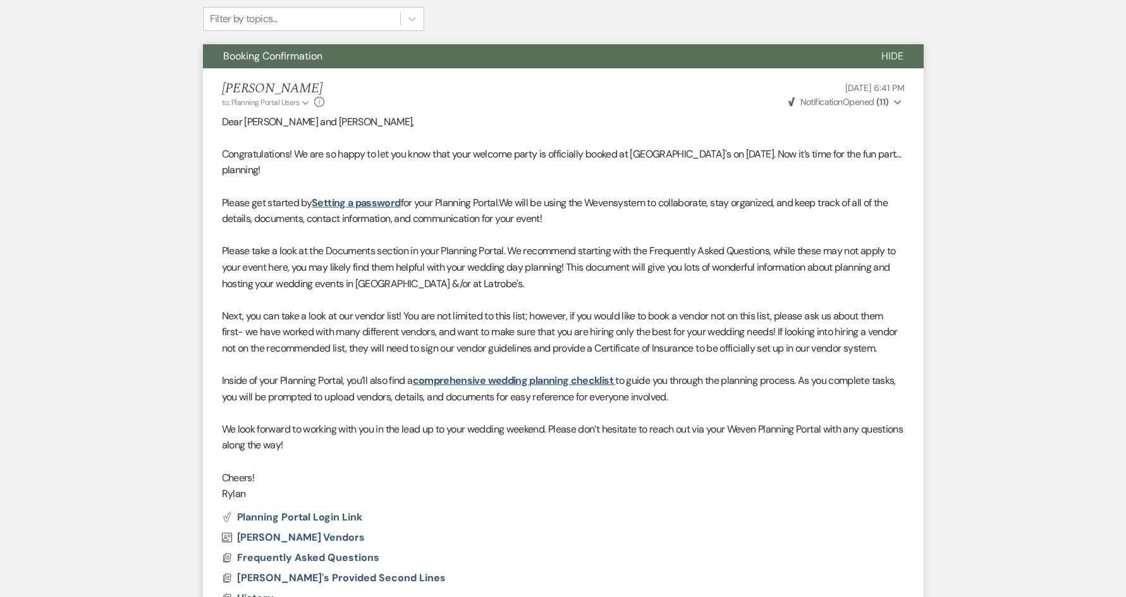
scroll to position [632, 0]
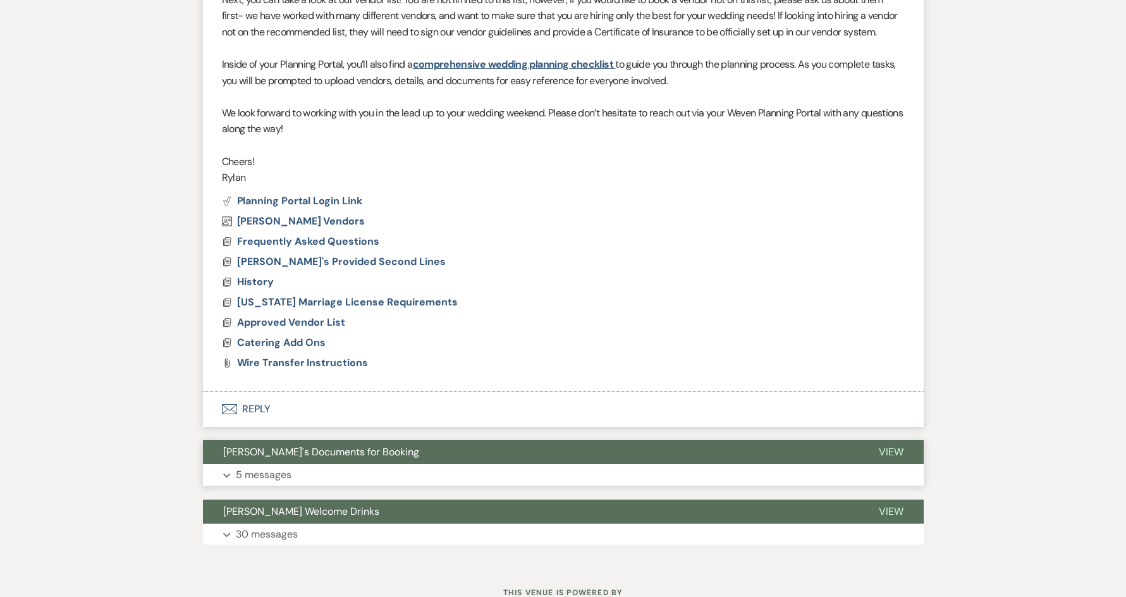
click at [370, 483] on button "Expand 5 messages" at bounding box center [563, 474] width 720 height 21
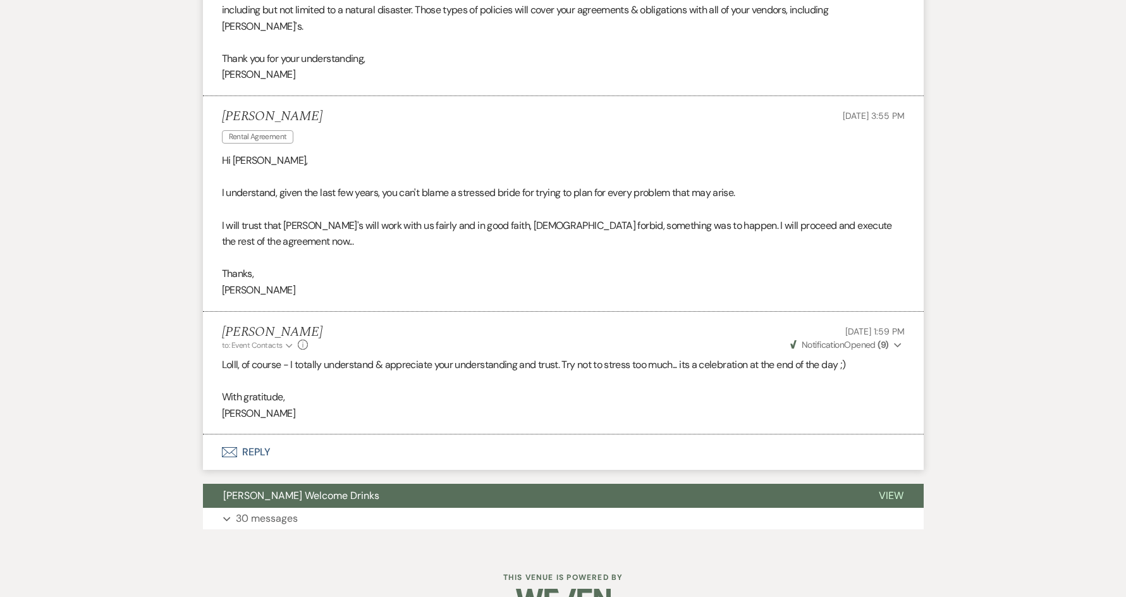
scroll to position [2002, 0]
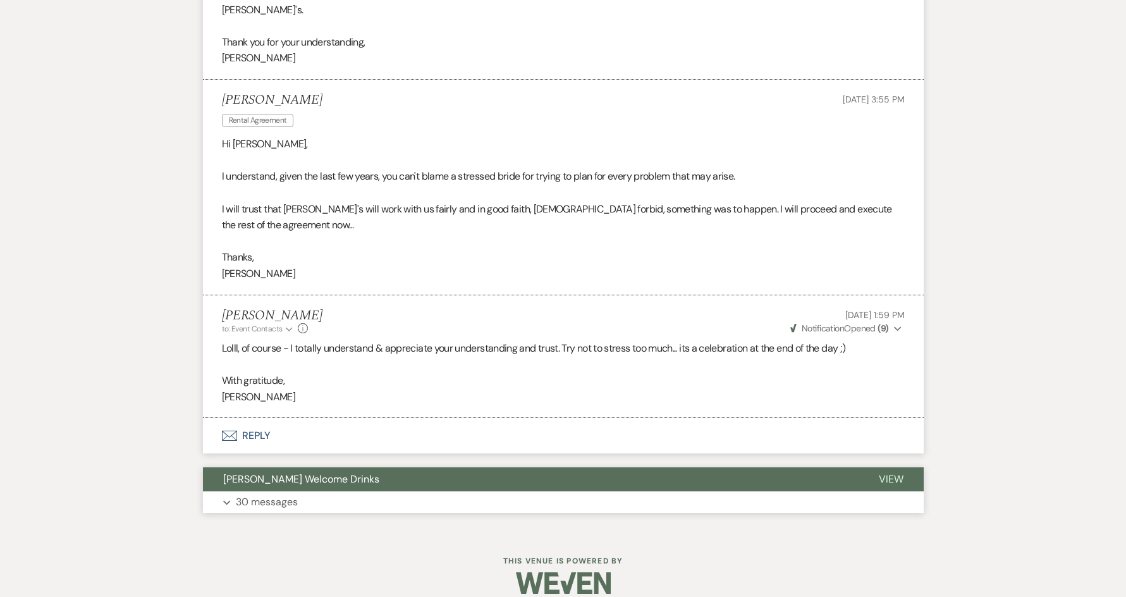
click at [406, 495] on button "Expand 30 messages" at bounding box center [563, 501] width 720 height 21
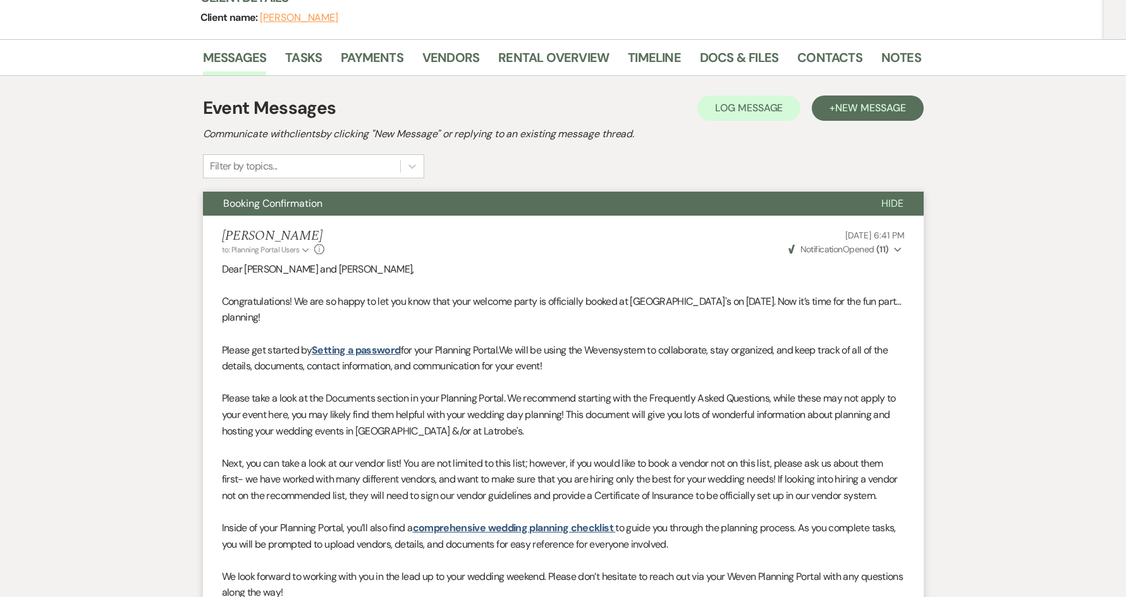
scroll to position [0, 0]
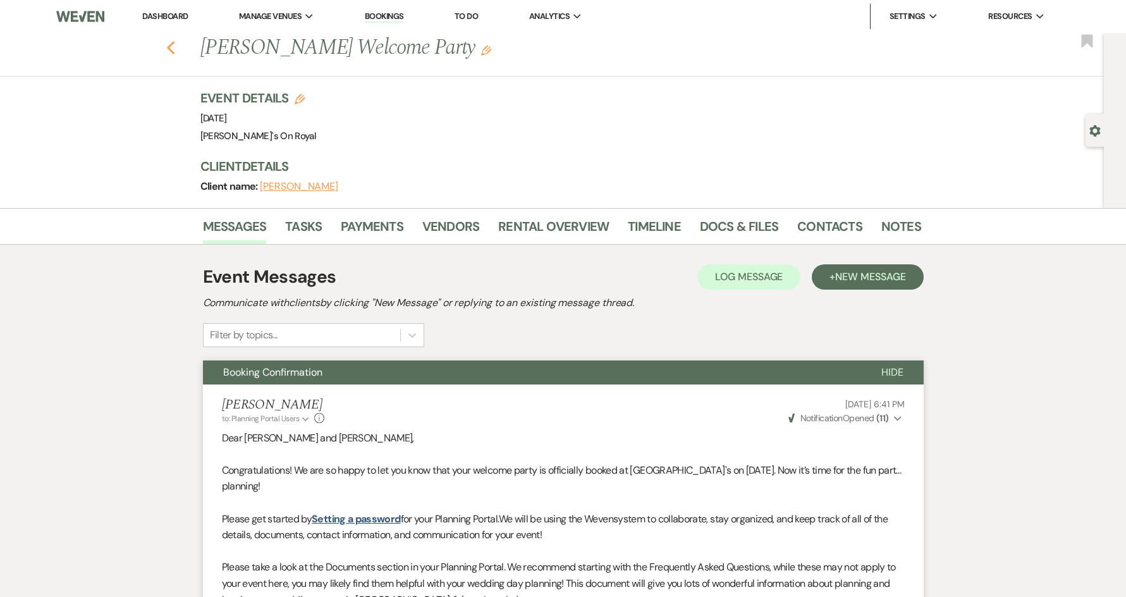
click at [176, 47] on icon "Previous" at bounding box center [170, 47] width 9 height 15
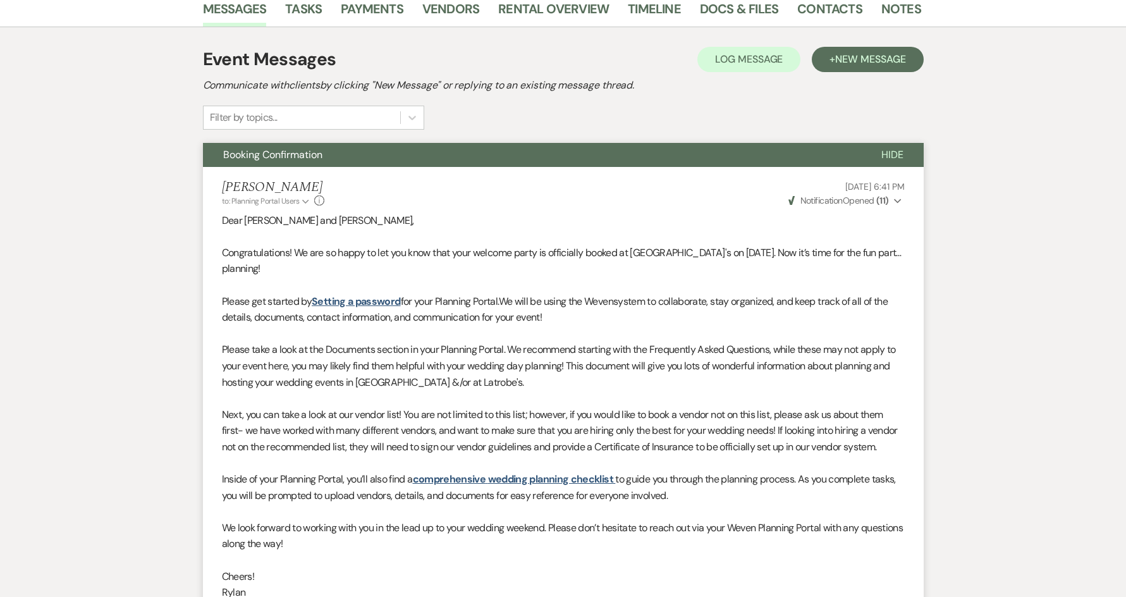
select select "8"
select select "5"
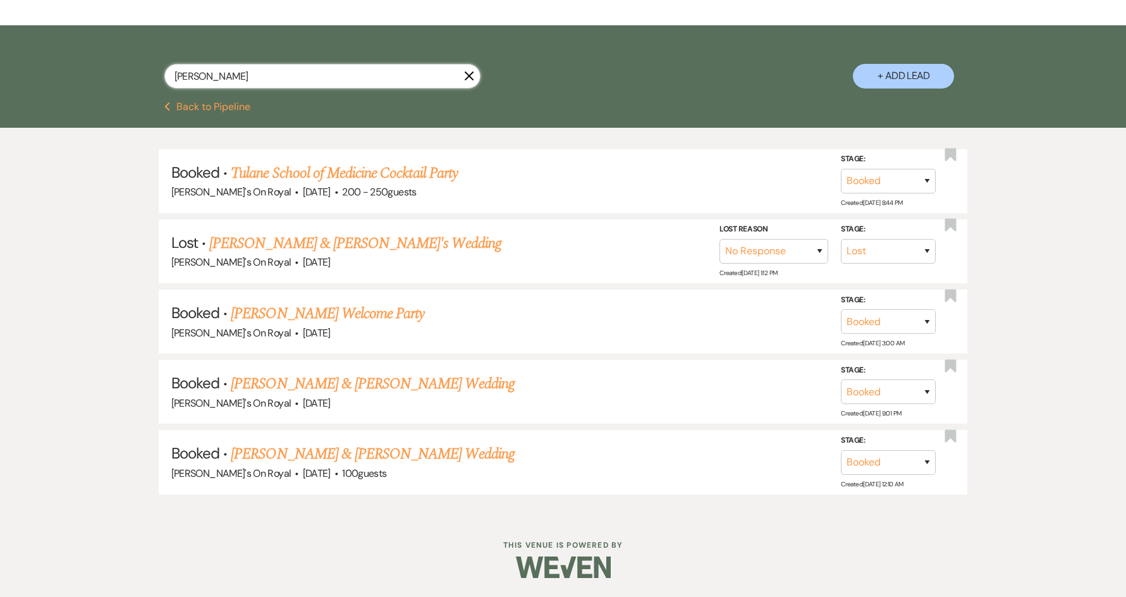
drag, startPoint x: 236, startPoint y: 72, endPoint x: 169, endPoint y: 83, distance: 68.5
click at [169, 83] on input "[PERSON_NAME]" at bounding box center [322, 76] width 316 height 25
type input "lauren"
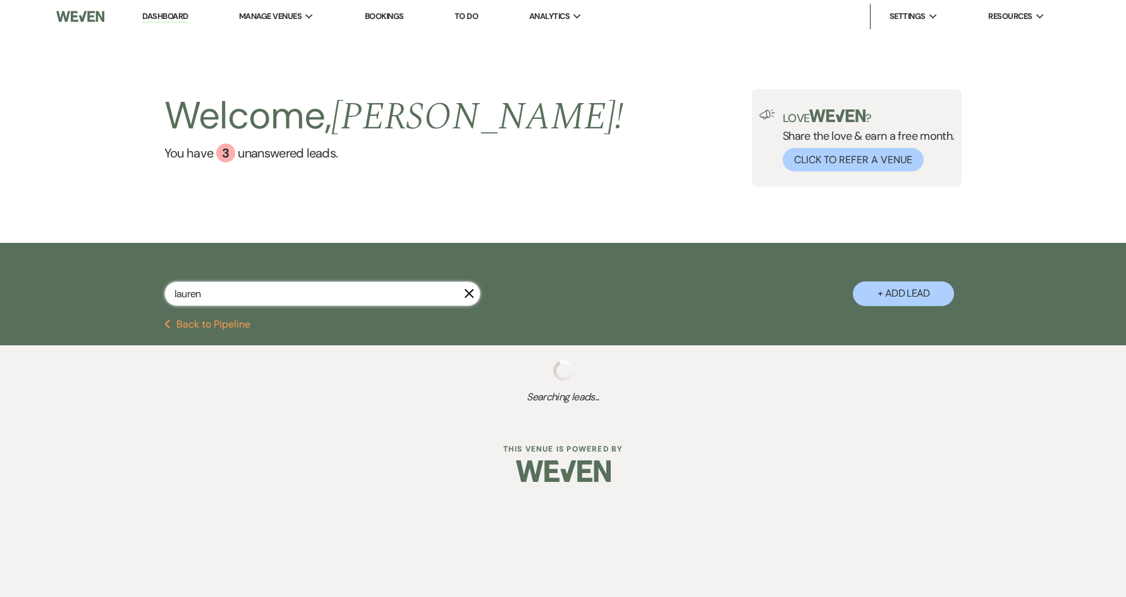
select select "8"
select select "11"
select select "8"
select select "6"
select select "8"
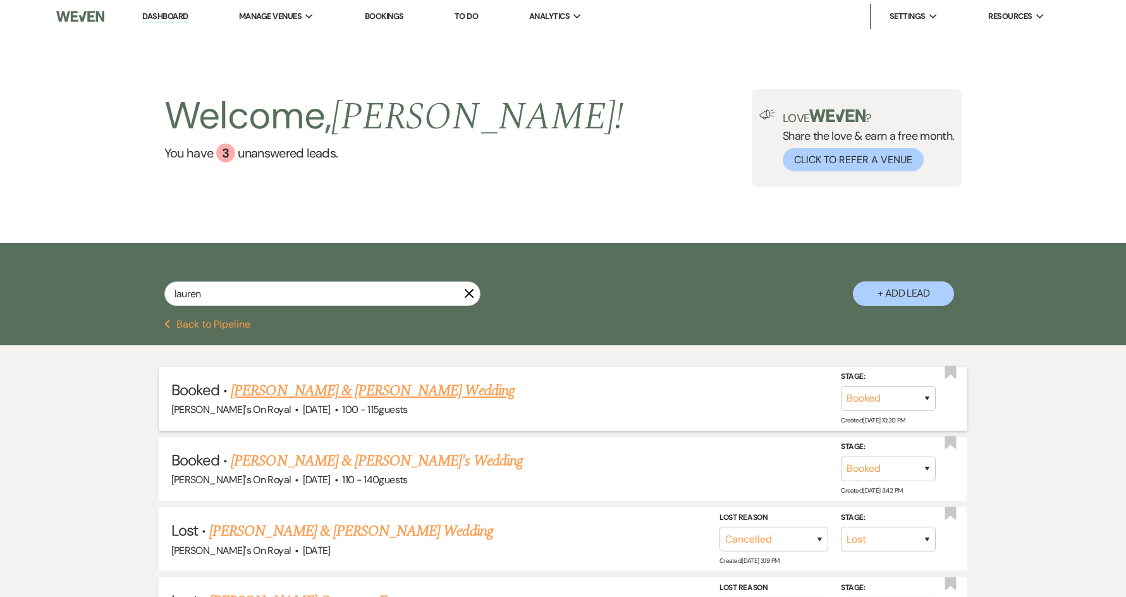
click at [325, 392] on link "[PERSON_NAME] & [PERSON_NAME] Wedding" at bounding box center [372, 390] width 283 height 23
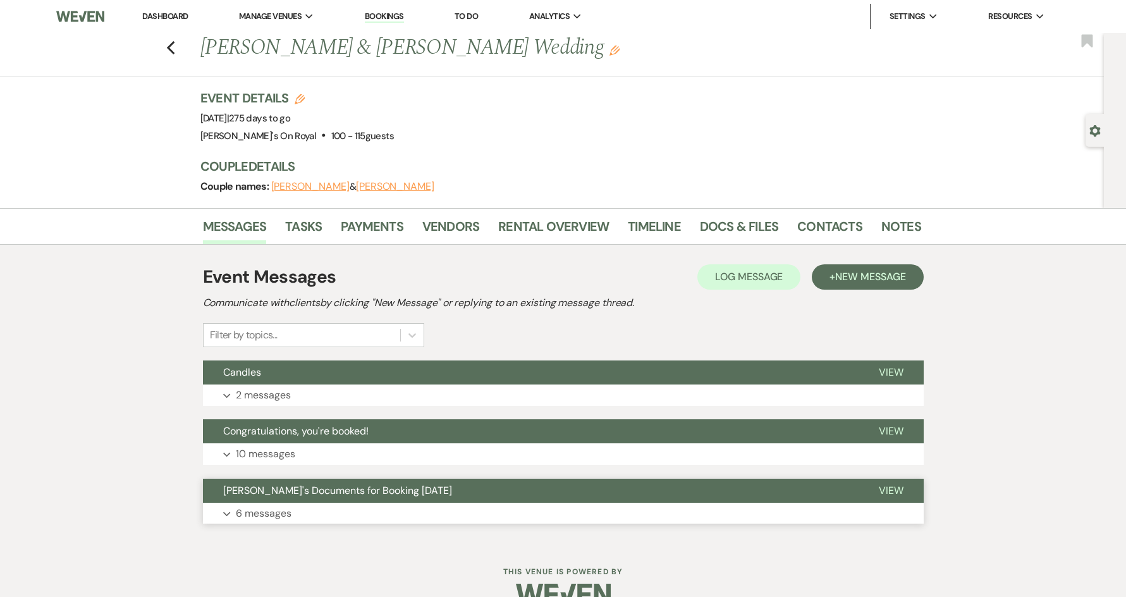
click at [308, 504] on button "Expand 6 messages" at bounding box center [563, 512] width 720 height 21
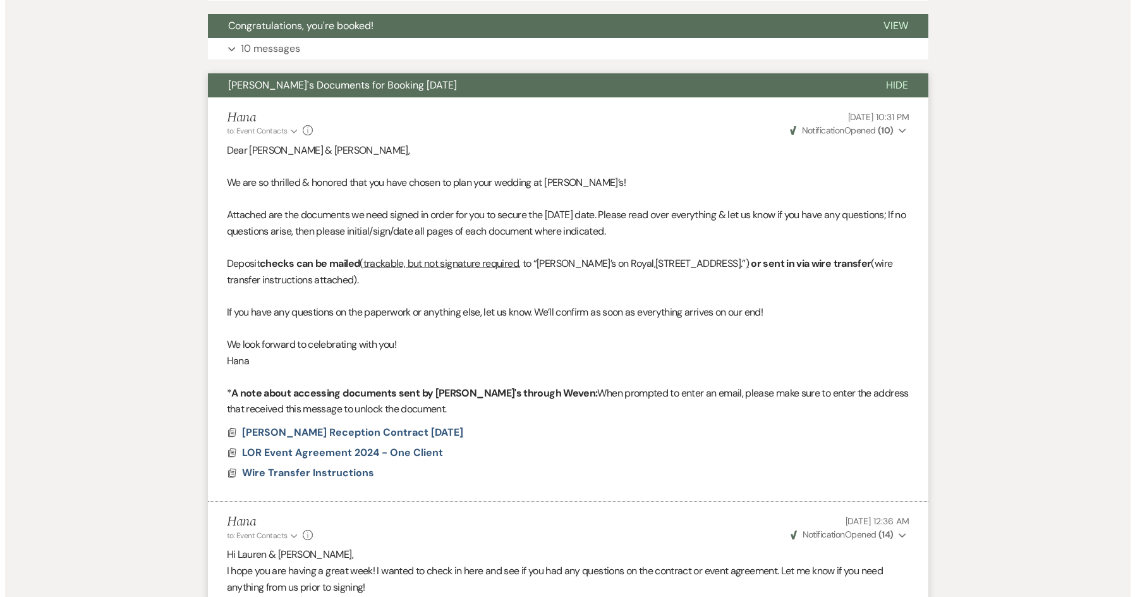
scroll to position [442, 0]
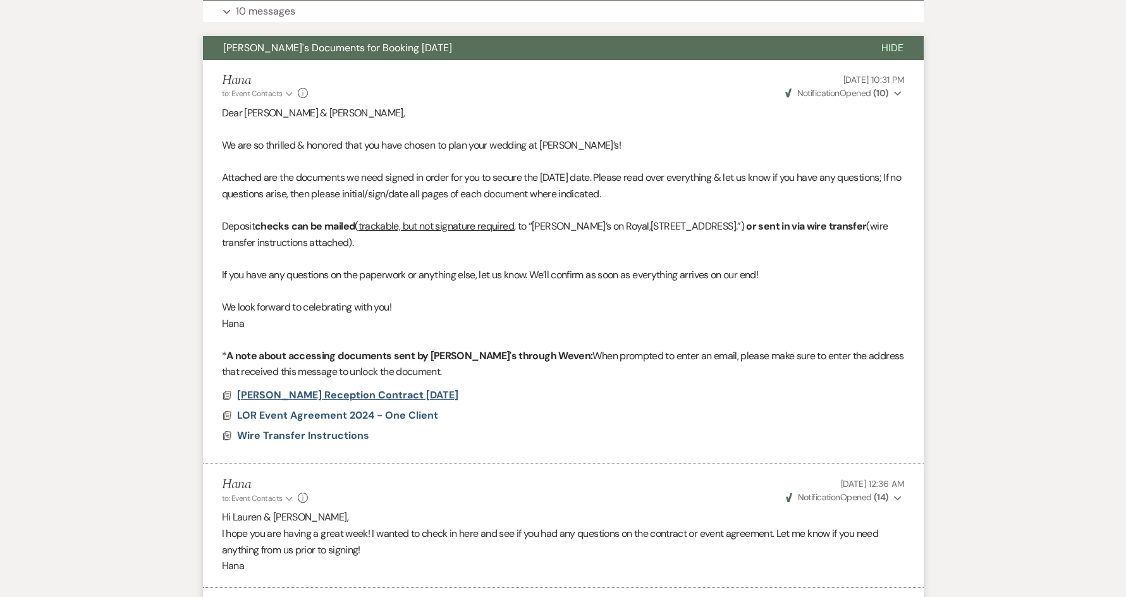
click at [396, 394] on span "[PERSON_NAME] Reception Contract [DATE]" at bounding box center [347, 394] width 221 height 13
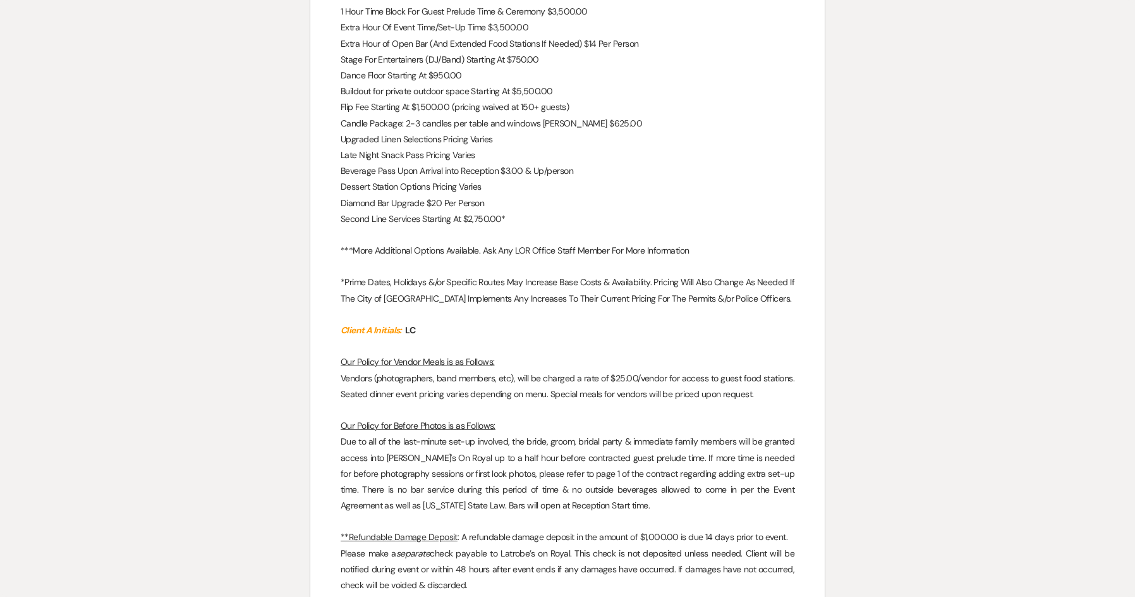
scroll to position [2247, 0]
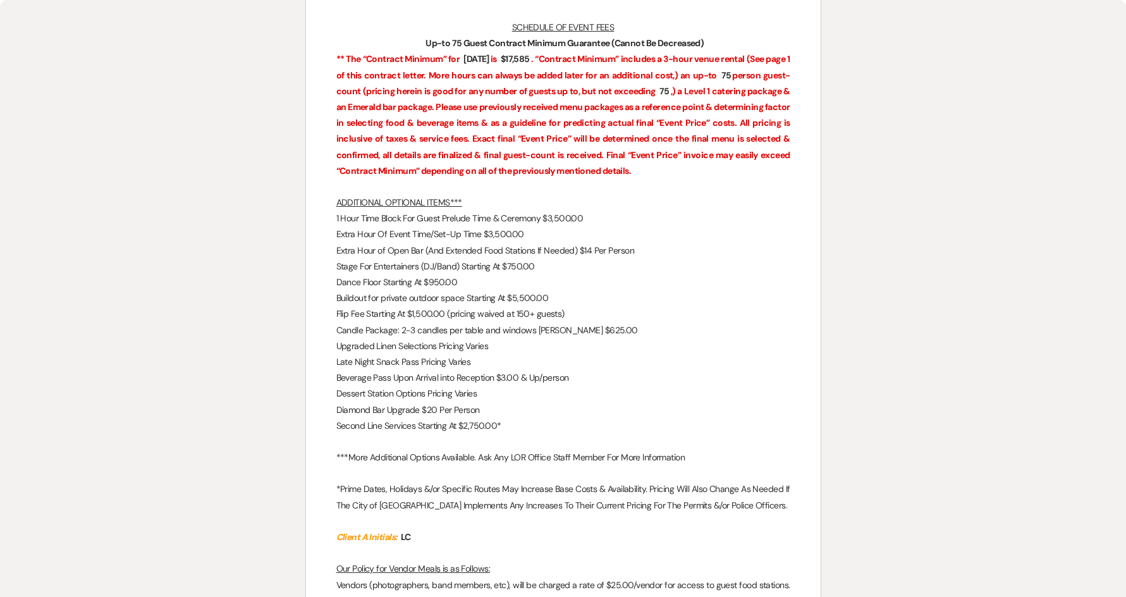
select select "8"
select select "11"
select select "8"
select select "6"
select select "8"
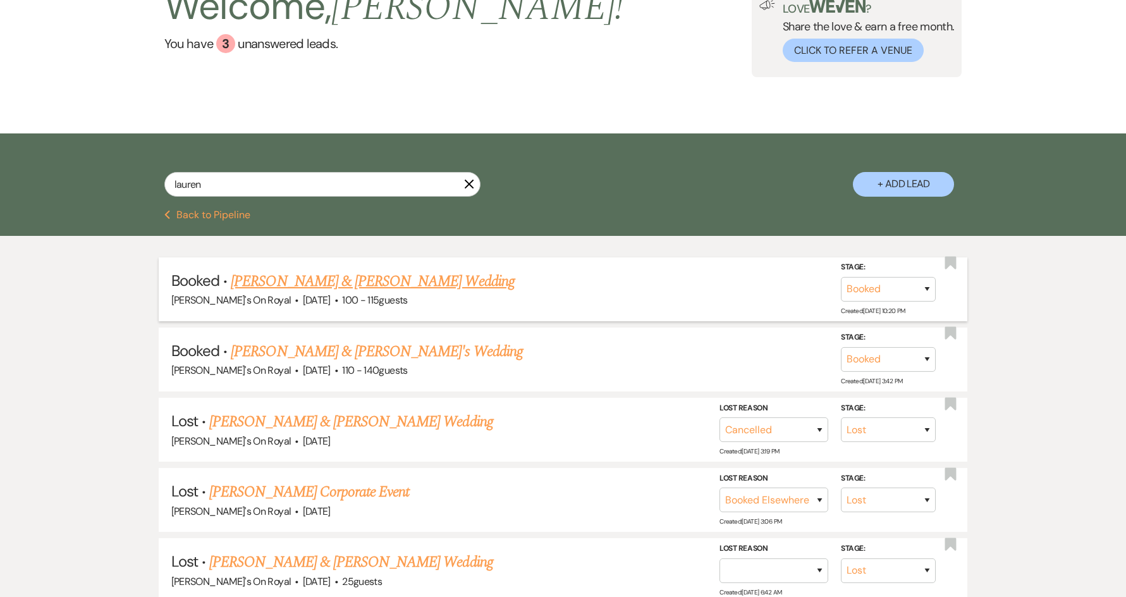
scroll to position [126, 0]
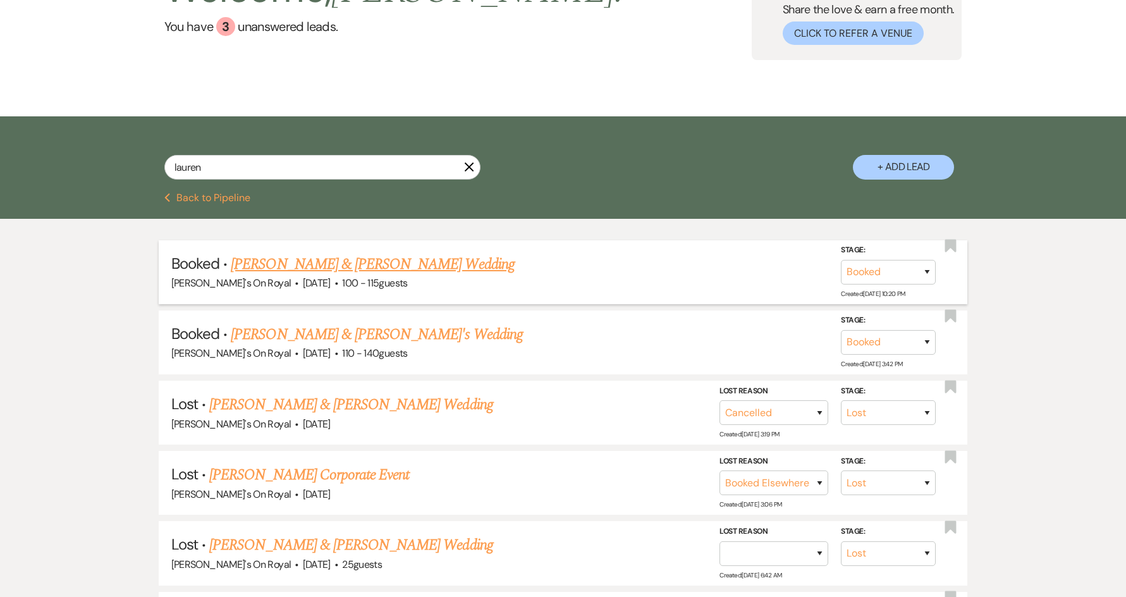
click at [444, 267] on link "[PERSON_NAME] & [PERSON_NAME] Wedding" at bounding box center [372, 264] width 283 height 23
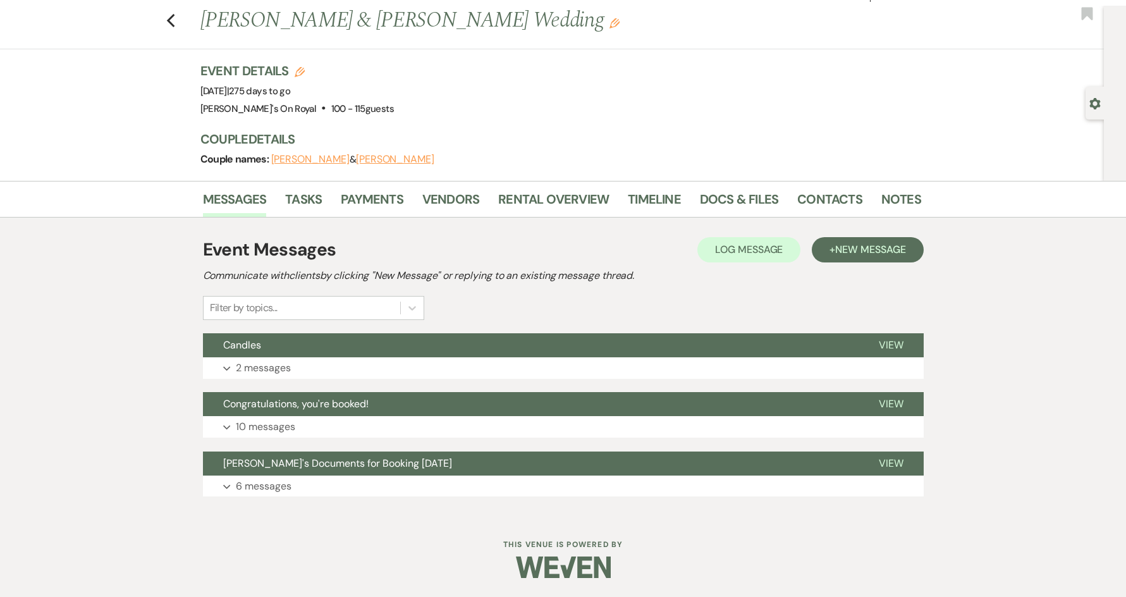
scroll to position [27, 0]
click at [417, 365] on button "Expand 2 messages" at bounding box center [563, 367] width 720 height 21
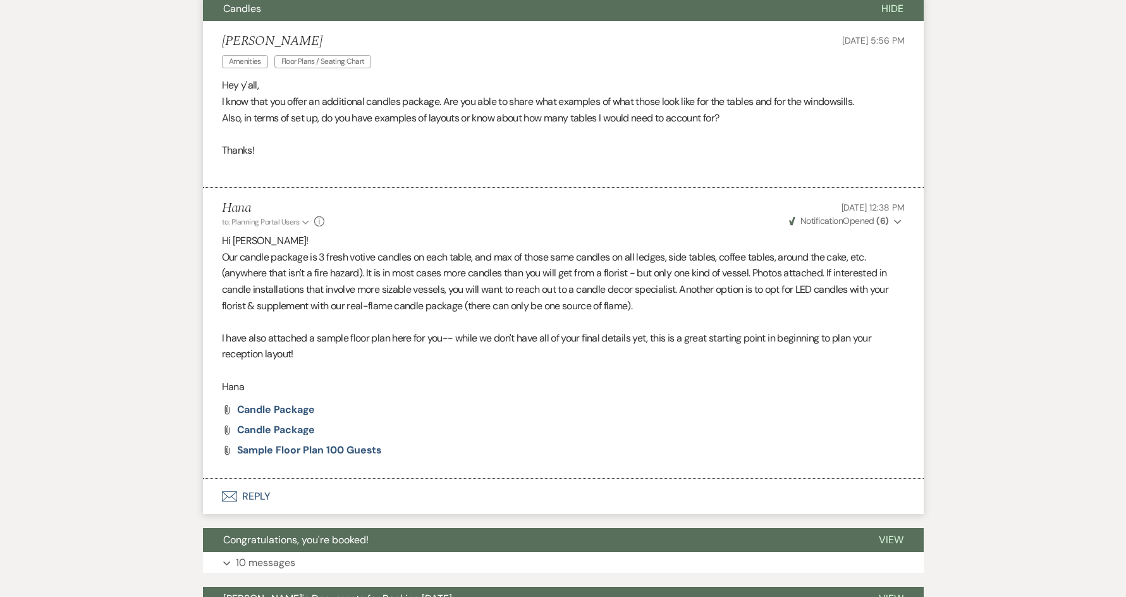
scroll to position [372, 0]
